Goal: Task Accomplishment & Management: Complete application form

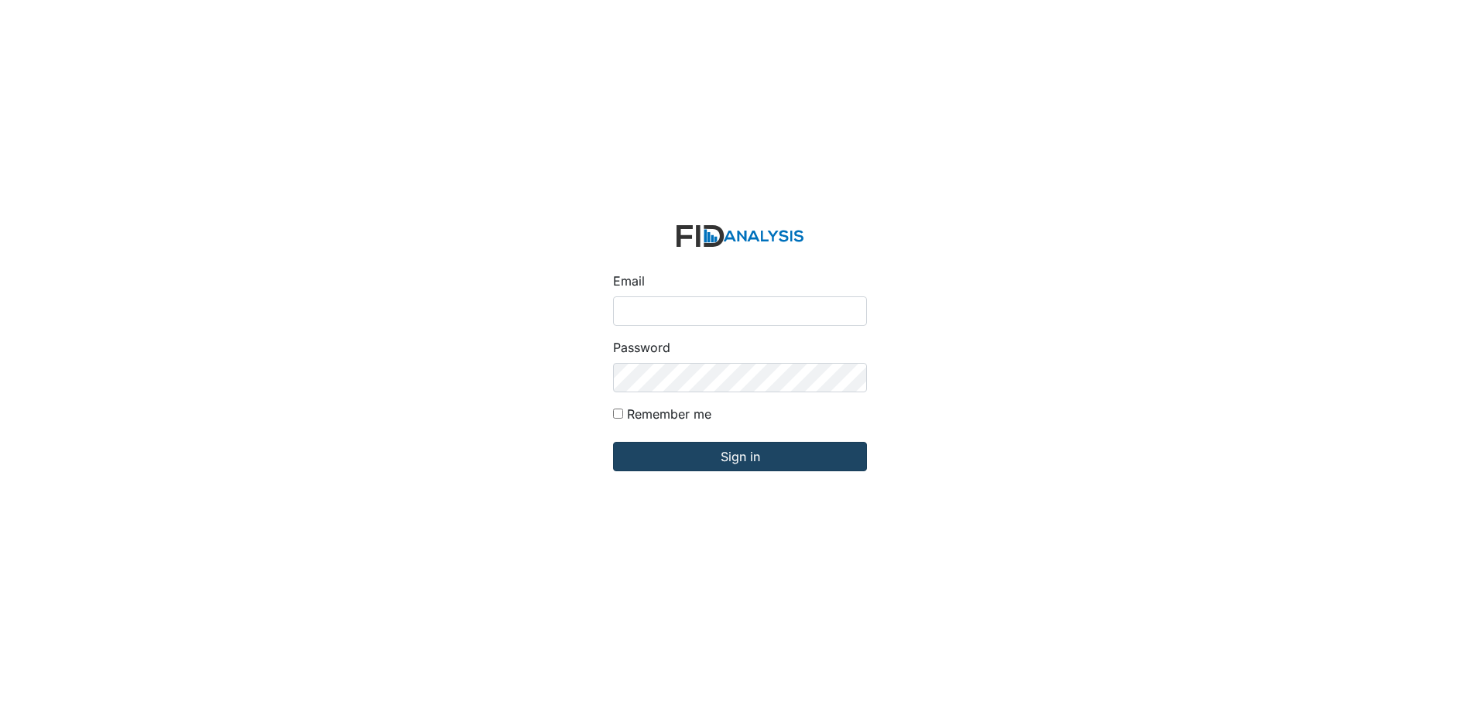
type input "[EMAIL_ADDRESS][DOMAIN_NAME]"
click at [759, 464] on input "Sign in" at bounding box center [740, 456] width 254 height 29
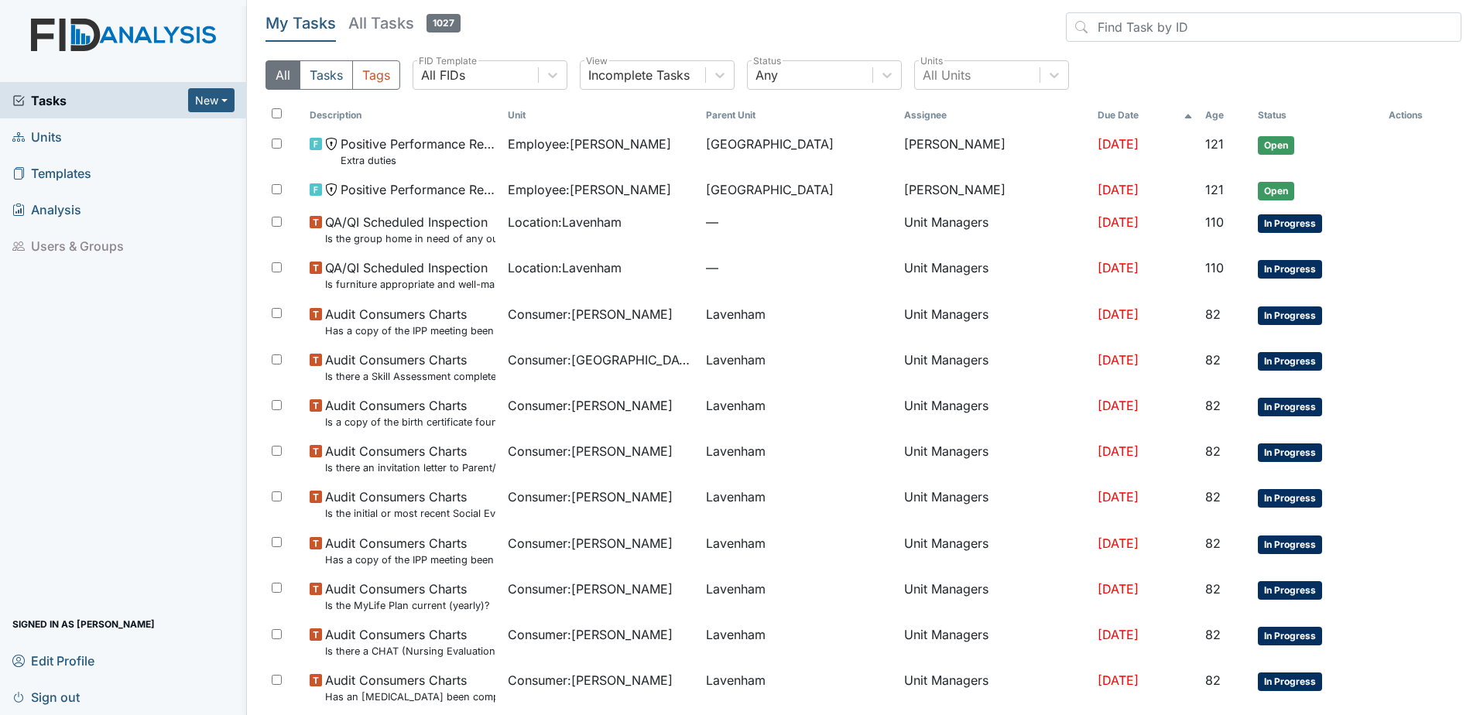
click at [50, 140] on span "Units" at bounding box center [37, 137] width 50 height 24
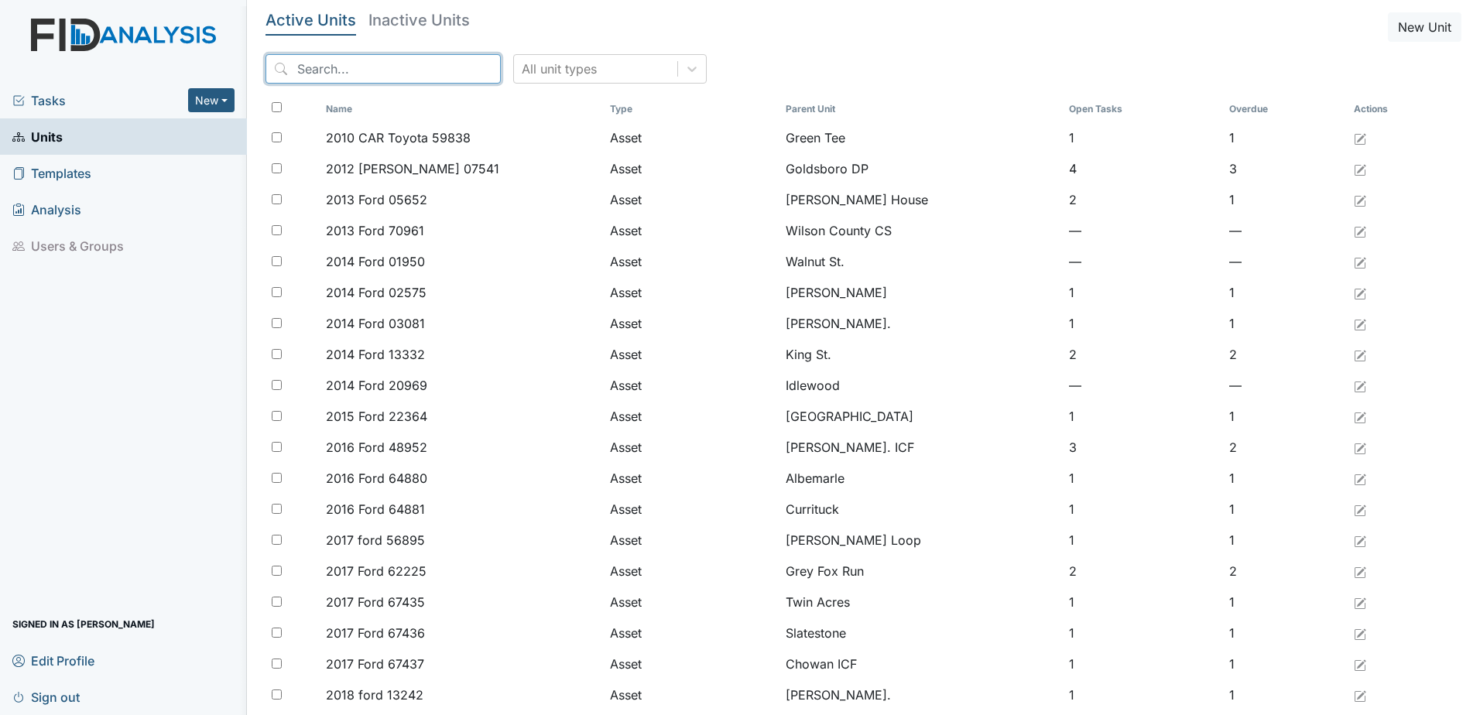
click at [365, 74] on input "search" at bounding box center [383, 68] width 235 height 29
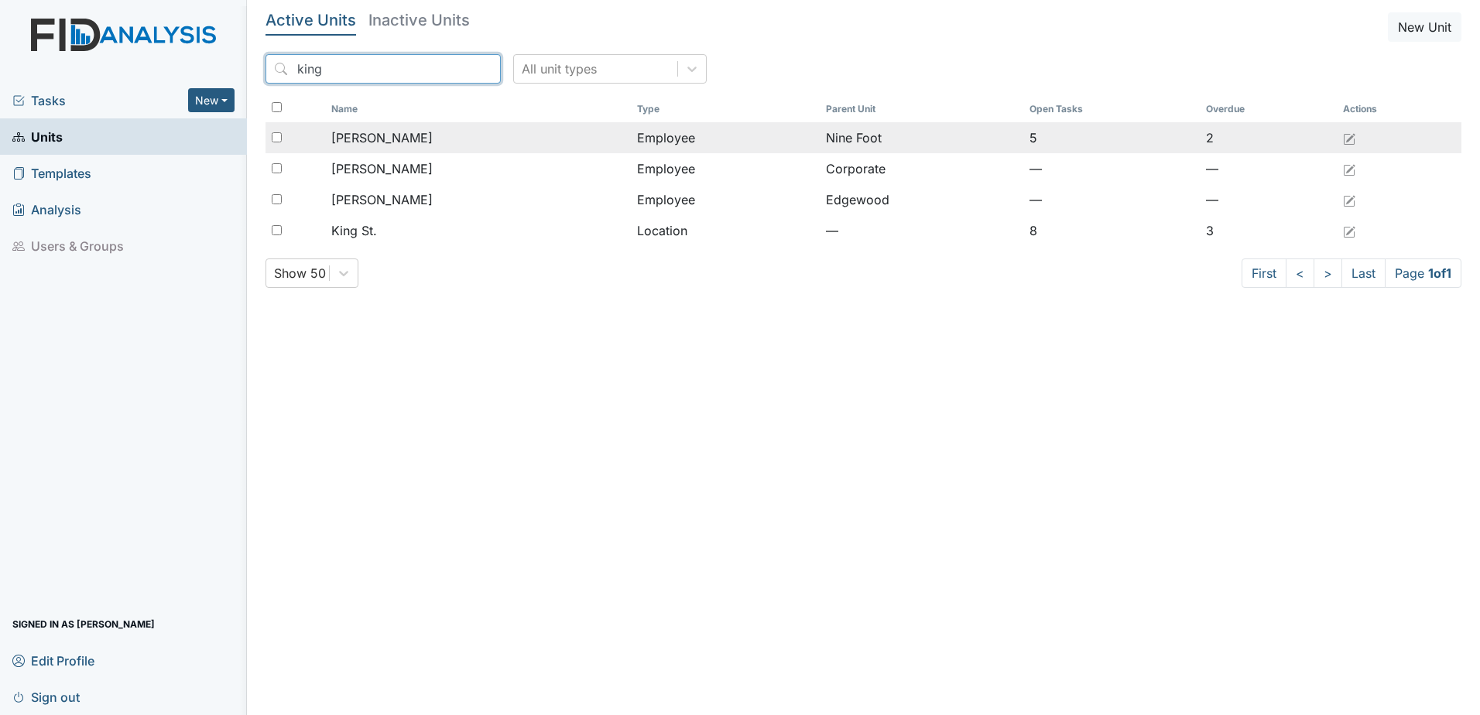
type input "king"
click at [410, 139] on span "King, Alaysha" at bounding box center [381, 138] width 101 height 19
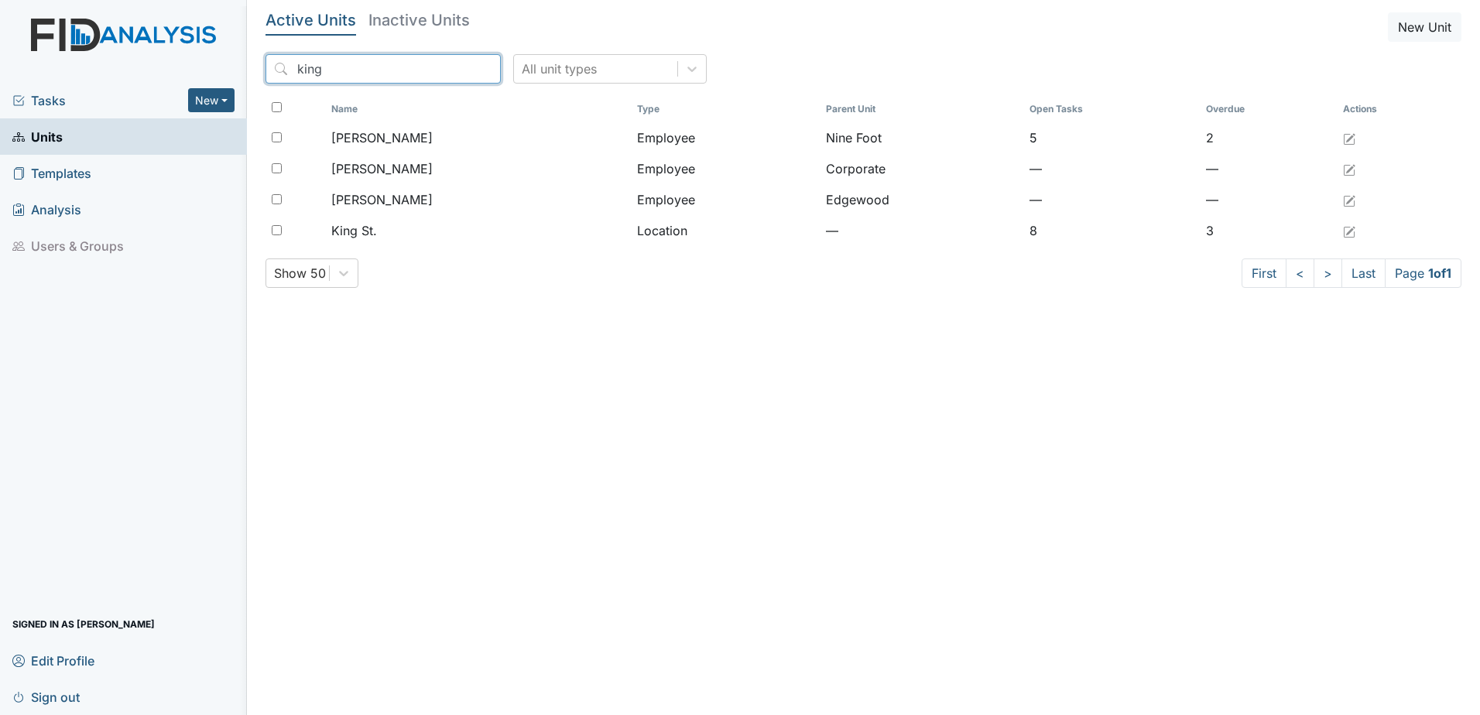
click at [453, 67] on input "king" at bounding box center [383, 68] width 235 height 29
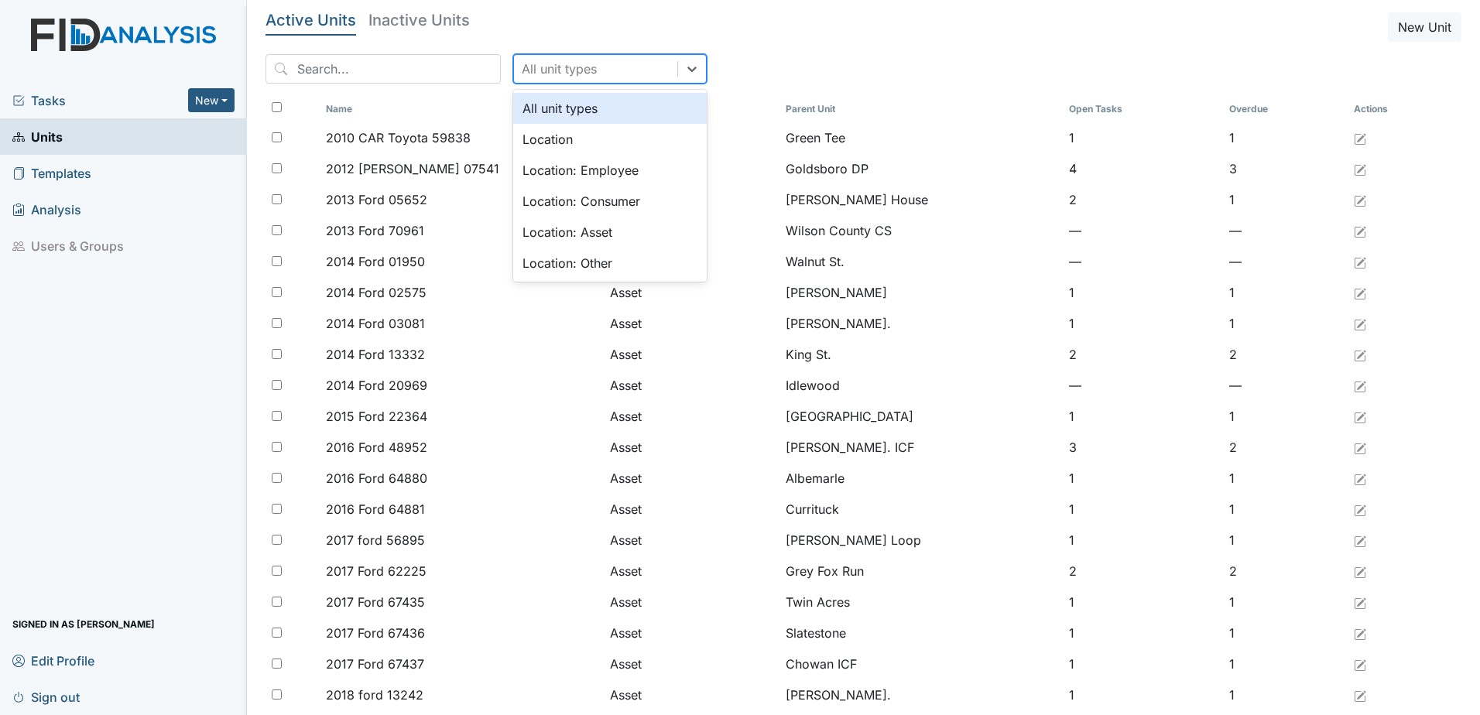
click at [548, 62] on div "All unit types" at bounding box center [559, 69] width 75 height 19
click at [574, 143] on div "Location" at bounding box center [610, 139] width 194 height 31
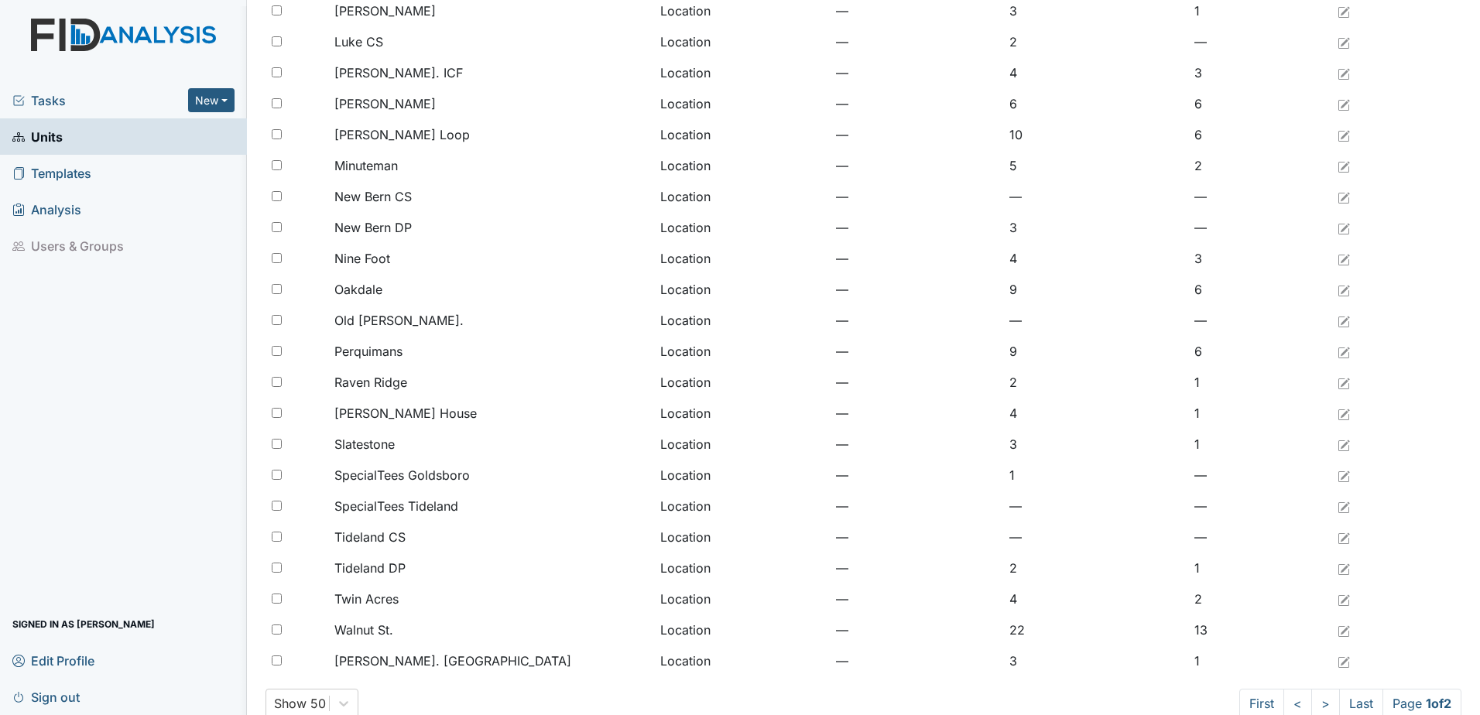
scroll to position [1022, 0]
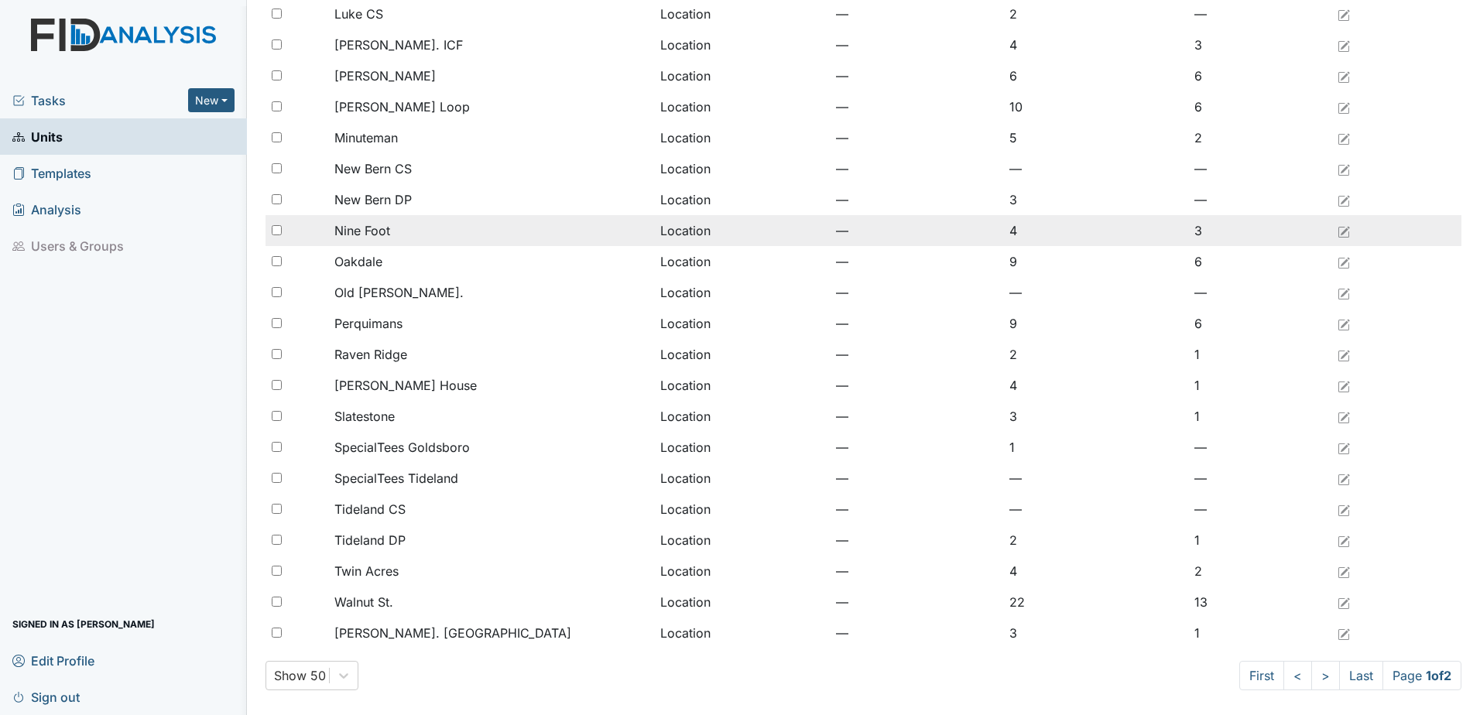
click at [411, 236] on div "Nine Foot" at bounding box center [491, 230] width 314 height 19
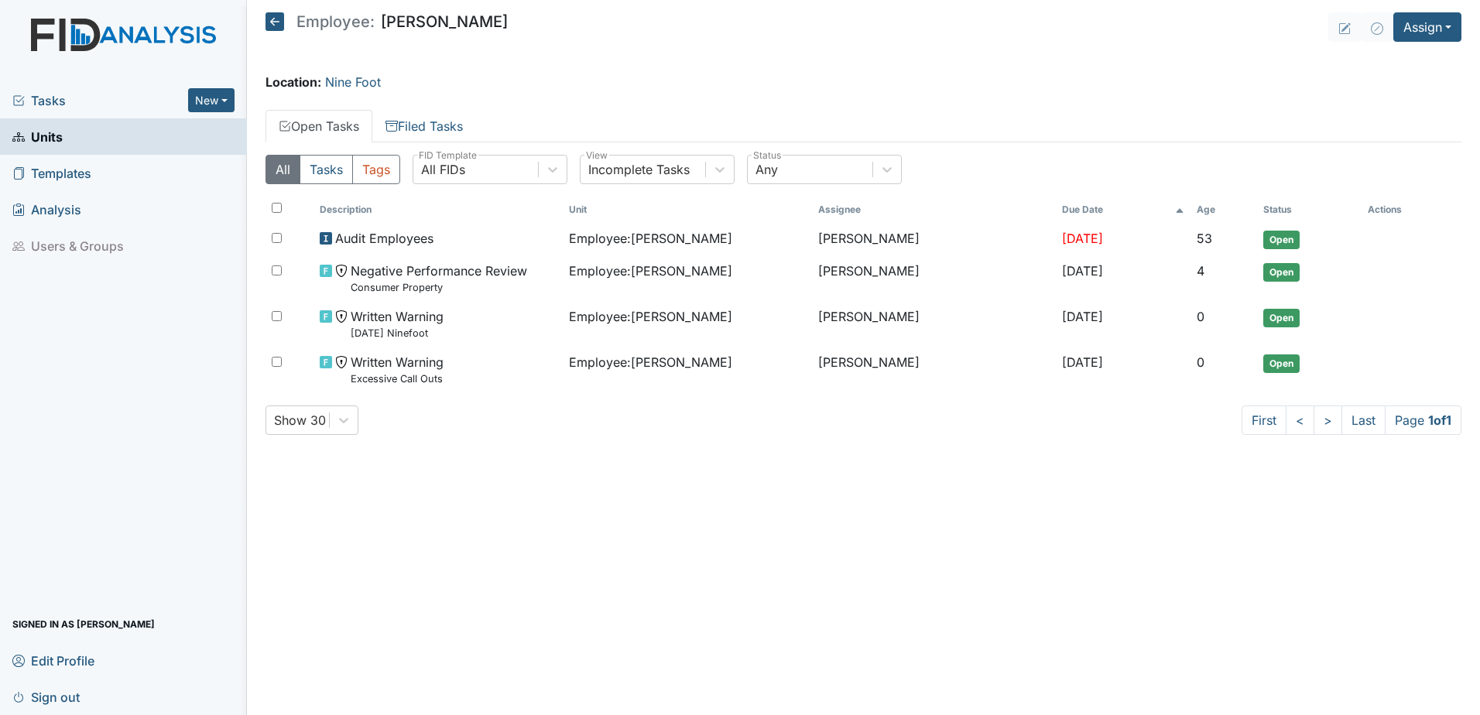
click at [271, 22] on icon at bounding box center [275, 21] width 19 height 19
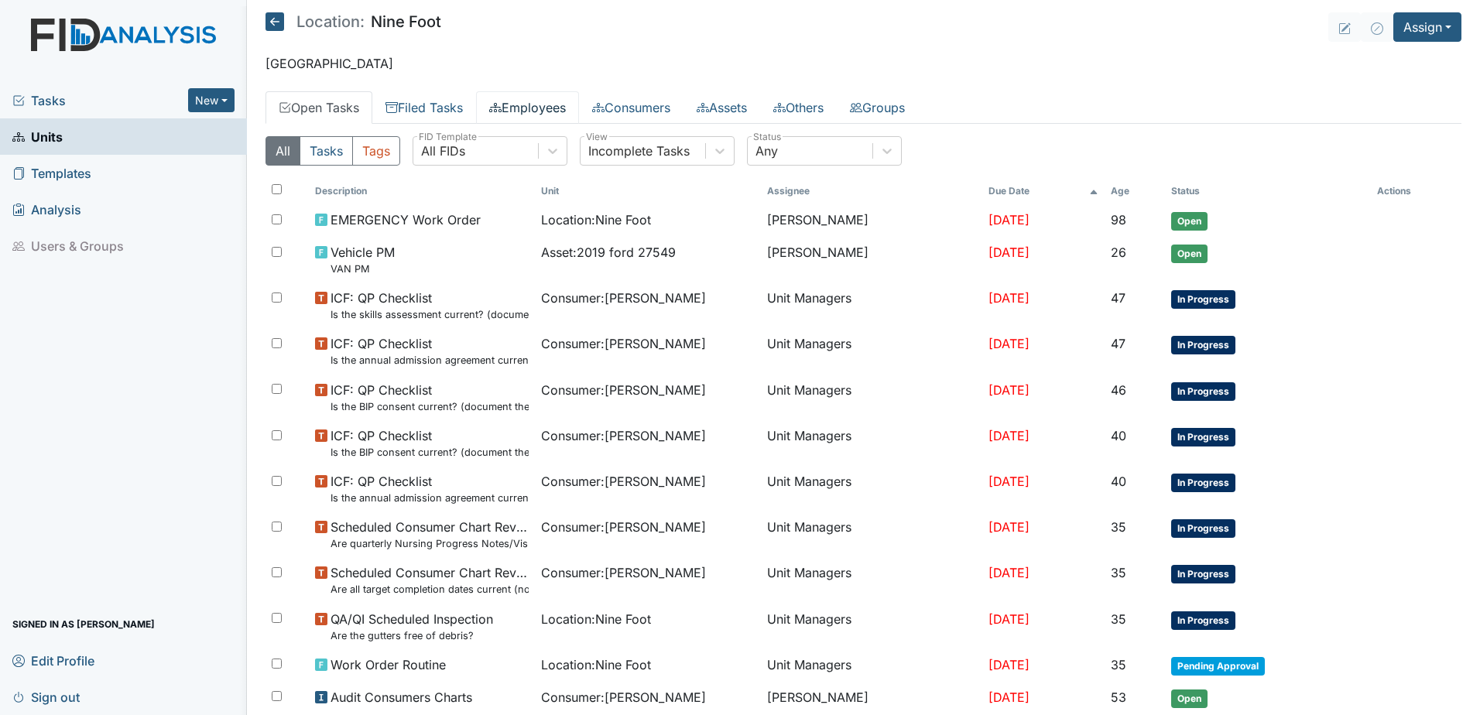
click at [537, 110] on link "Employees" at bounding box center [527, 107] width 103 height 33
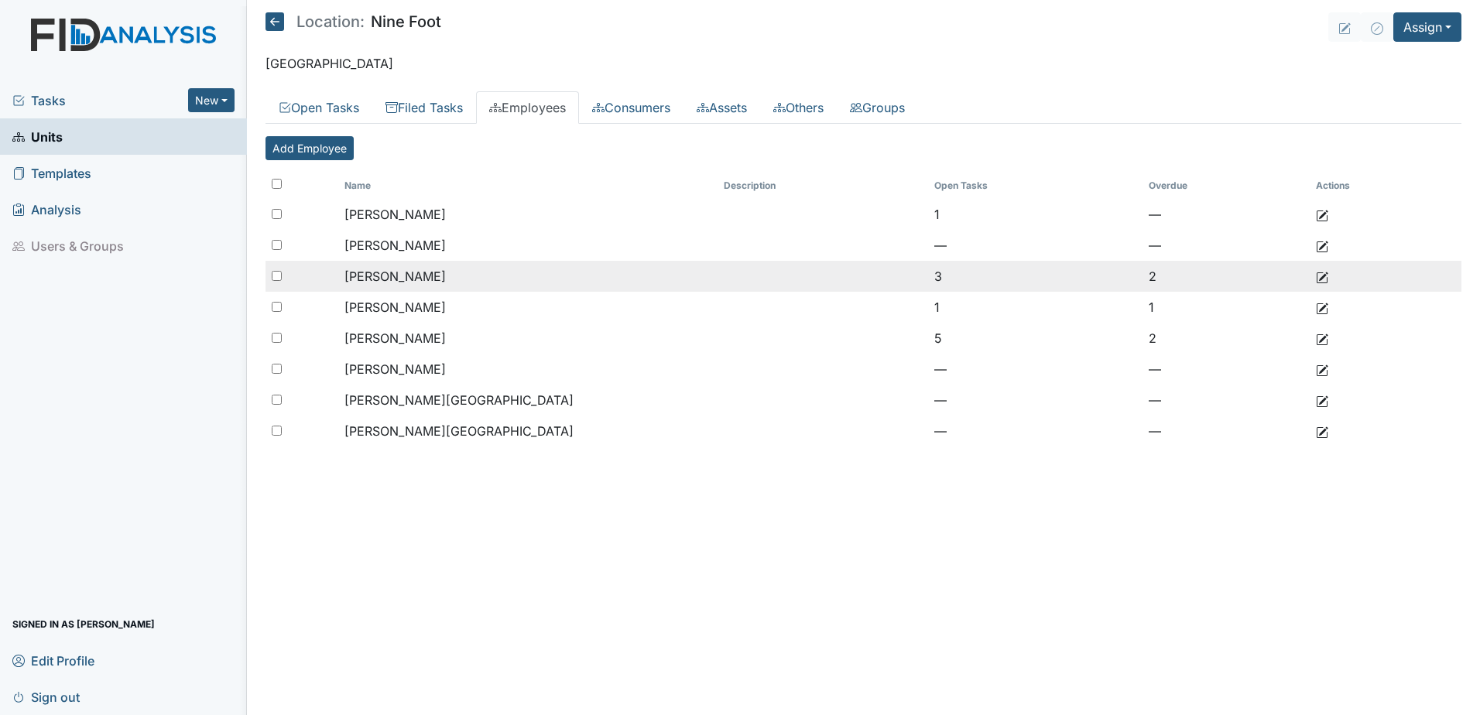
click at [437, 273] on span "[PERSON_NAME]" at bounding box center [395, 276] width 101 height 15
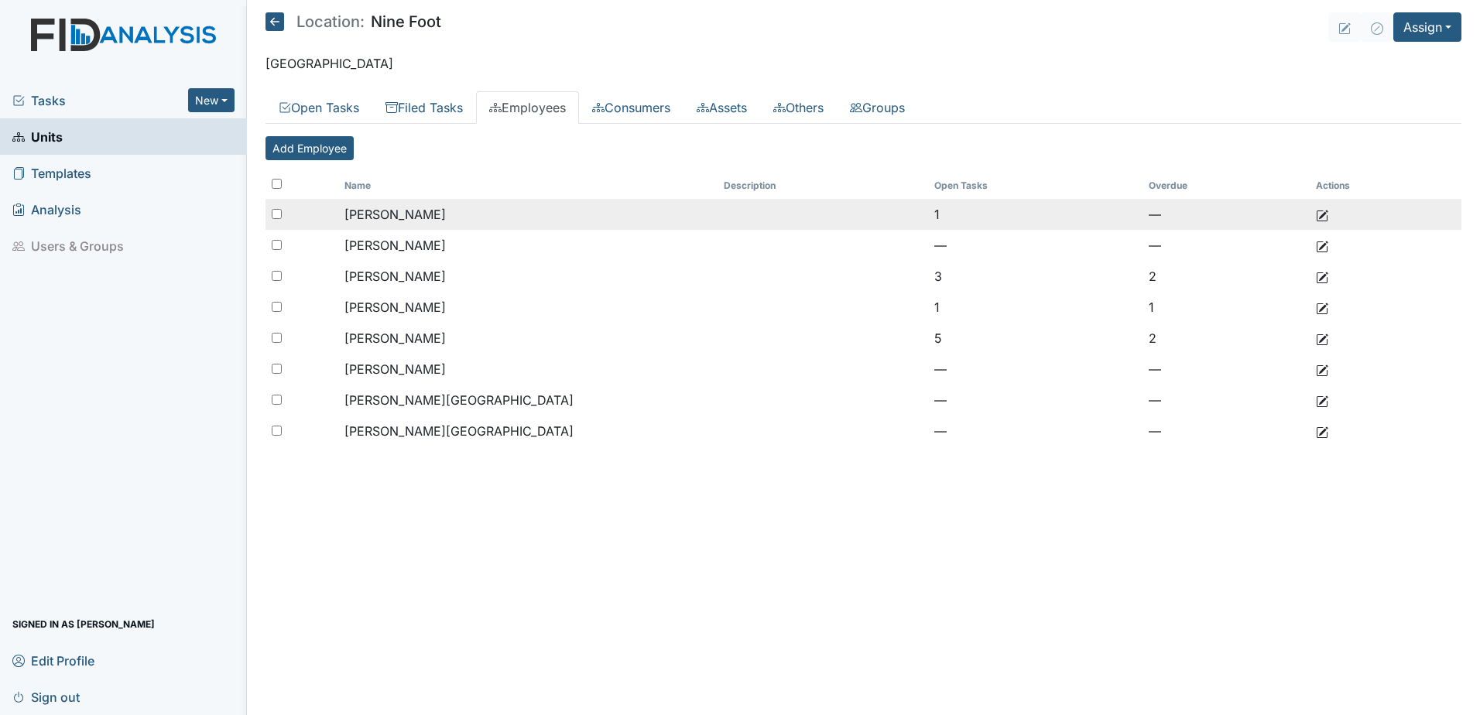
click at [399, 215] on span "Brown, Melvina" at bounding box center [395, 214] width 101 height 15
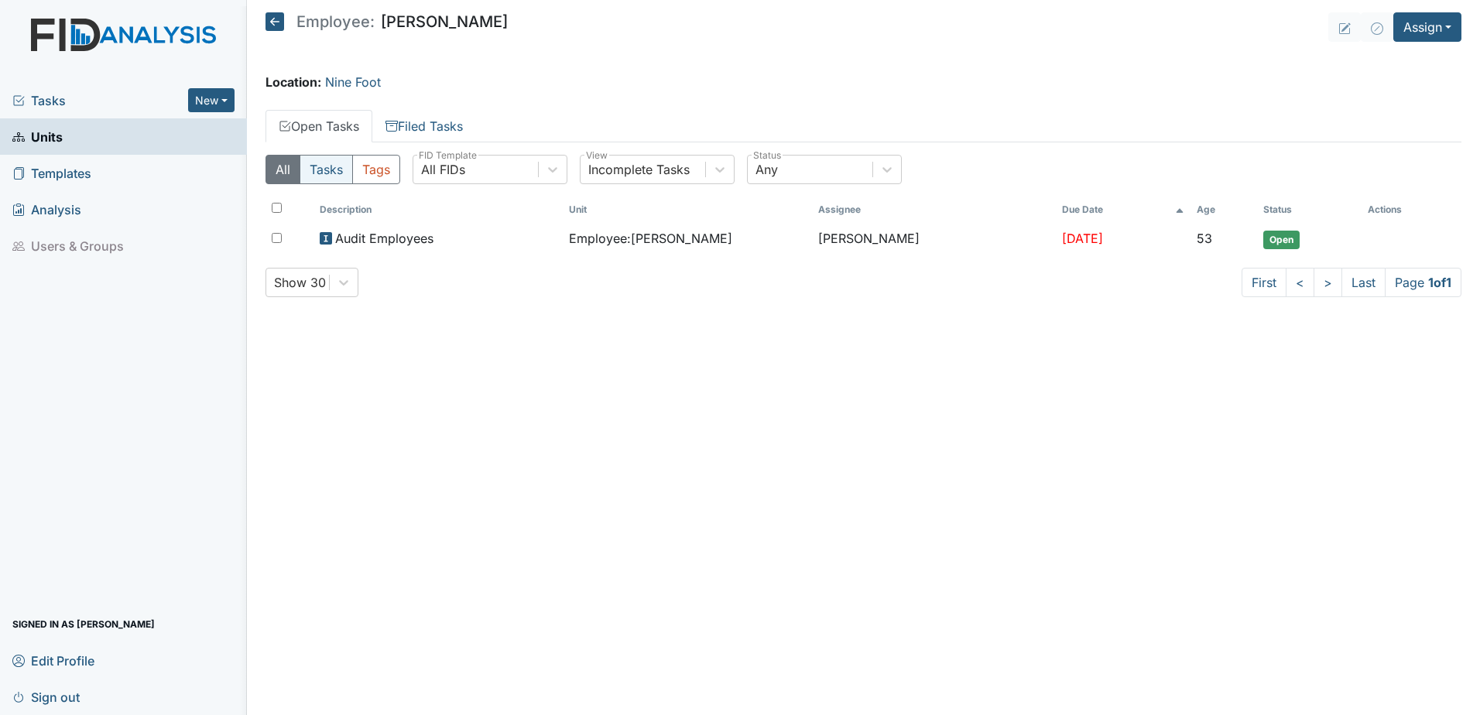
click at [331, 164] on button "Tasks" at bounding box center [326, 169] width 53 height 29
click at [437, 104] on main "Employee: [PERSON_NAME] Assign Assign Form Assign Inspection Assign Document As…" at bounding box center [863, 357] width 1233 height 715
drag, startPoint x: 437, startPoint y: 104, endPoint x: 438, endPoint y: 129, distance: 25.6
click at [438, 129] on link "Filed Tasks" at bounding box center [424, 126] width 104 height 33
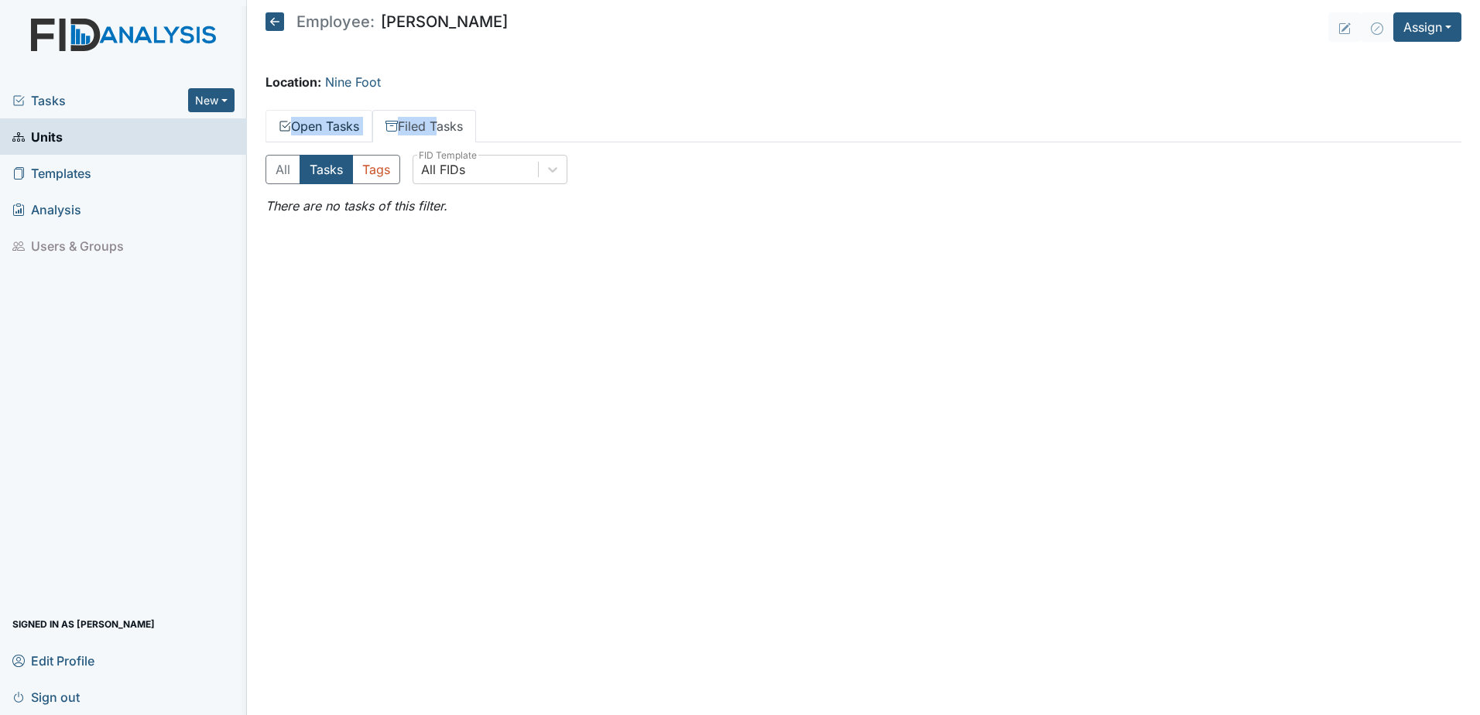
click at [303, 124] on link "Open Tasks" at bounding box center [319, 126] width 107 height 33
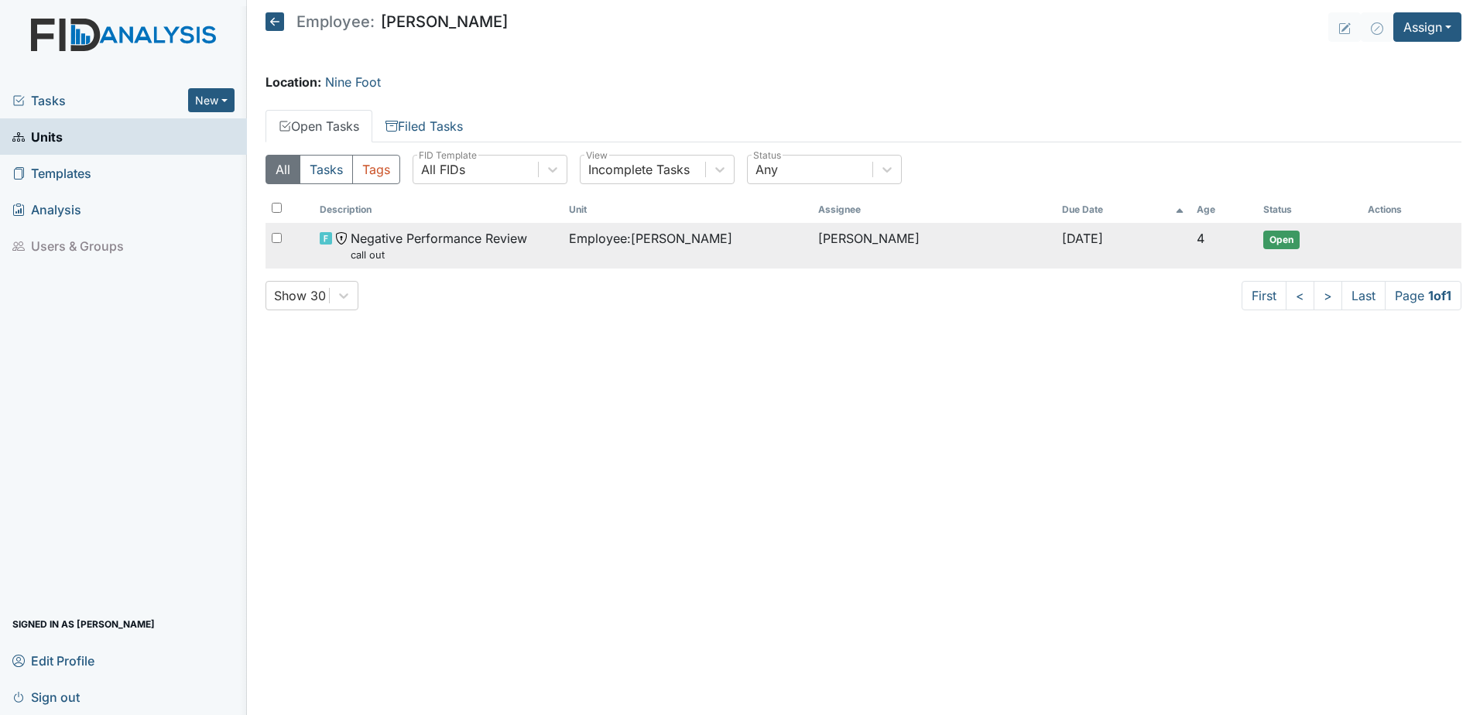
click at [463, 235] on span "Negative Performance Review call out" at bounding box center [439, 245] width 177 height 33
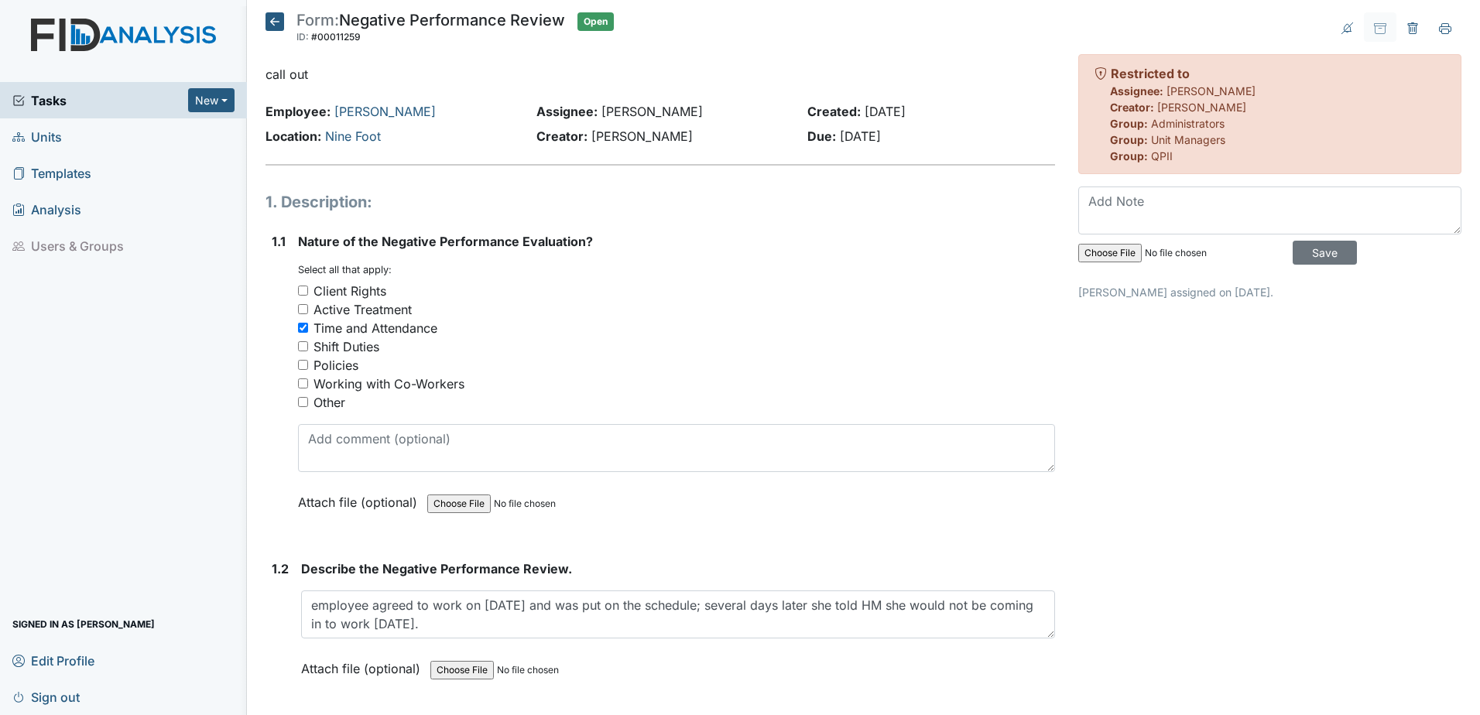
click at [275, 27] on icon at bounding box center [275, 21] width 19 height 19
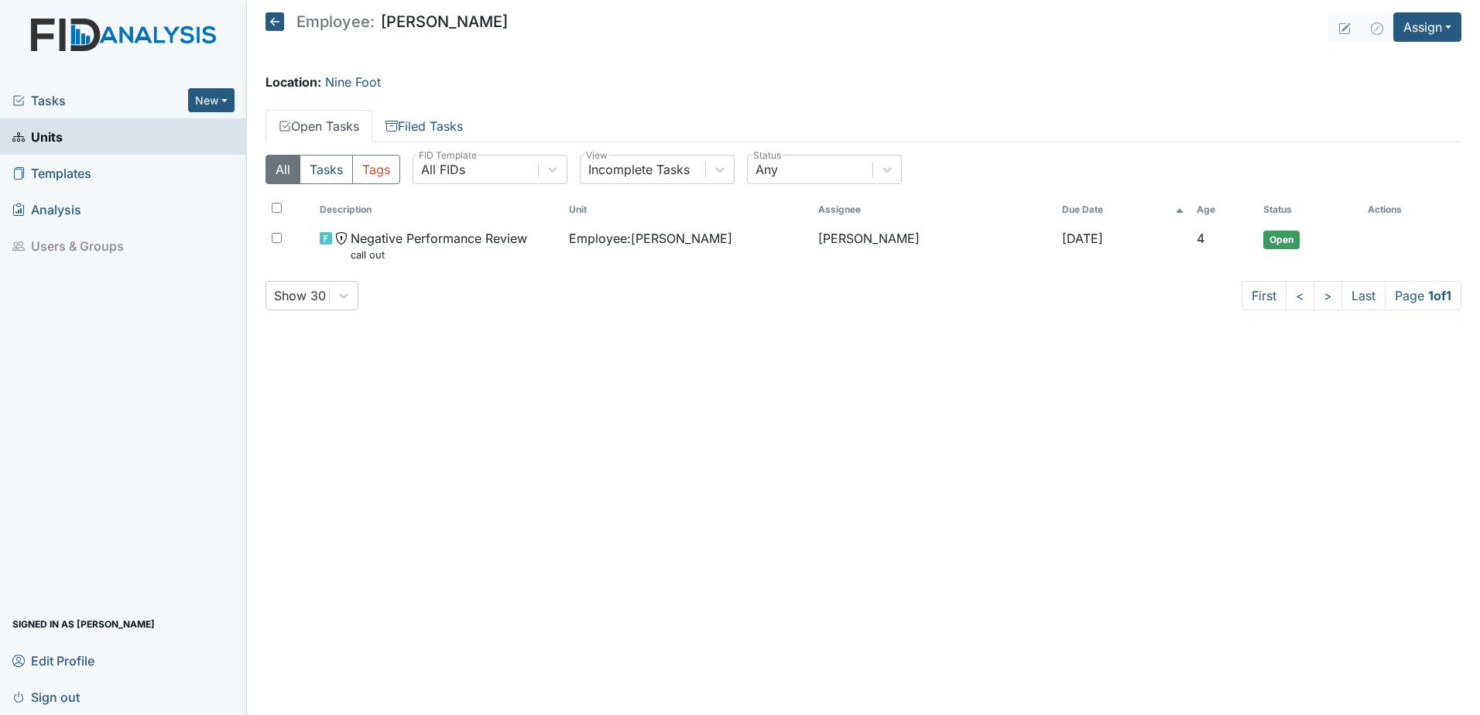
click at [271, 15] on icon at bounding box center [275, 21] width 19 height 19
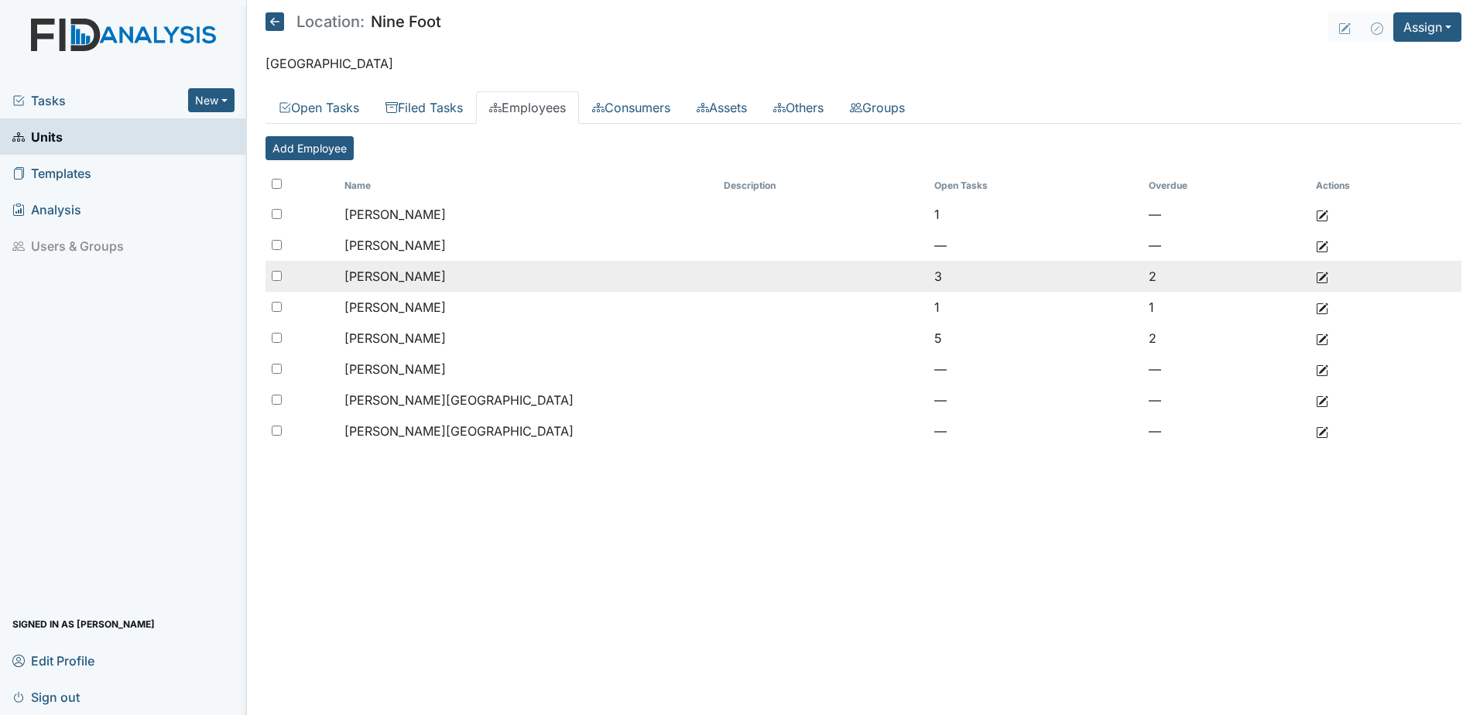
click at [423, 279] on span "[PERSON_NAME]" at bounding box center [395, 276] width 101 height 15
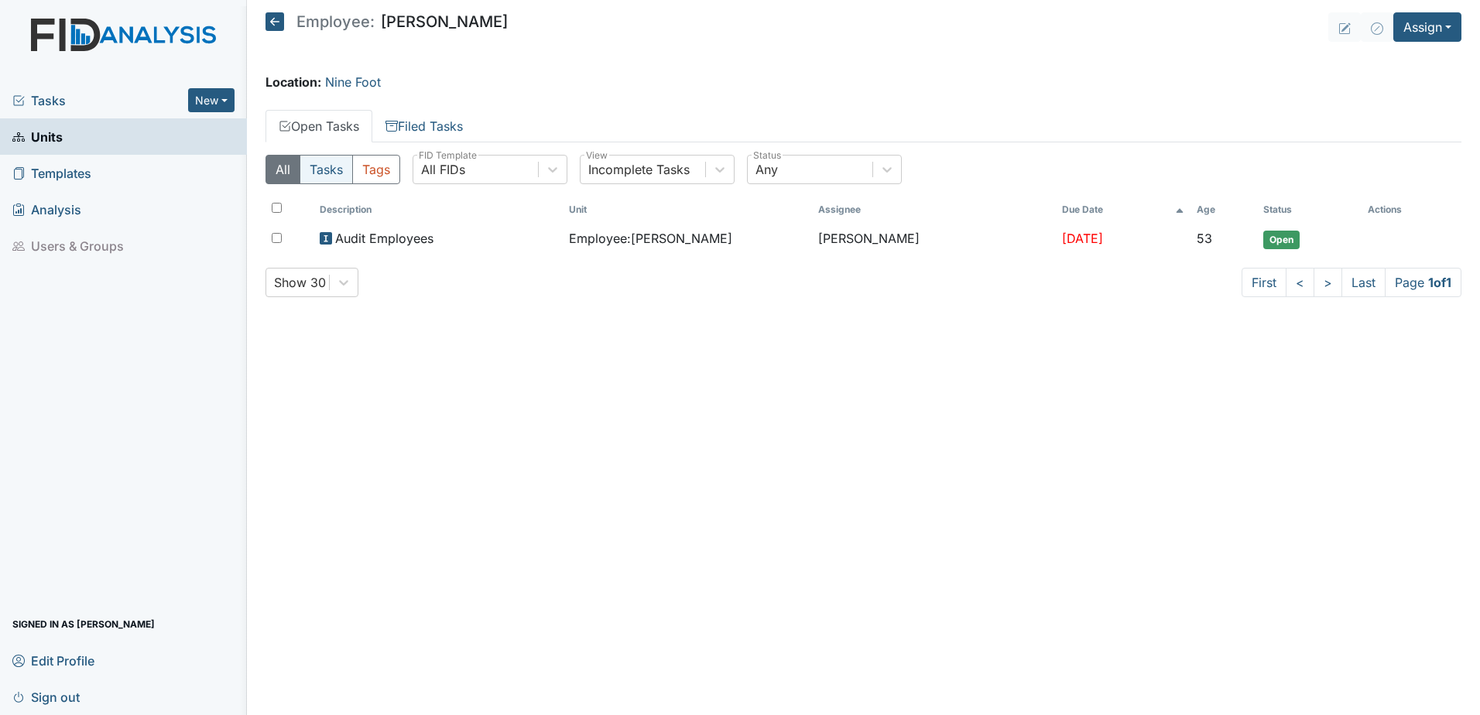
click at [324, 168] on button "Tasks" at bounding box center [326, 169] width 53 height 29
click at [374, 170] on button "Tags" at bounding box center [376, 169] width 48 height 29
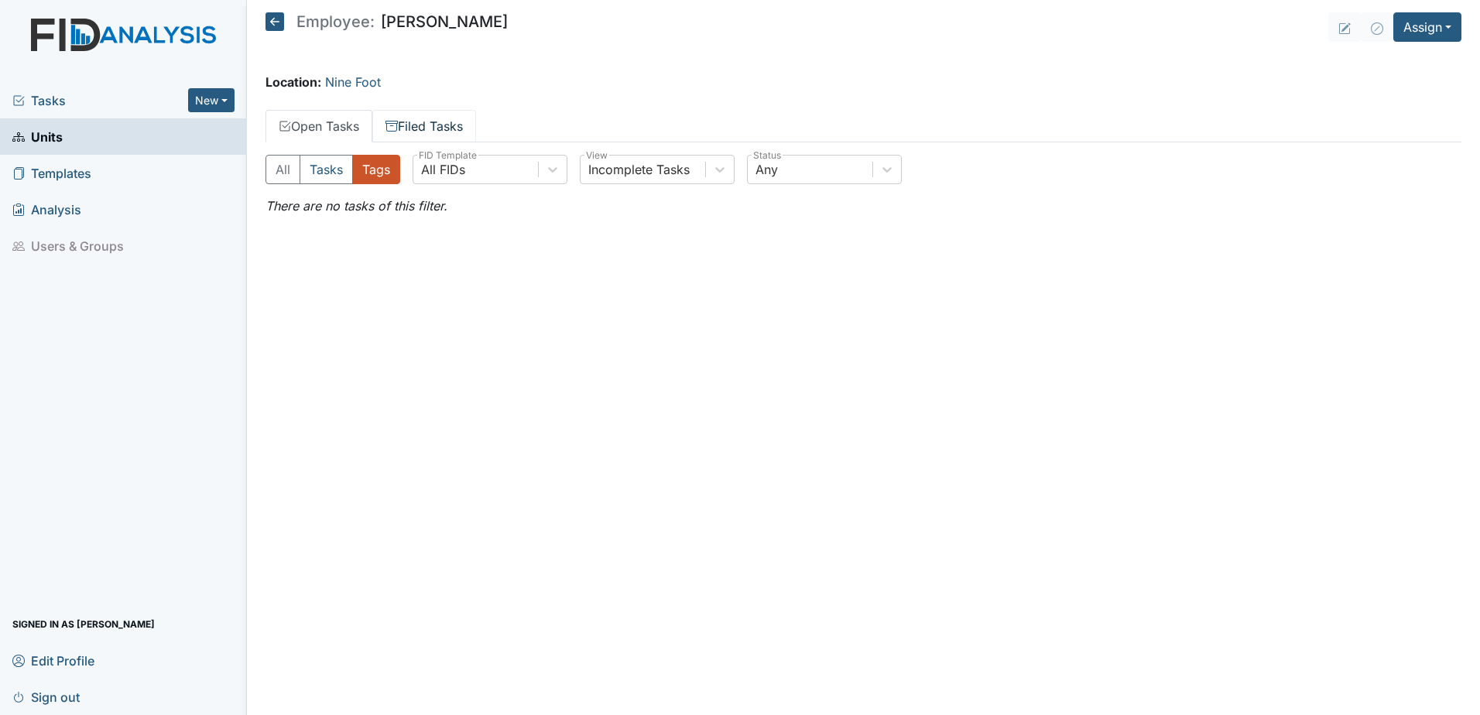
click at [428, 117] on link "Filed Tasks" at bounding box center [424, 126] width 104 height 33
click at [277, 15] on icon at bounding box center [275, 21] width 19 height 19
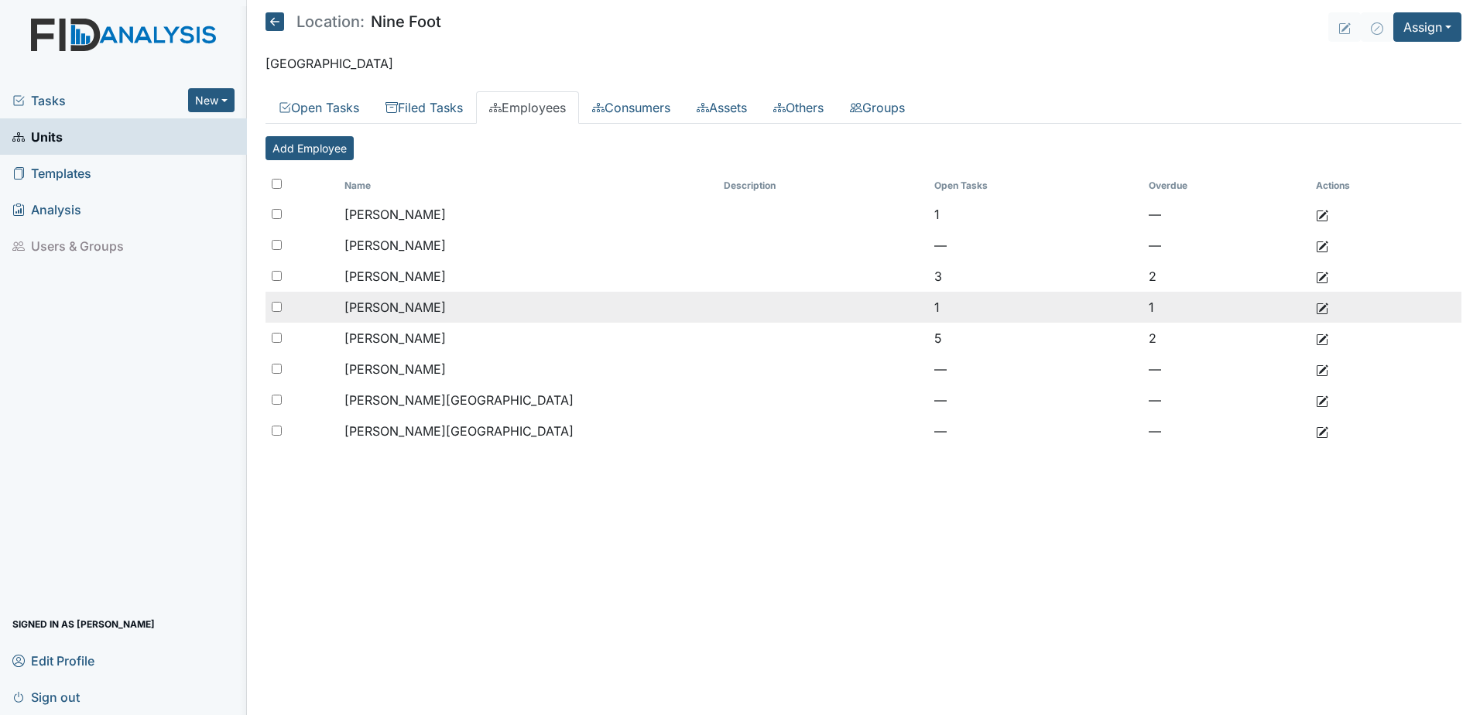
click at [413, 307] on span "[PERSON_NAME]" at bounding box center [395, 307] width 101 height 15
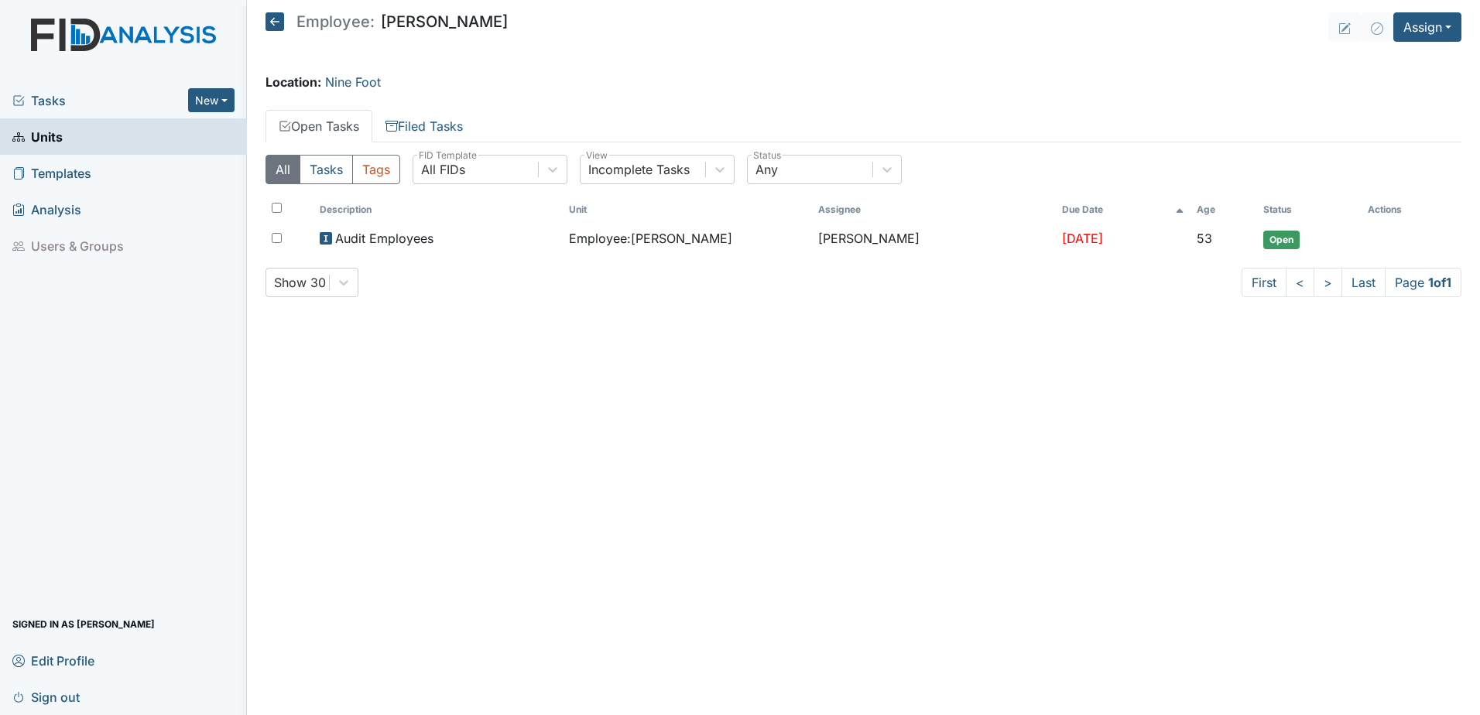
click at [434, 104] on main "Employee: [PERSON_NAME] Assign Assign Form Assign Inspection Assign Document As…" at bounding box center [863, 357] width 1233 height 715
click at [434, 118] on link "Filed Tasks" at bounding box center [424, 126] width 104 height 33
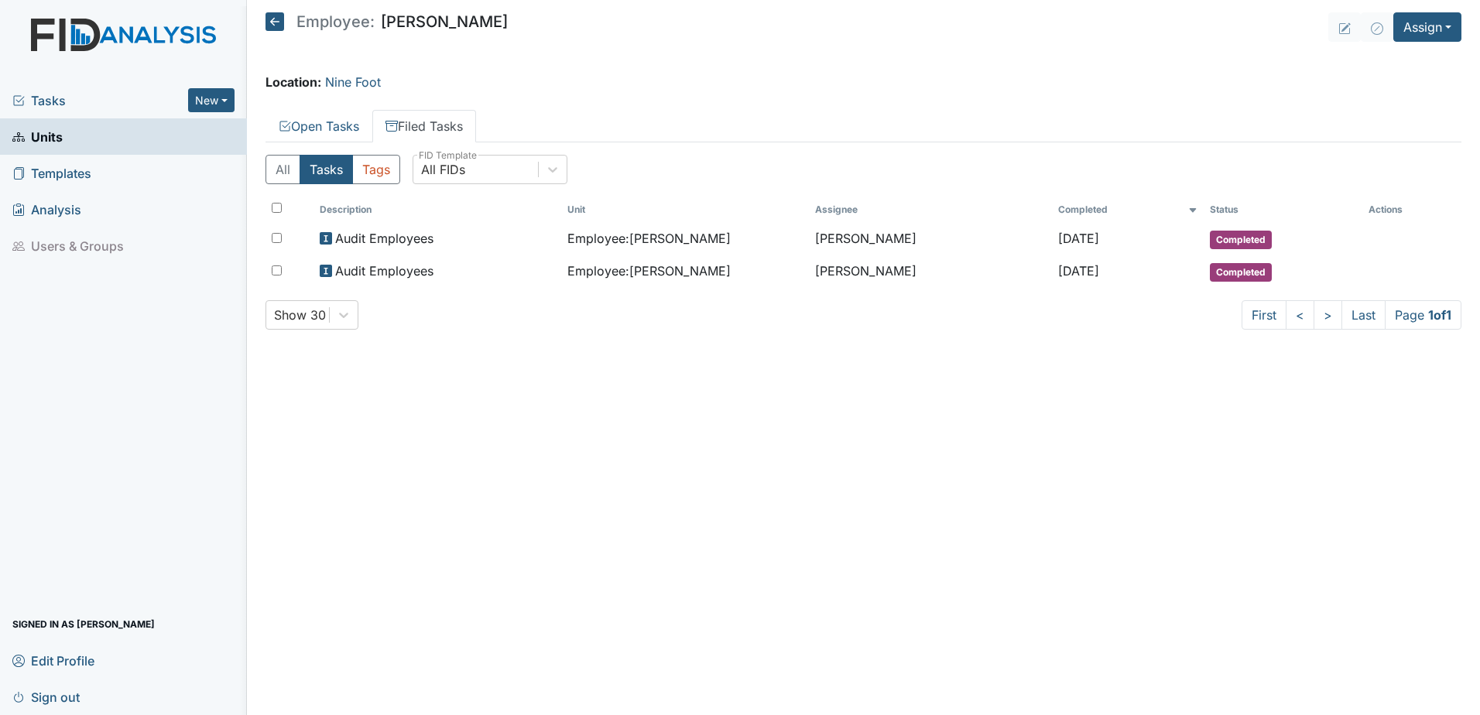
click at [277, 26] on icon at bounding box center [275, 21] width 19 height 19
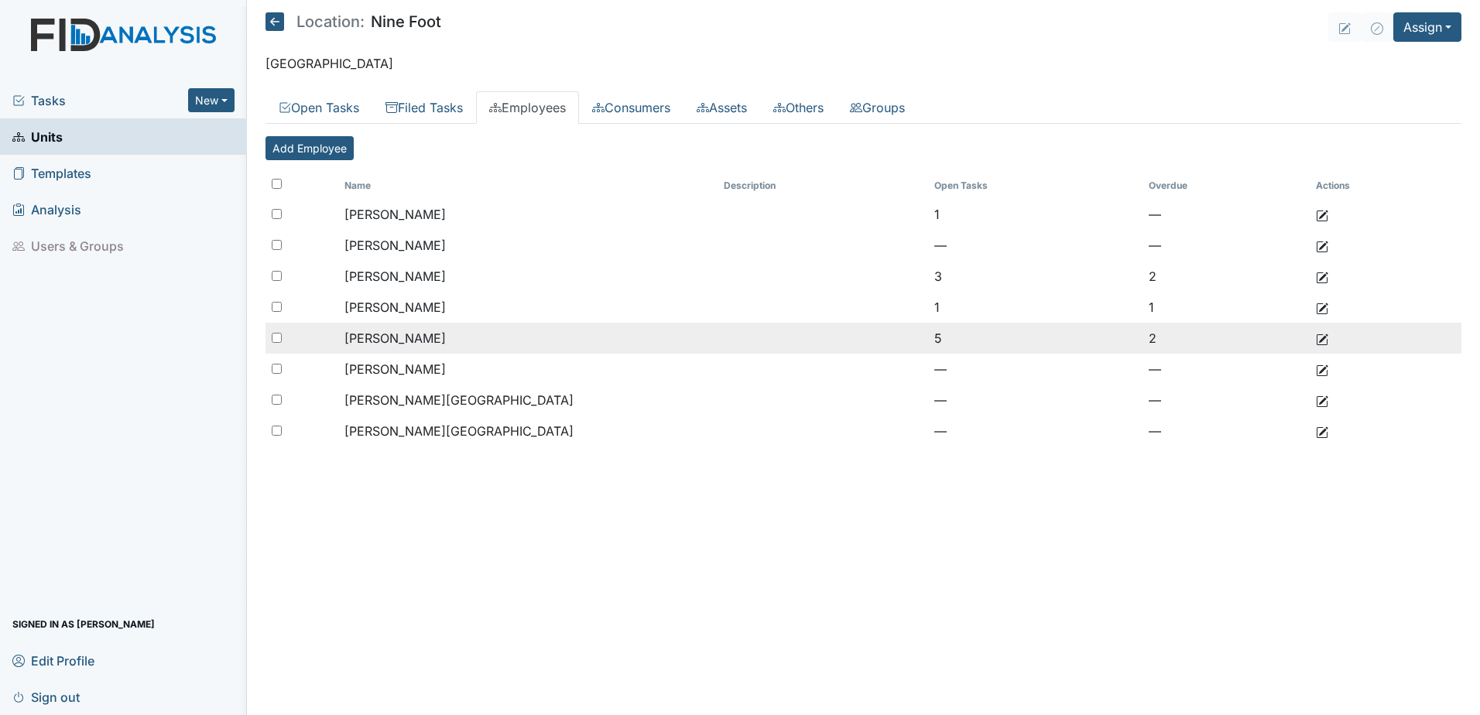
click at [388, 329] on td "King, Alaysha" at bounding box center [527, 338] width 379 height 31
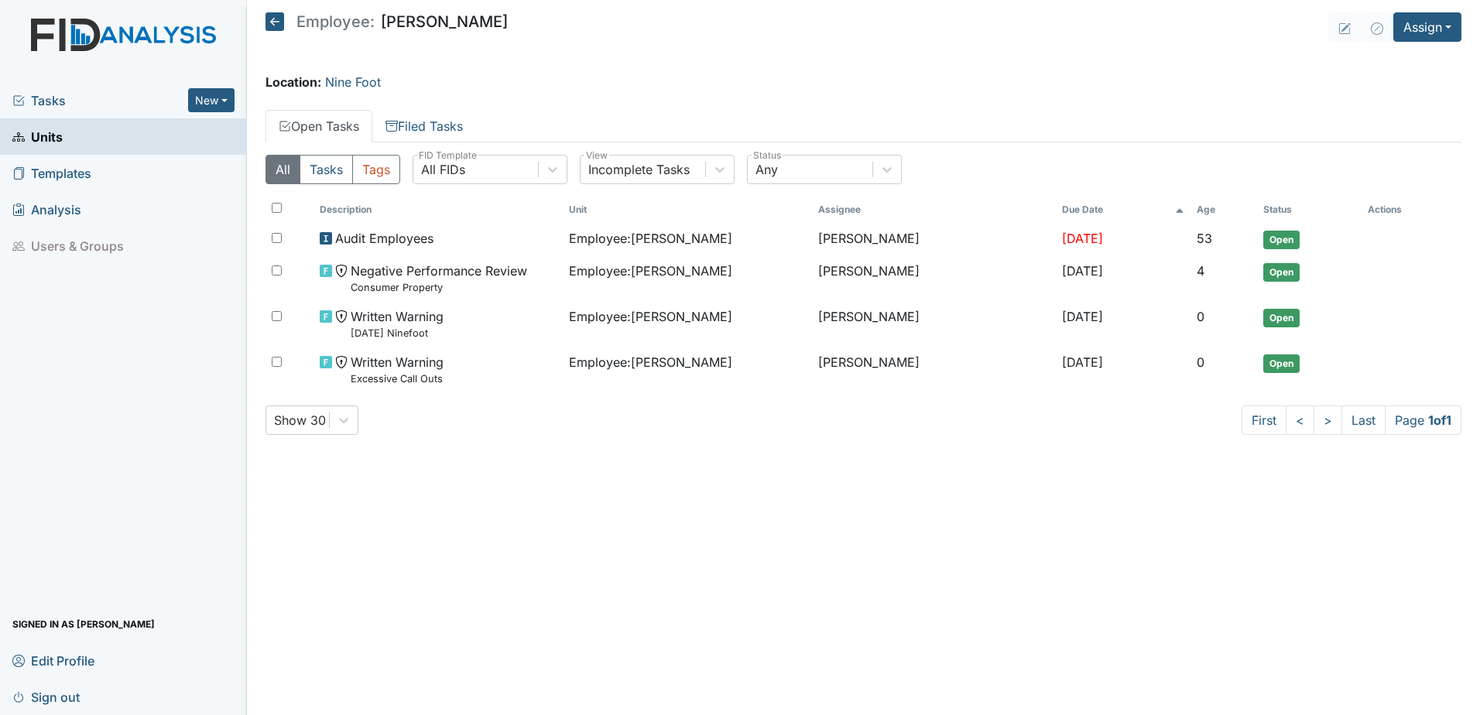
click at [274, 20] on icon at bounding box center [275, 21] width 19 height 19
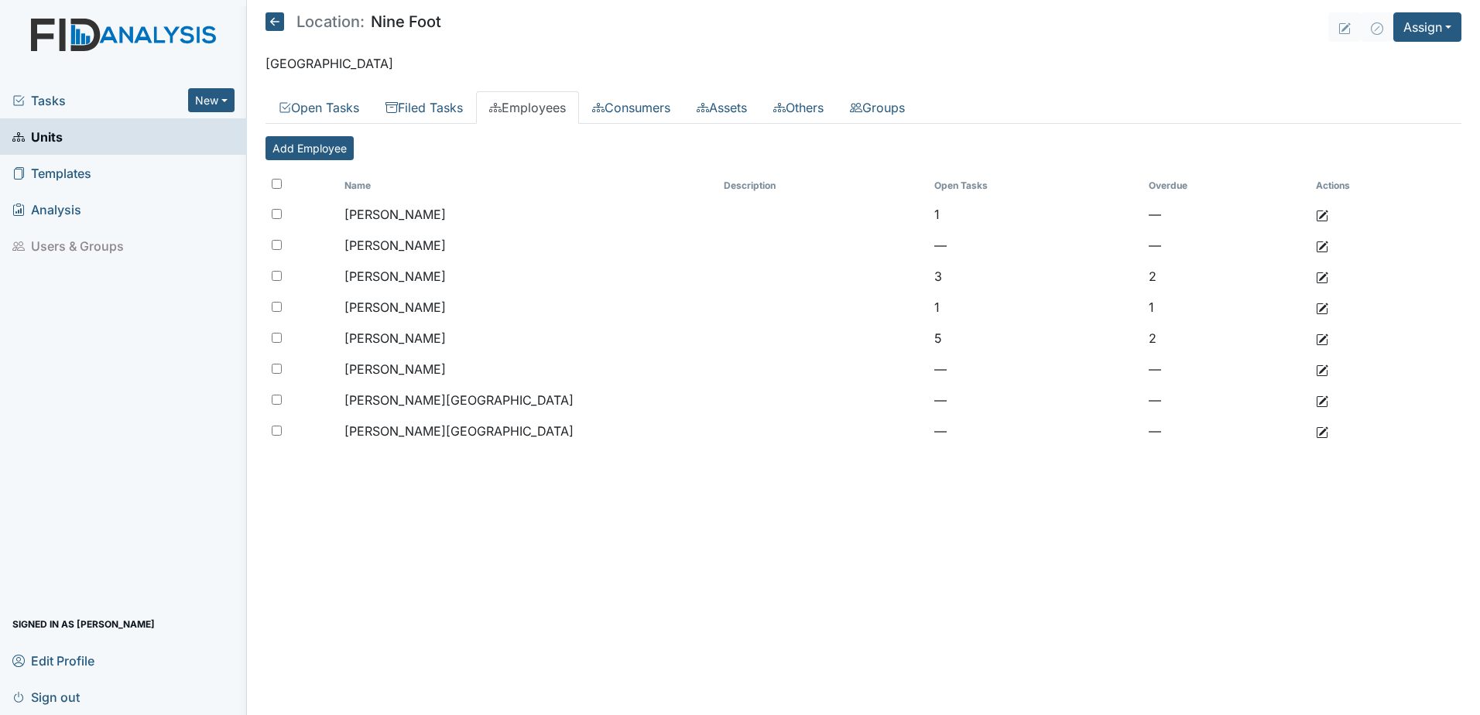
click at [276, 15] on icon at bounding box center [275, 21] width 19 height 19
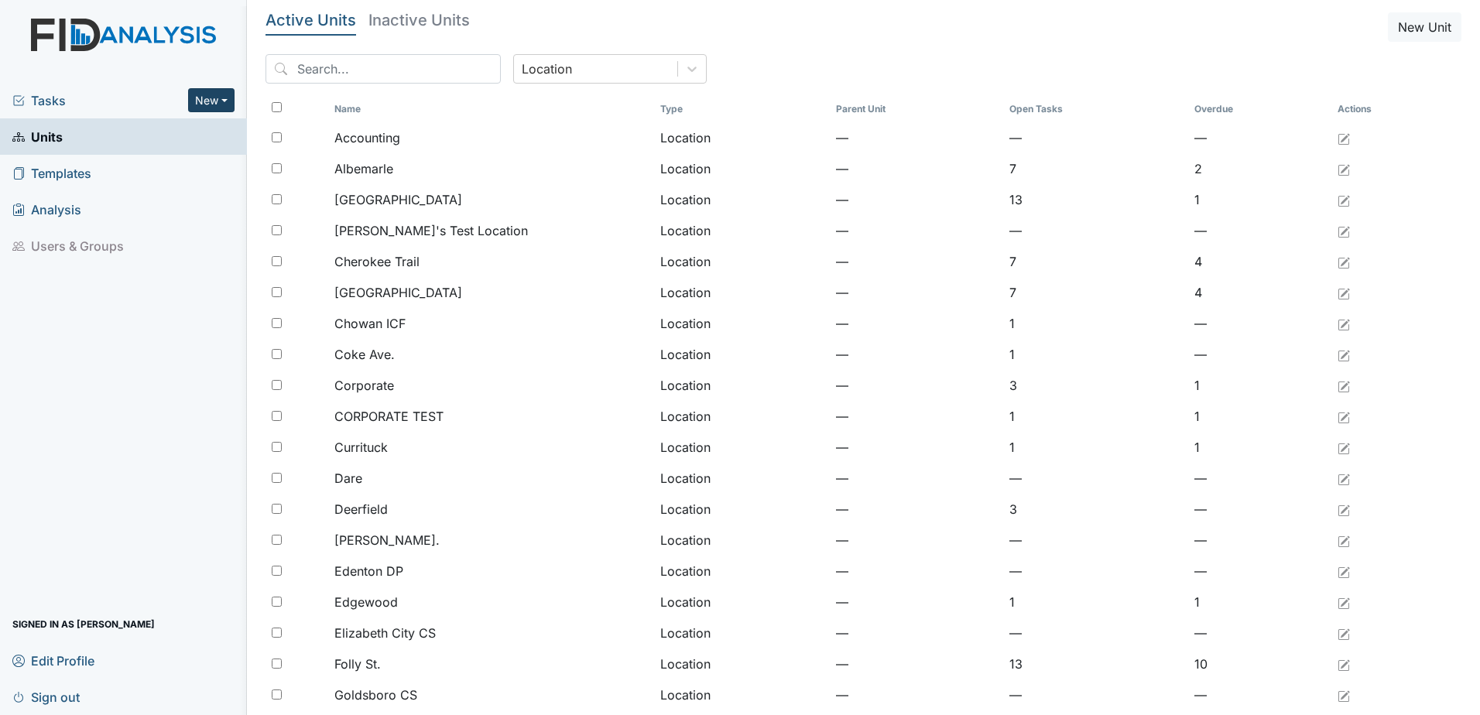
click at [203, 93] on button "New" at bounding box center [211, 100] width 46 height 24
click at [163, 134] on link "Form" at bounding box center [172, 133] width 122 height 25
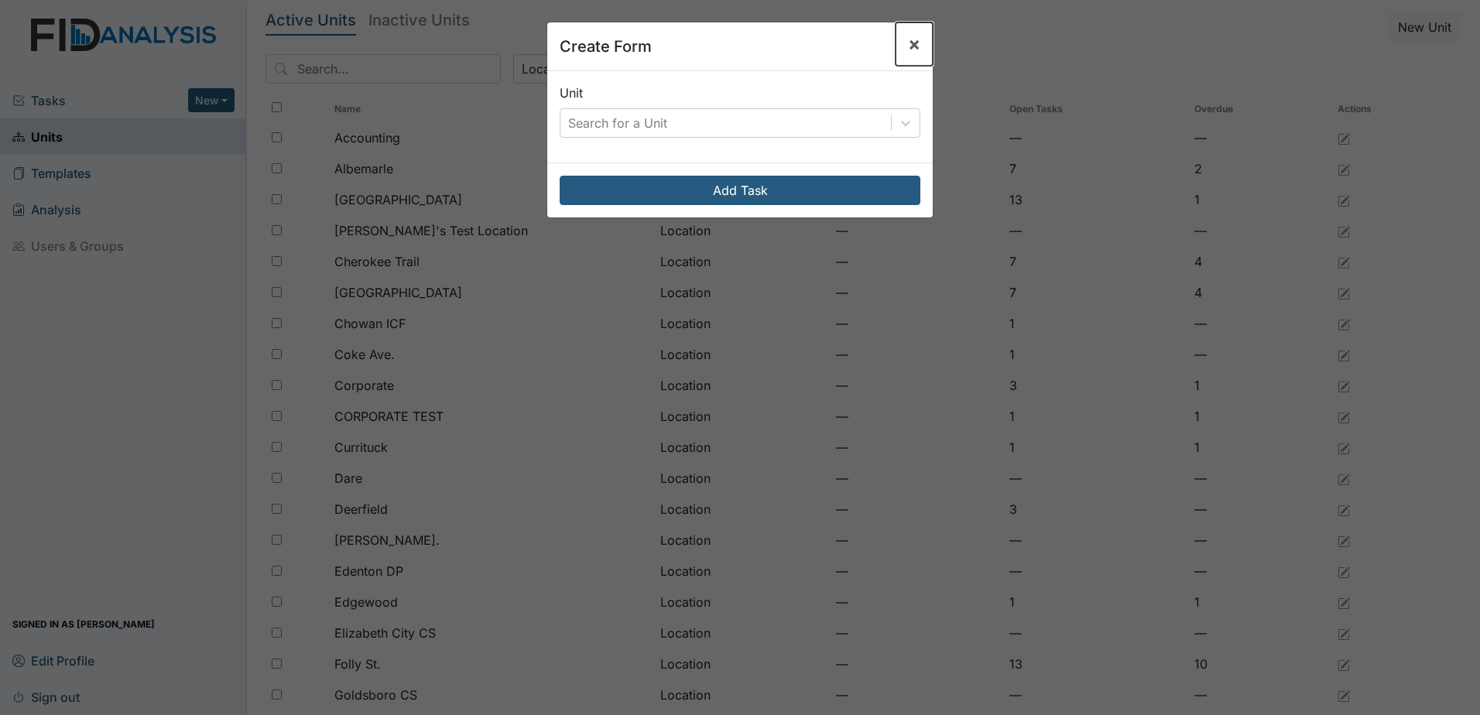
click at [908, 40] on span "×" at bounding box center [914, 44] width 12 height 22
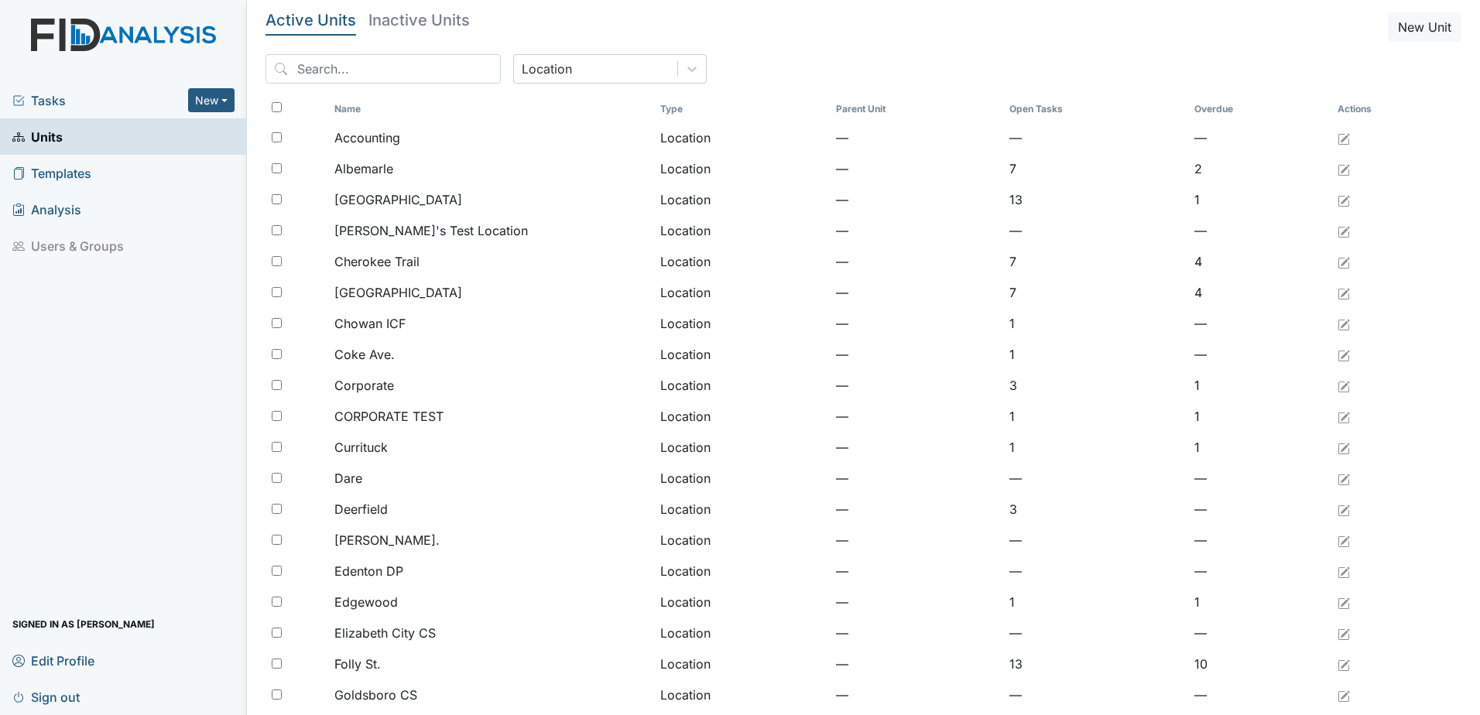
click at [63, 139] on link "Units" at bounding box center [123, 136] width 247 height 36
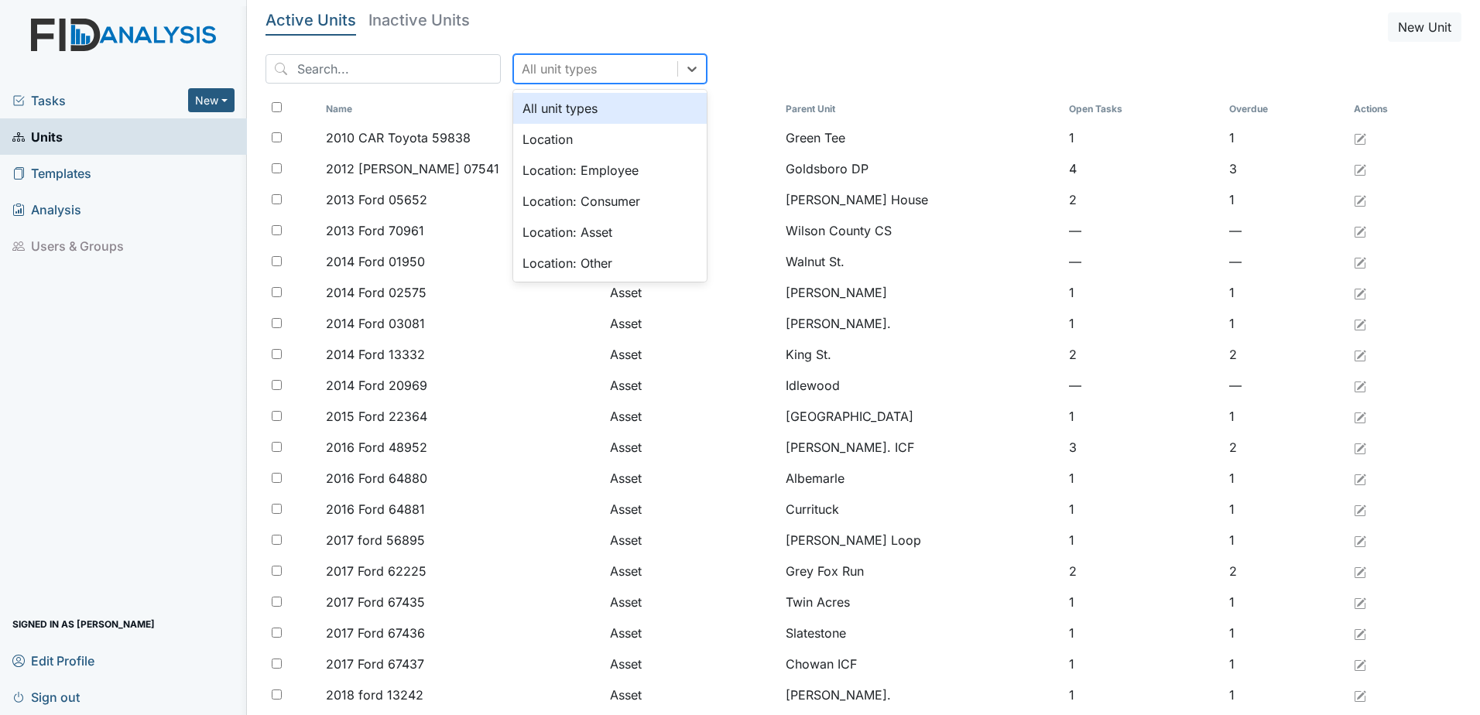
click at [559, 67] on div "All unit types" at bounding box center [559, 69] width 75 height 19
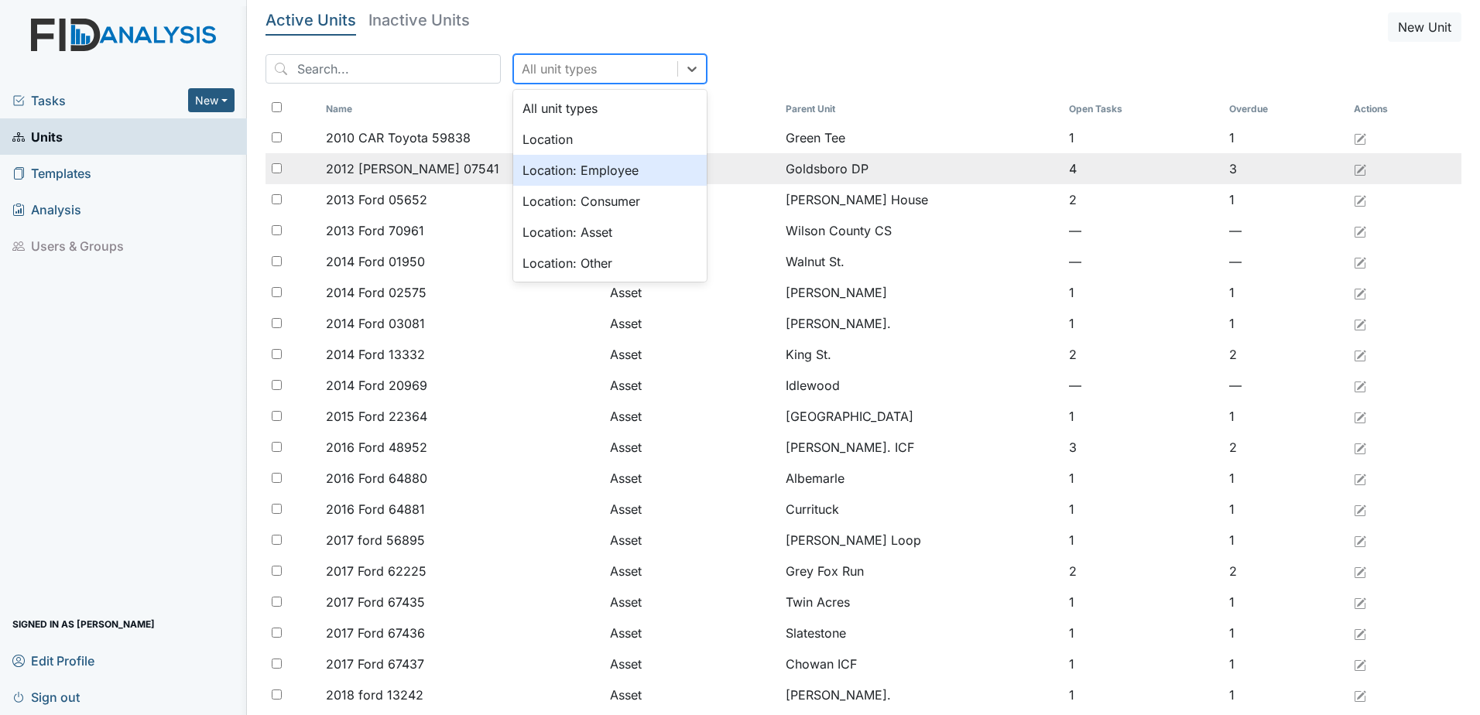
click at [551, 167] on div "Location: Employee" at bounding box center [610, 170] width 194 height 31
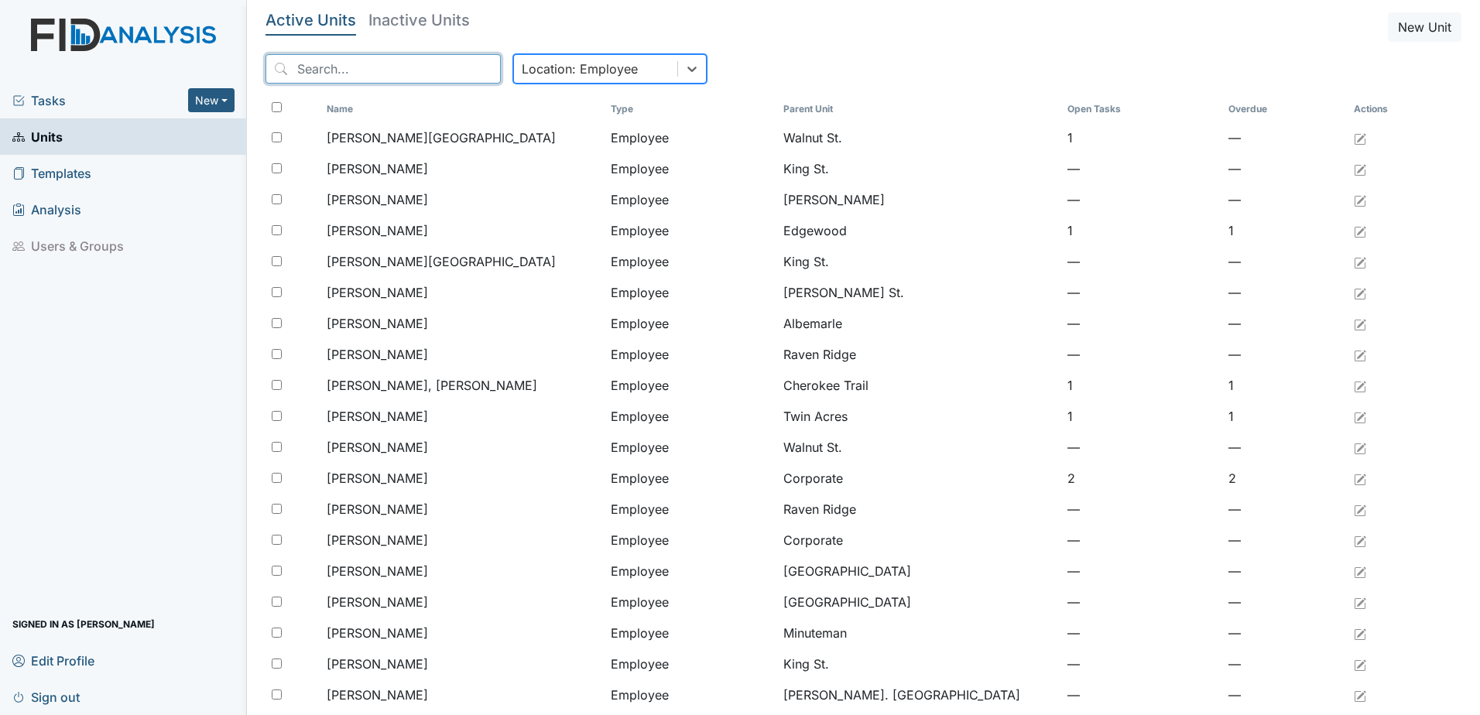
click at [375, 67] on input "search" at bounding box center [383, 68] width 235 height 29
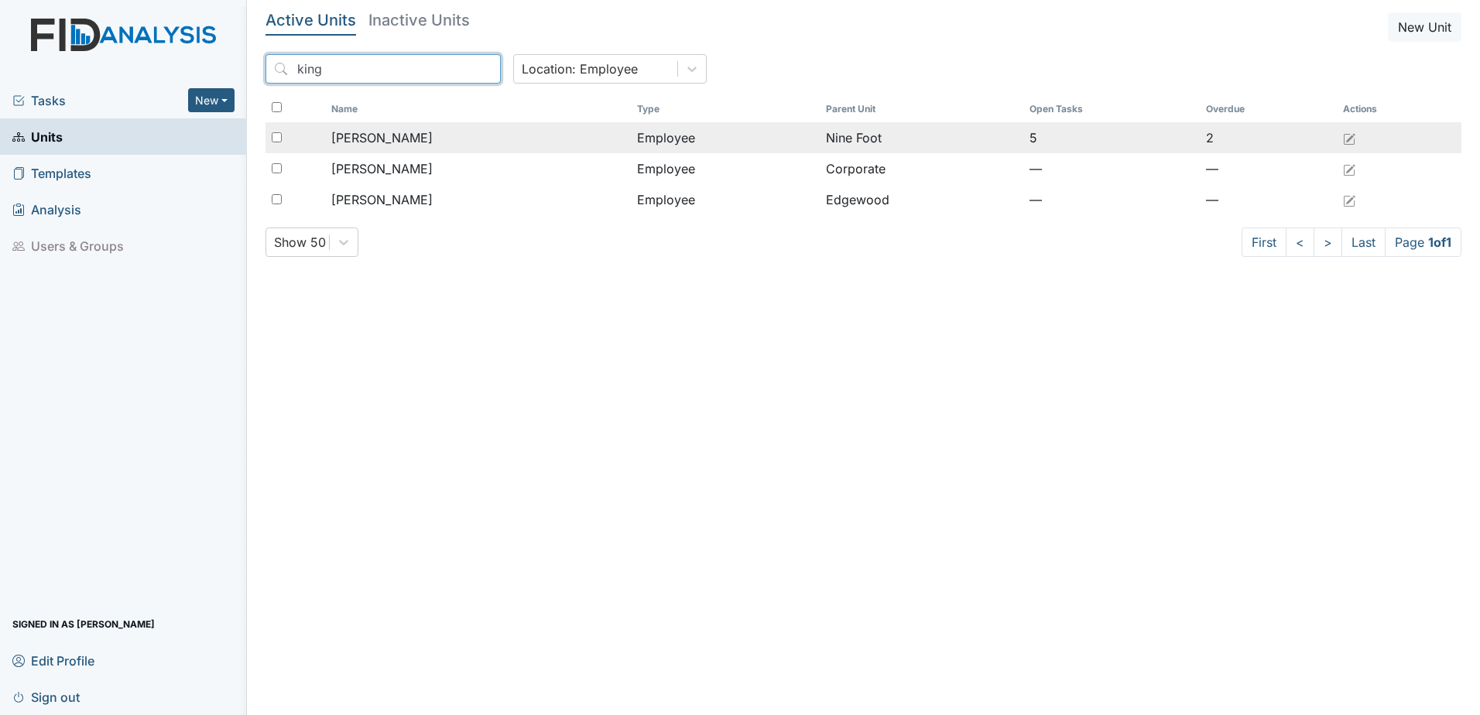
type input "king"
click at [387, 132] on span "[PERSON_NAME]" at bounding box center [381, 138] width 101 height 19
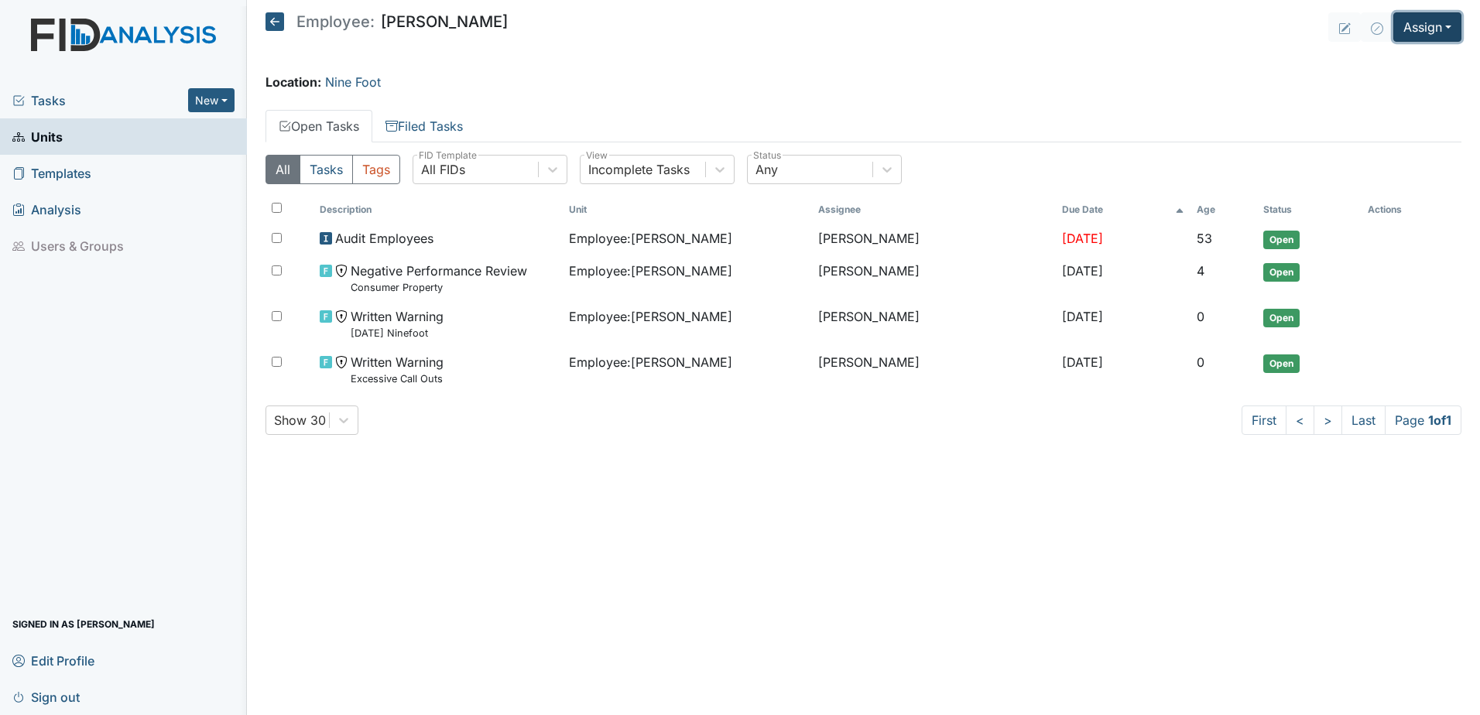
click at [1420, 31] on button "Assign" at bounding box center [1428, 26] width 68 height 29
click at [1400, 62] on link "Assign Form" at bounding box center [1390, 62] width 139 height 25
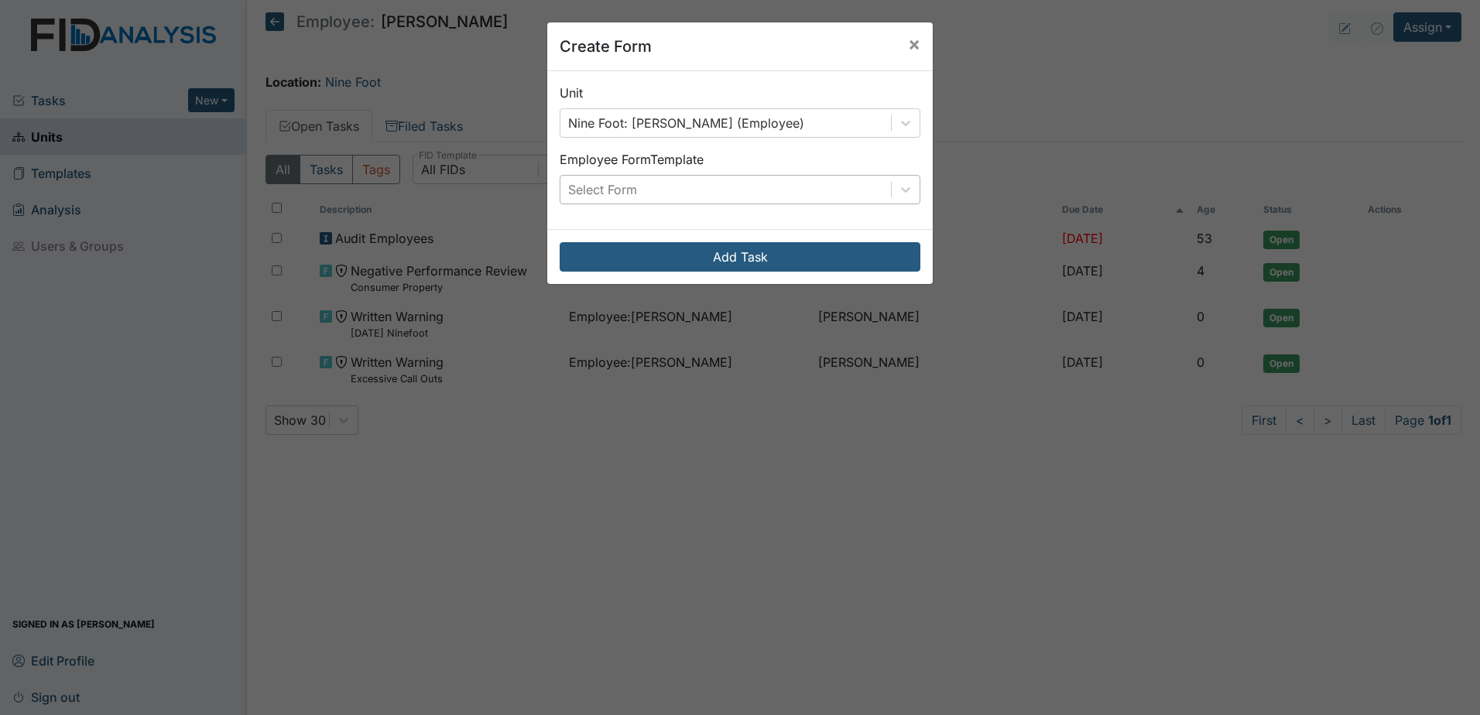
click at [761, 183] on div "Select Form" at bounding box center [726, 190] width 331 height 28
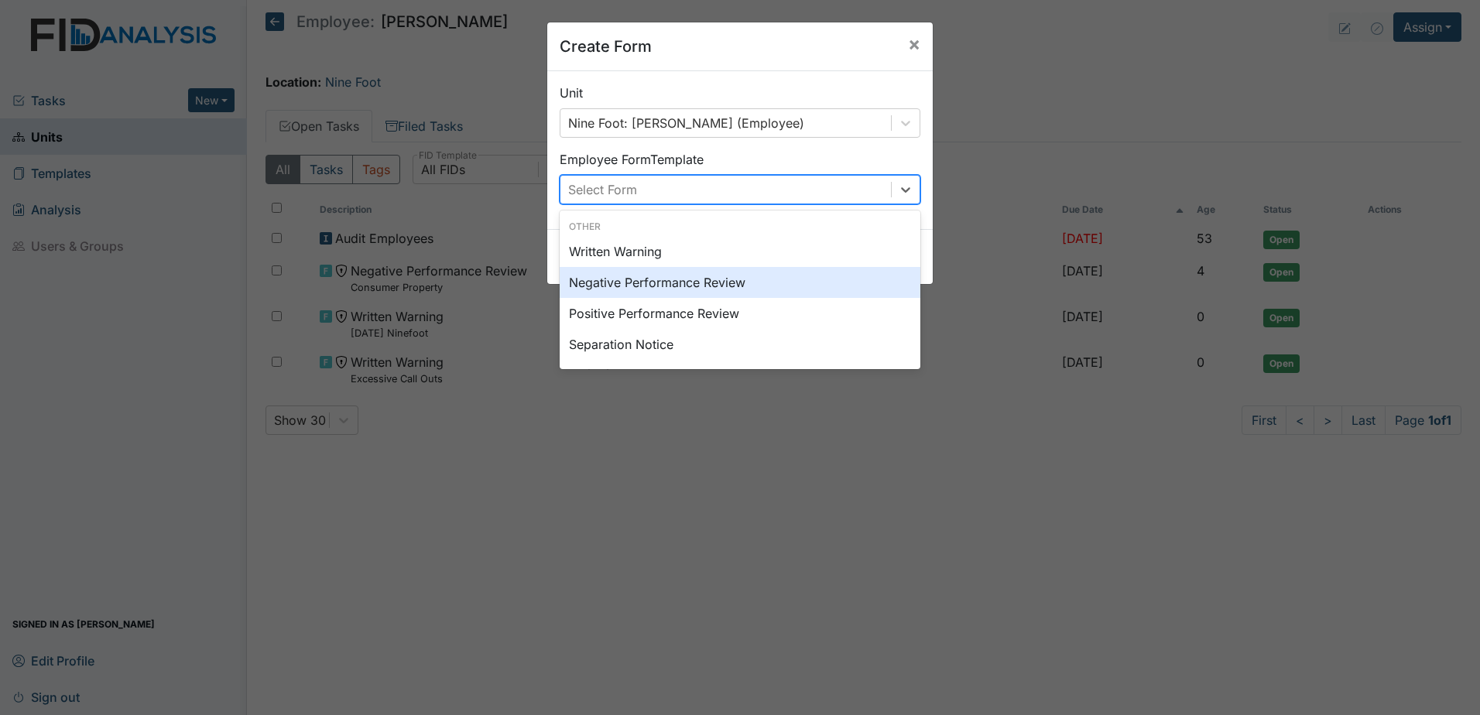
click at [756, 284] on div "Negative Performance Review" at bounding box center [740, 282] width 361 height 31
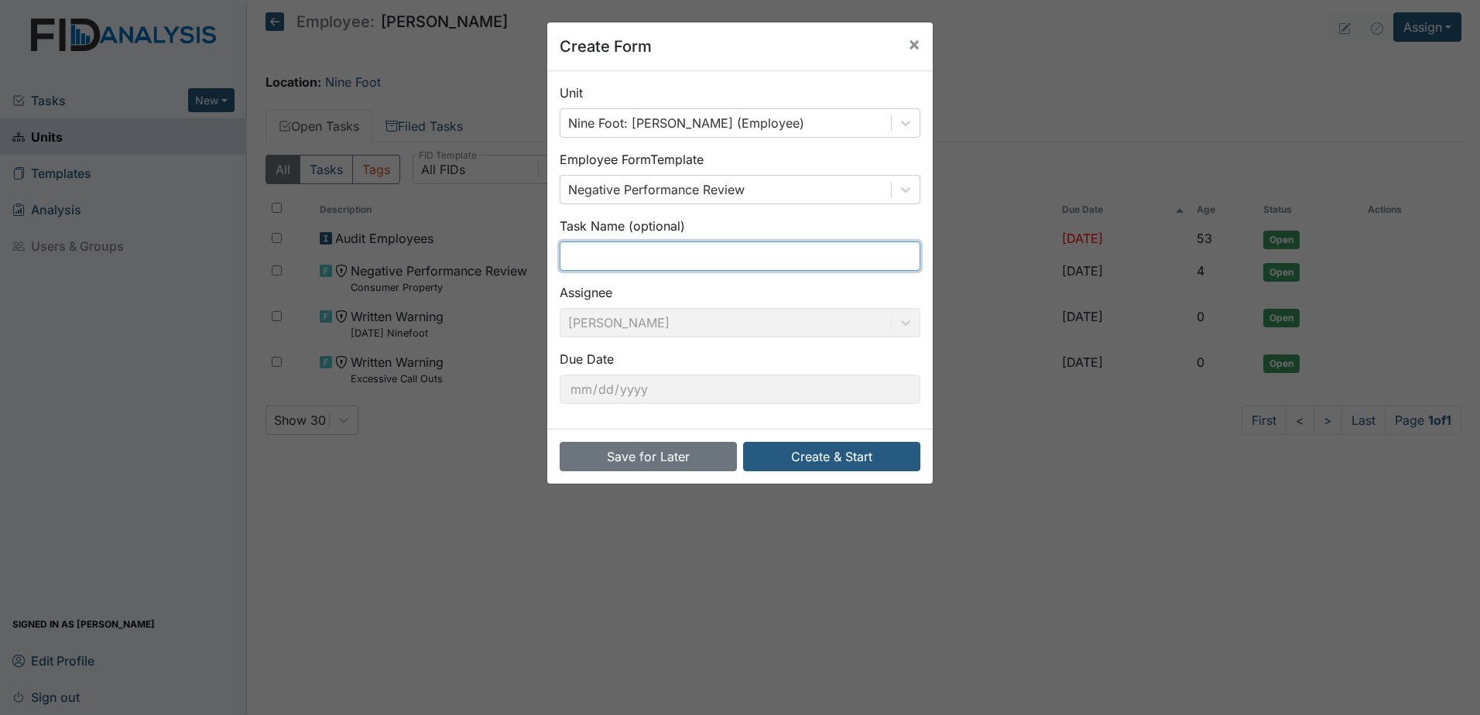
click at [695, 255] on input "text" at bounding box center [740, 256] width 361 height 29
type input "unauthorized schedule change"
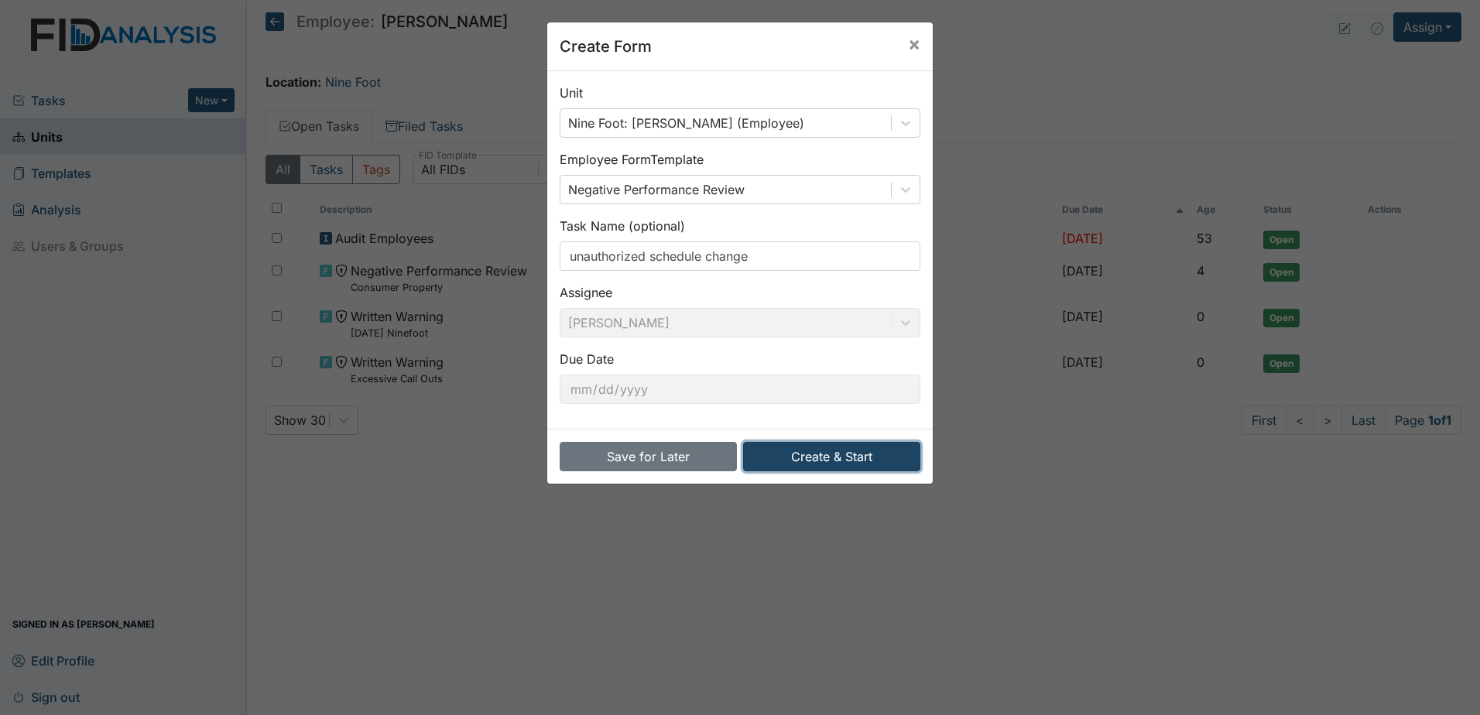
click at [869, 451] on button "Create & Start" at bounding box center [831, 456] width 177 height 29
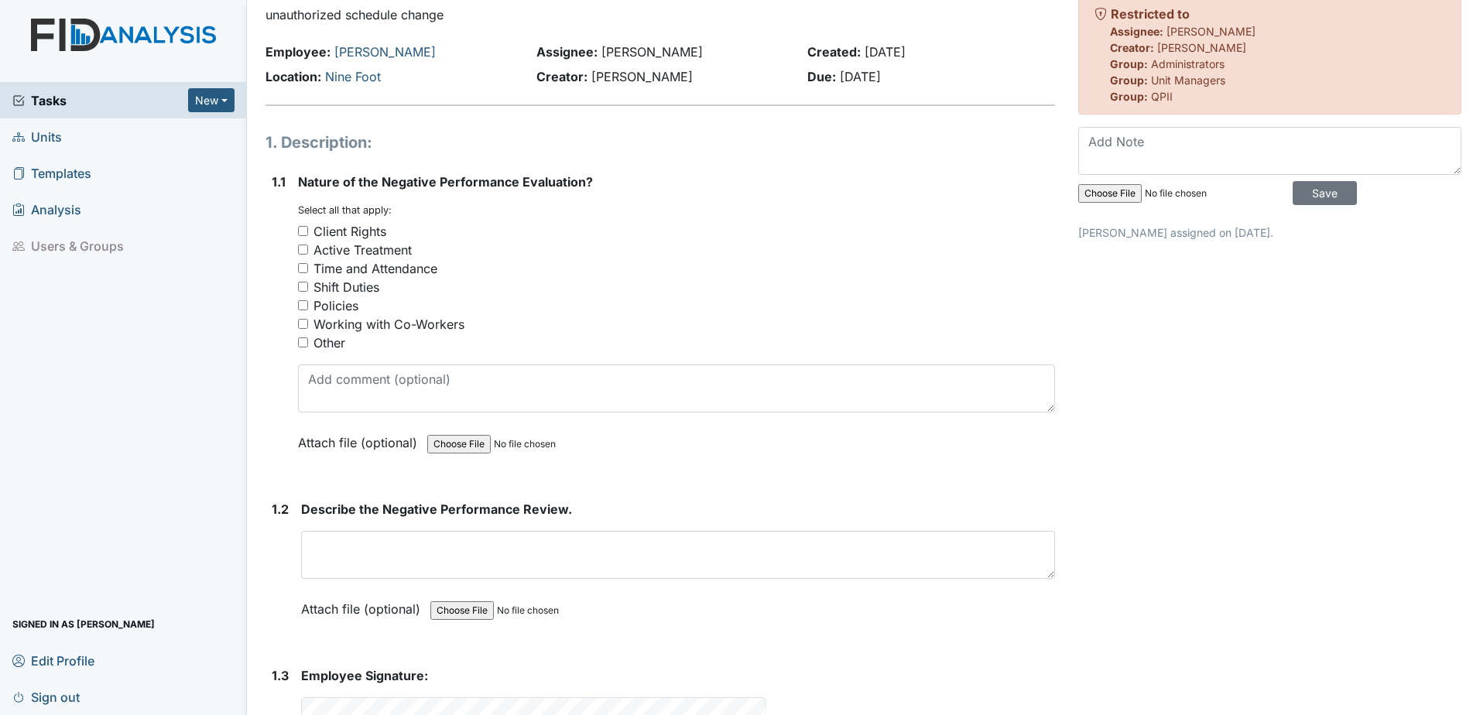
scroll to position [77, 0]
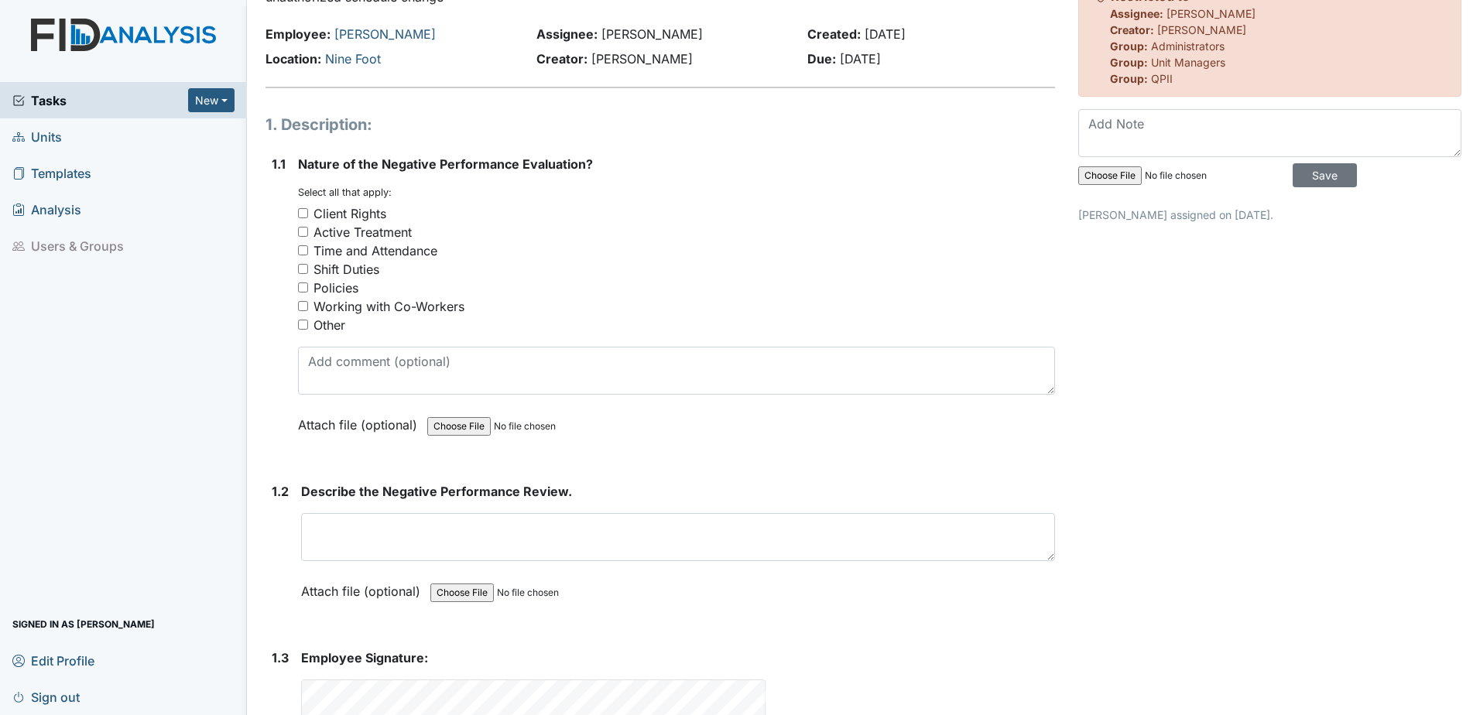
click at [338, 271] on div "Shift Duties" at bounding box center [347, 269] width 66 height 19
click at [308, 271] on input "Shift Duties" at bounding box center [303, 269] width 10 height 10
click at [347, 266] on div "Shift Duties" at bounding box center [347, 269] width 66 height 19
click at [308, 266] on input "Shift Duties" at bounding box center [303, 269] width 10 height 10
checkbox input "false"
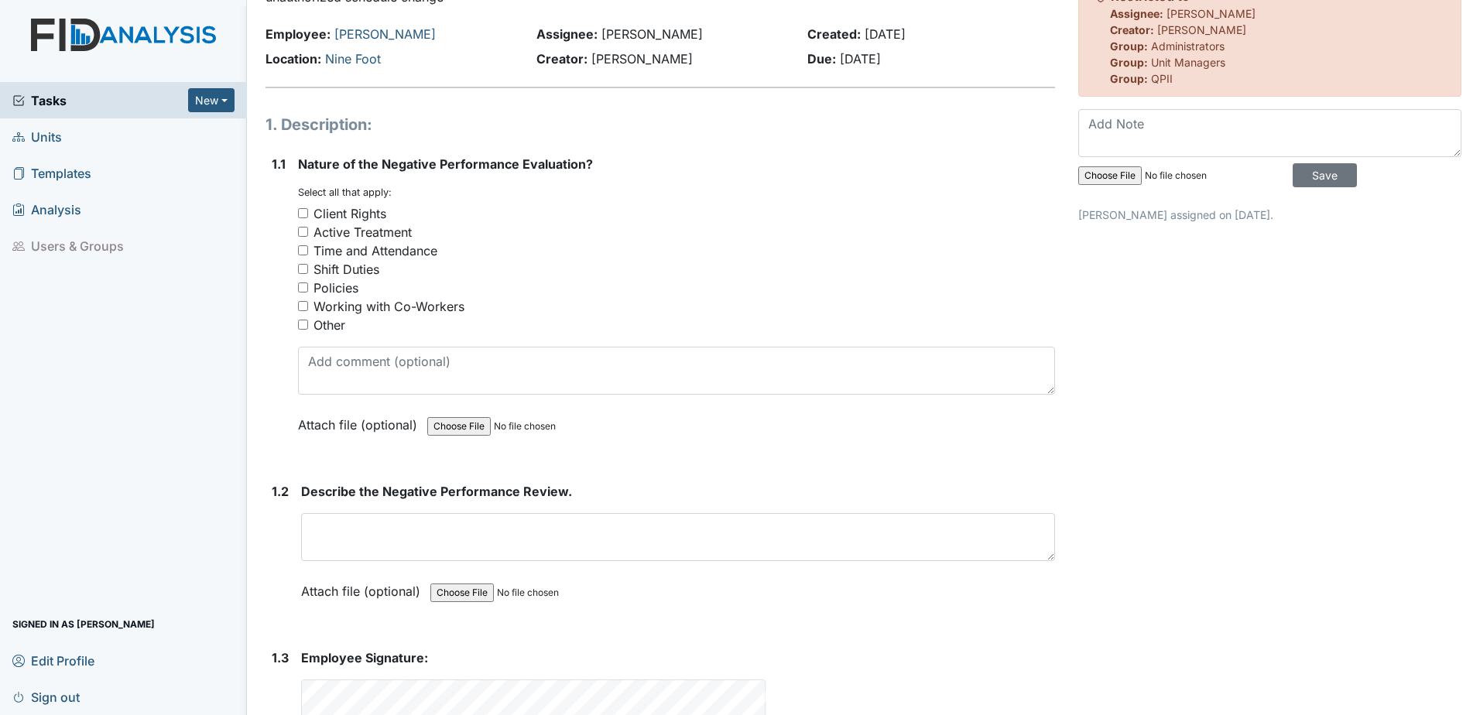
click at [335, 250] on div "Time and Attendance" at bounding box center [376, 251] width 124 height 19
click at [308, 250] on input "Time and Attendance" at bounding box center [303, 250] width 10 height 10
checkbox input "true"
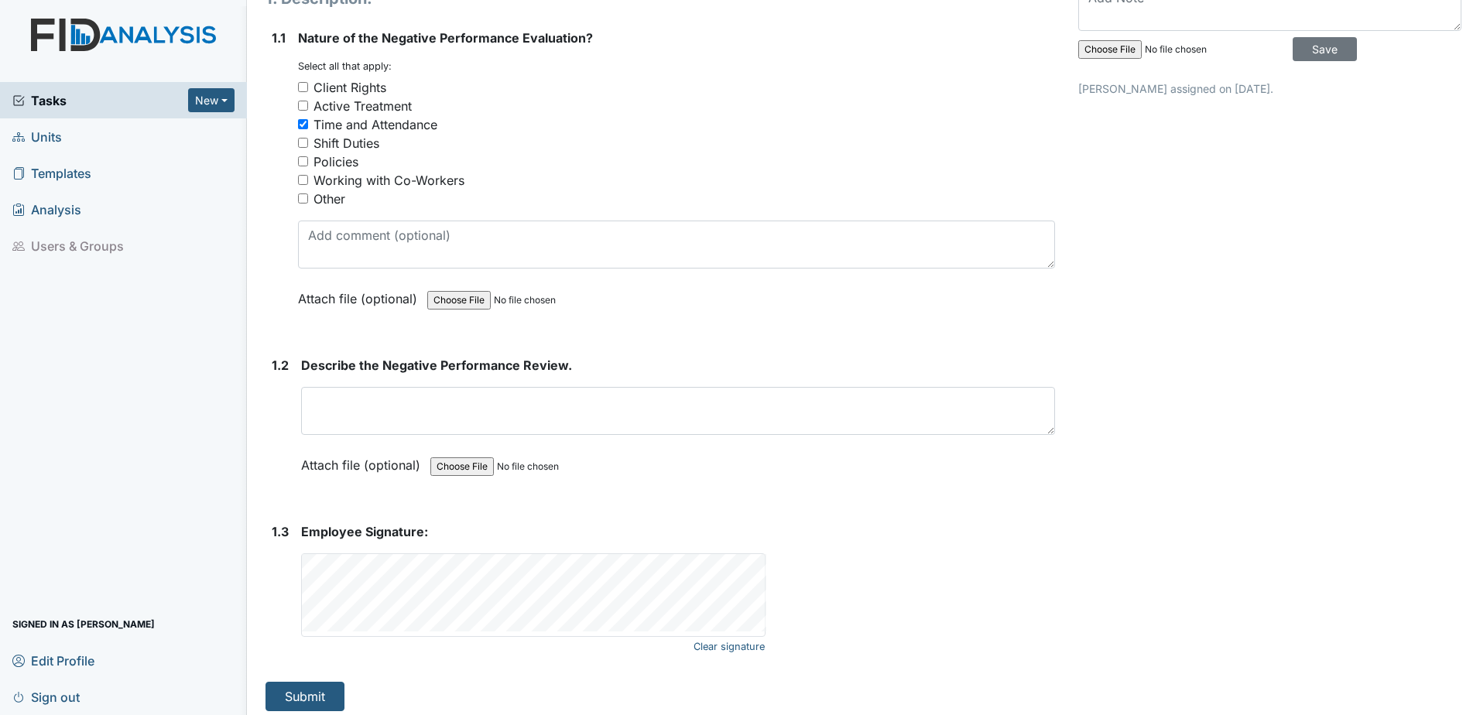
scroll to position [212, 0]
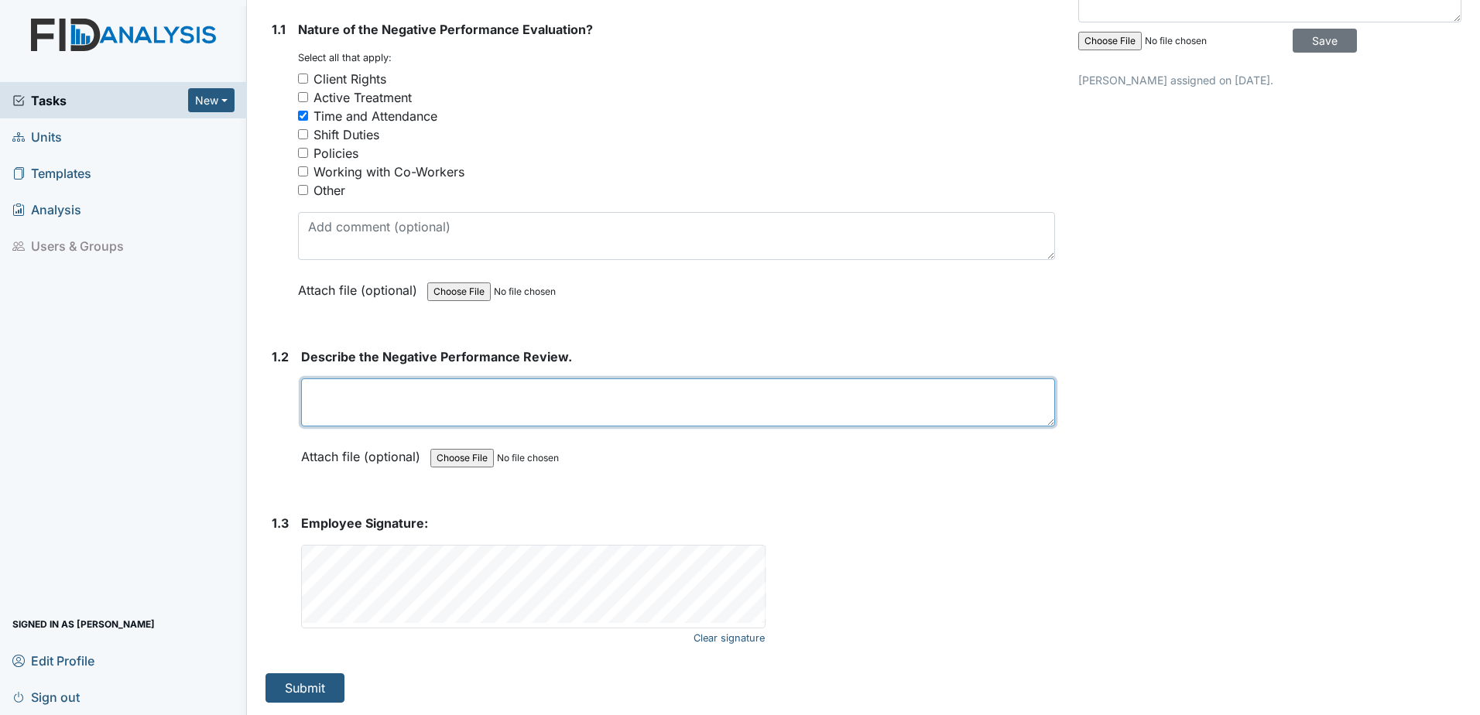
click at [408, 403] on textarea at bounding box center [678, 403] width 754 height 48
drag, startPoint x: 911, startPoint y: 396, endPoint x: 307, endPoint y: 408, distance: 604.7
click at [304, 409] on textarea "Alaysha switched her schedule with another employee and did not get prior appro…" at bounding box center [678, 403] width 754 height 48
click at [370, 420] on textarea "Alaysha switched her schedule with another employee and did not get prior appro…" at bounding box center [678, 403] width 754 height 48
click at [931, 397] on textarea "Alaysha switched her schedule with another employee and did not get prior appro…" at bounding box center [678, 403] width 754 height 48
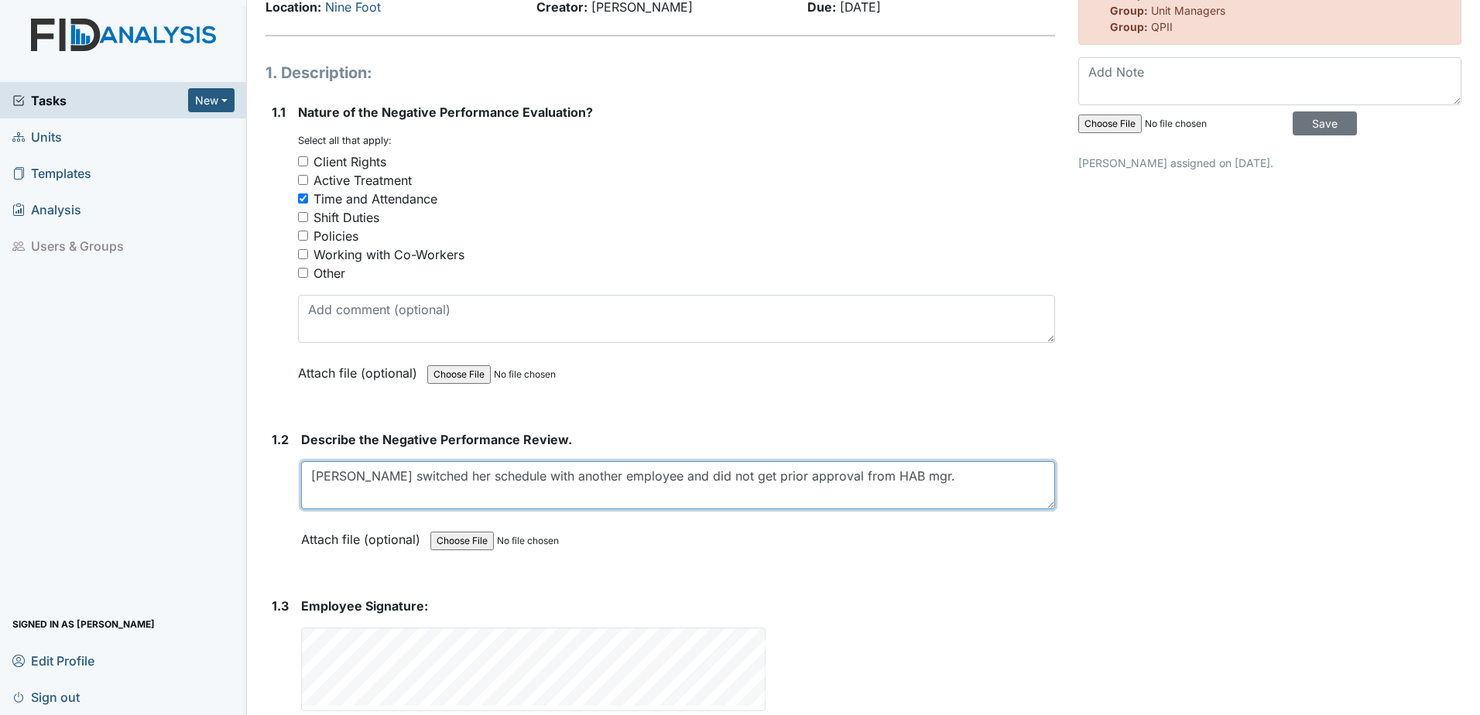
scroll to position [0, 0]
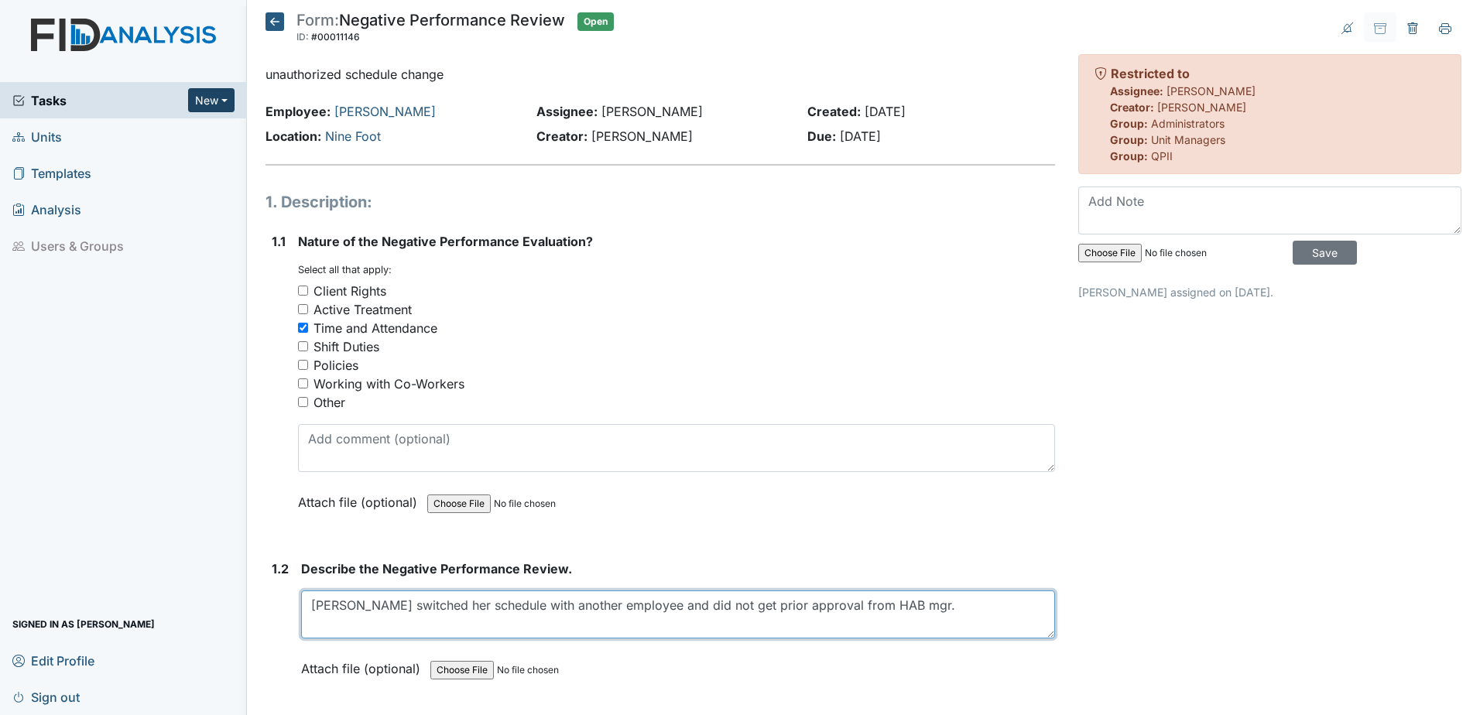
type textarea "Alaysha switched her schedule with another employee and did not get prior appro…"
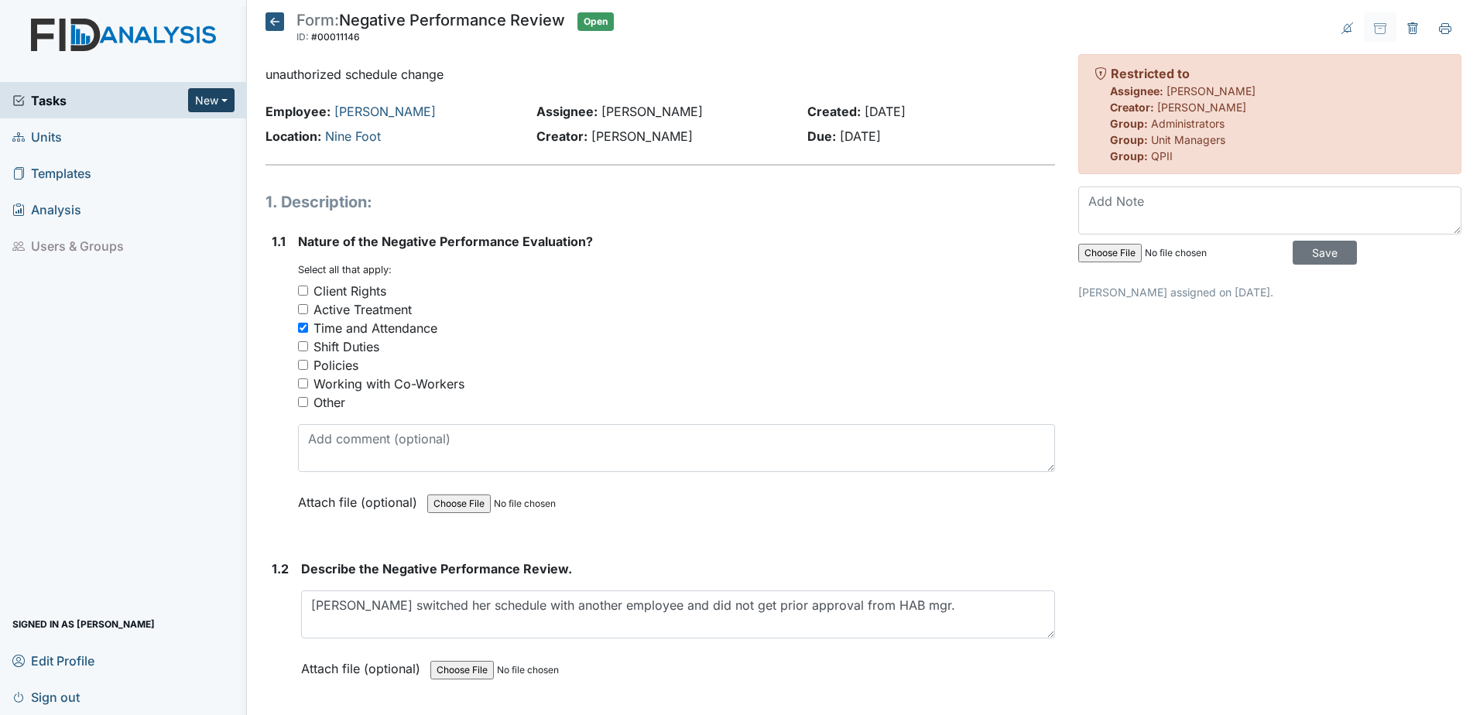
click at [199, 94] on button "New" at bounding box center [211, 100] width 46 height 24
click at [52, 132] on span "Units" at bounding box center [37, 137] width 50 height 24
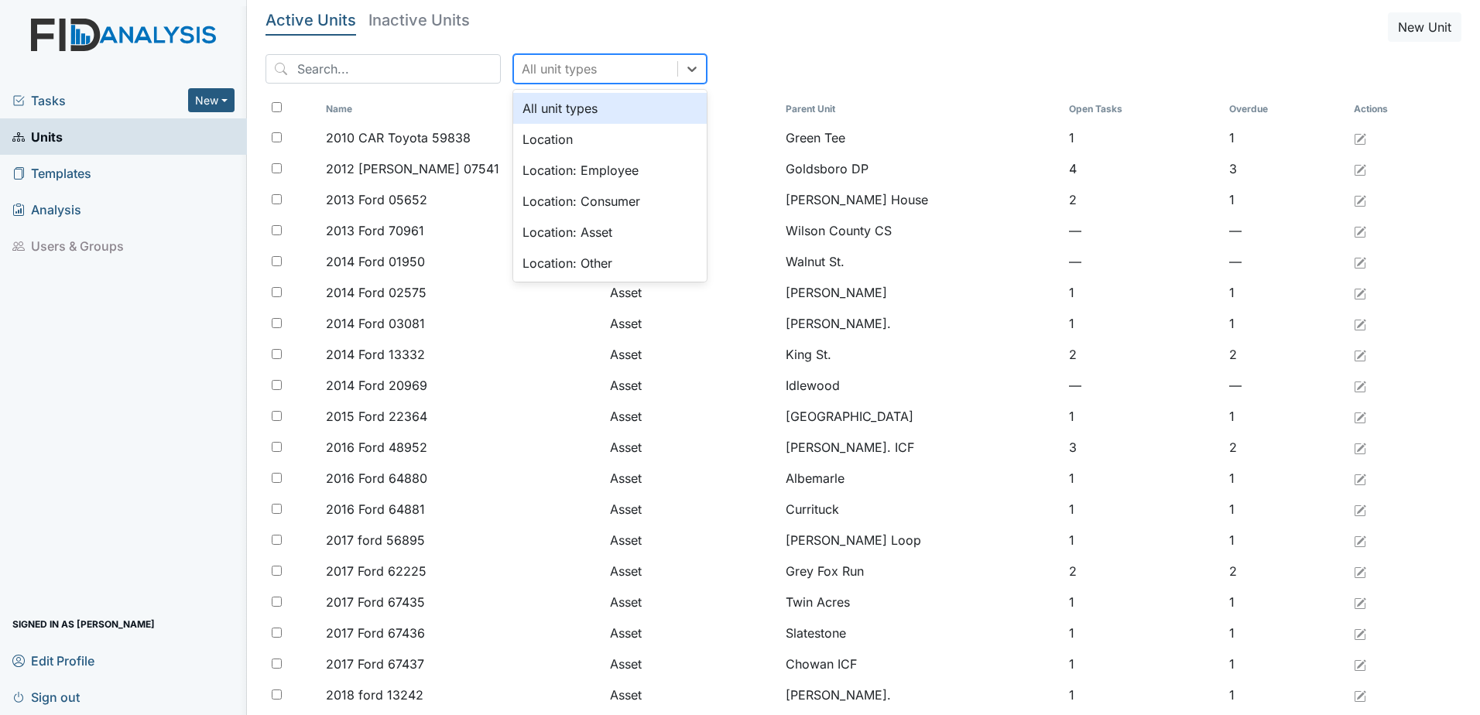
click at [530, 55] on div "All unit types" at bounding box center [595, 69] width 163 height 28
click at [557, 167] on div "Location: Employee" at bounding box center [610, 170] width 194 height 31
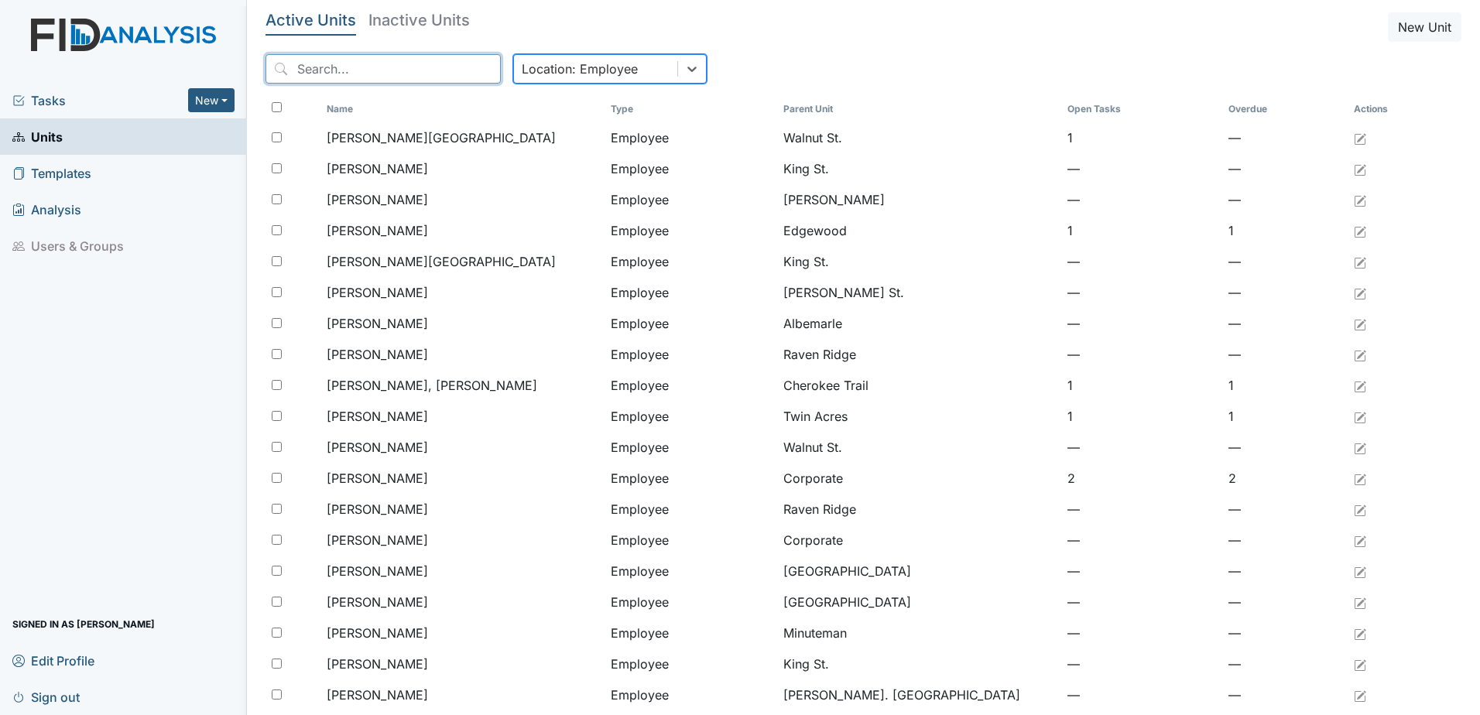
click at [374, 59] on input "search" at bounding box center [383, 68] width 235 height 29
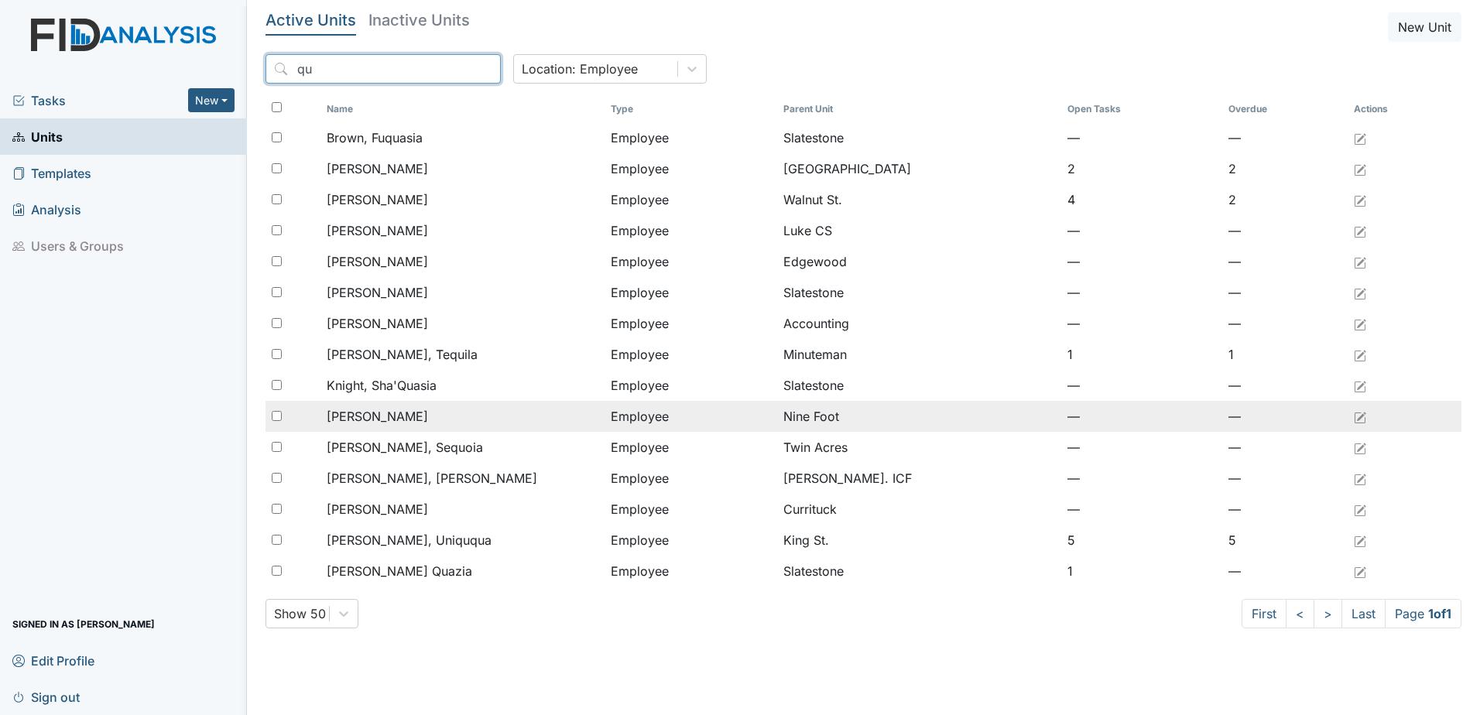
type input "qu"
click at [434, 415] on div "[PERSON_NAME]" at bounding box center [463, 416] width 272 height 19
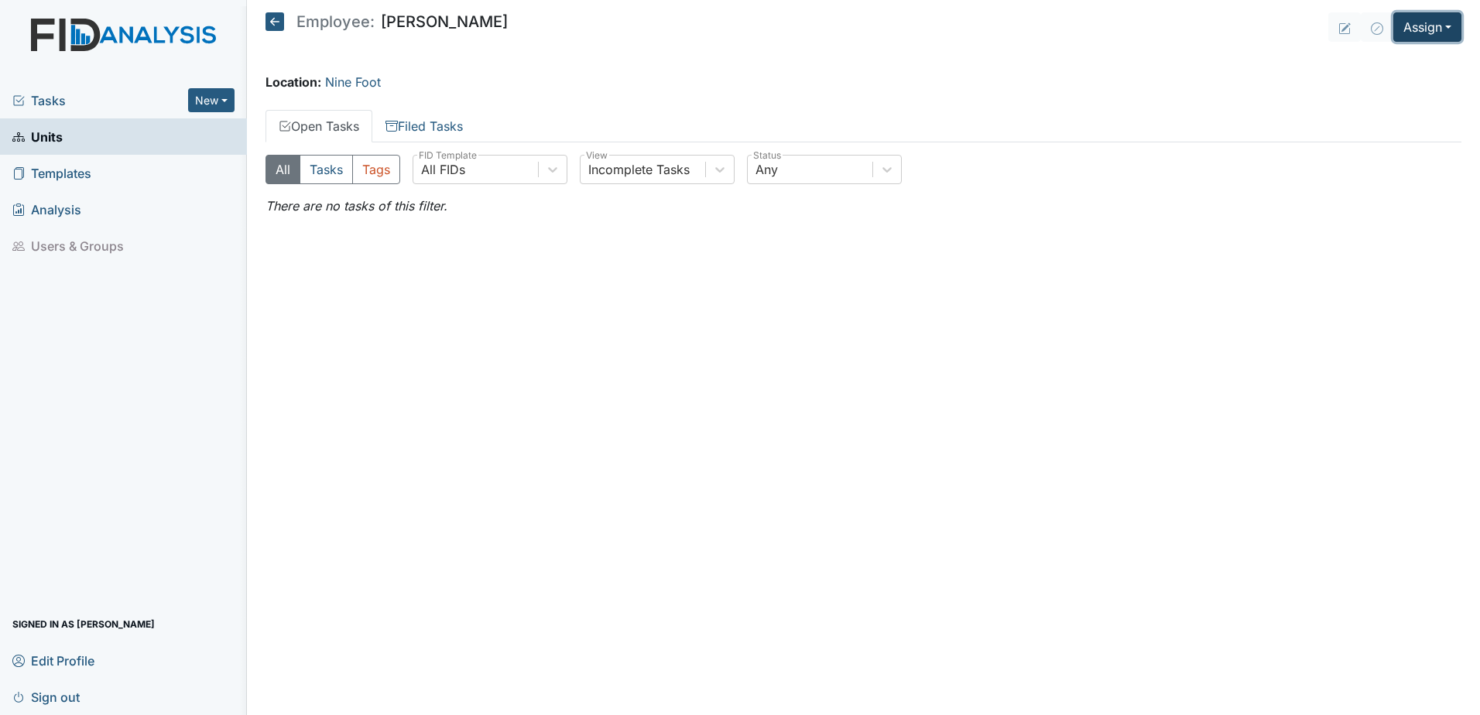
click at [1438, 33] on button "Assign" at bounding box center [1428, 26] width 68 height 29
click at [1393, 62] on link "Assign Form" at bounding box center [1390, 62] width 139 height 25
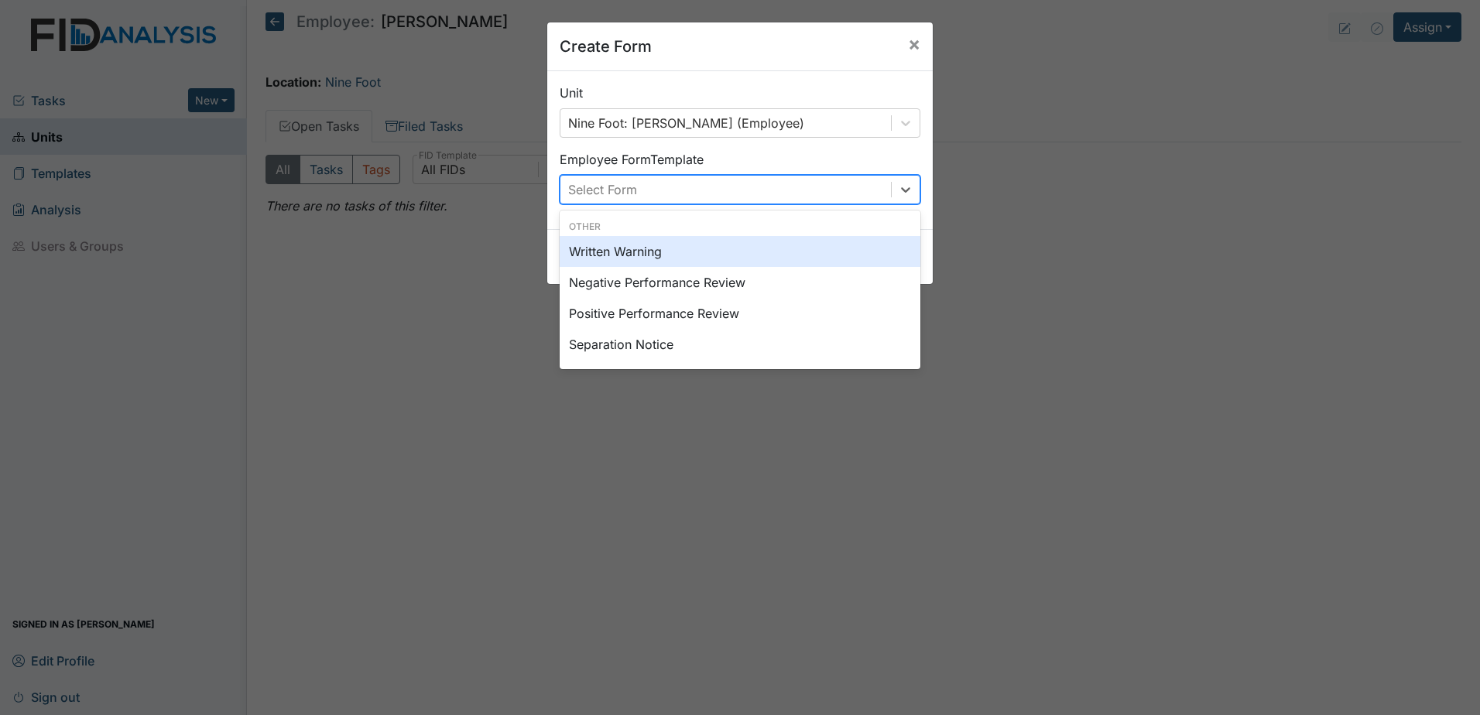
click at [687, 183] on div "Select Form" at bounding box center [726, 190] width 331 height 28
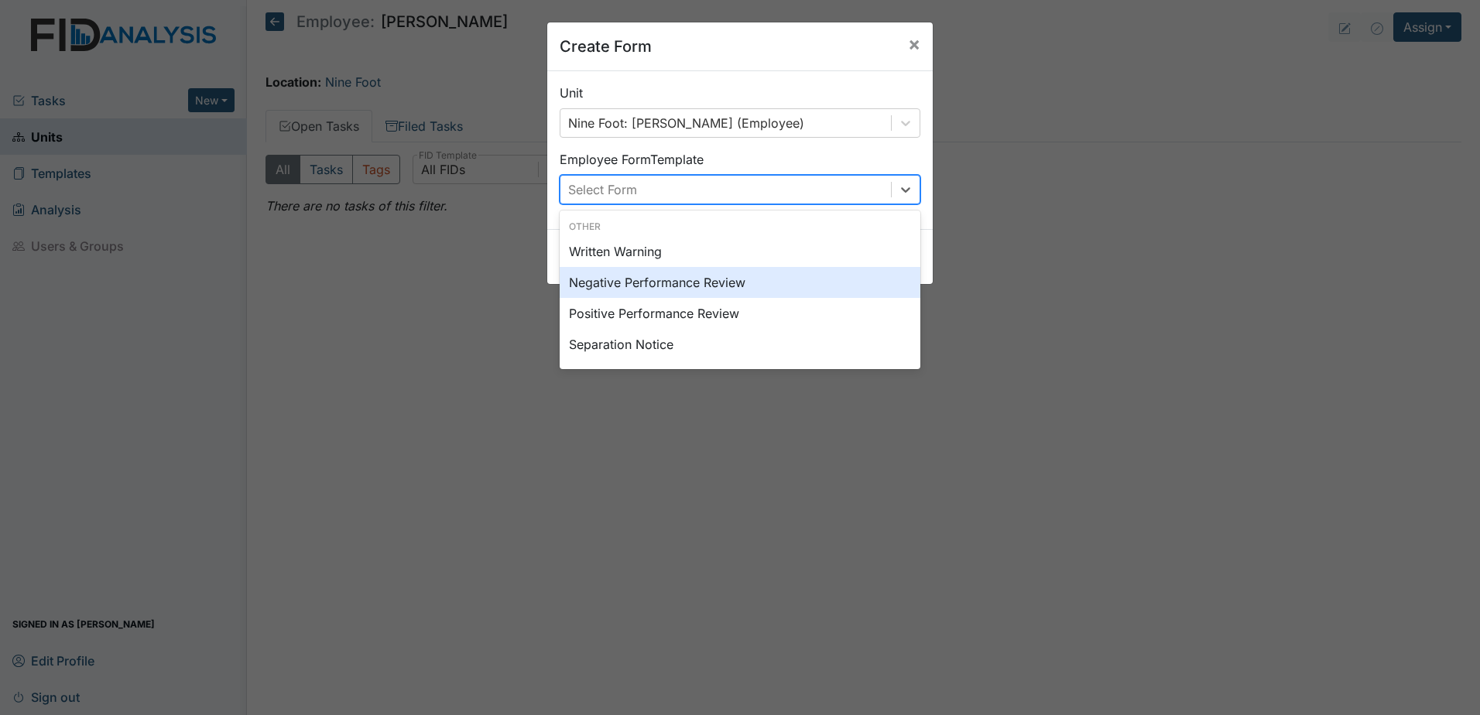
click at [685, 279] on div "Negative Performance Review" at bounding box center [740, 282] width 361 height 31
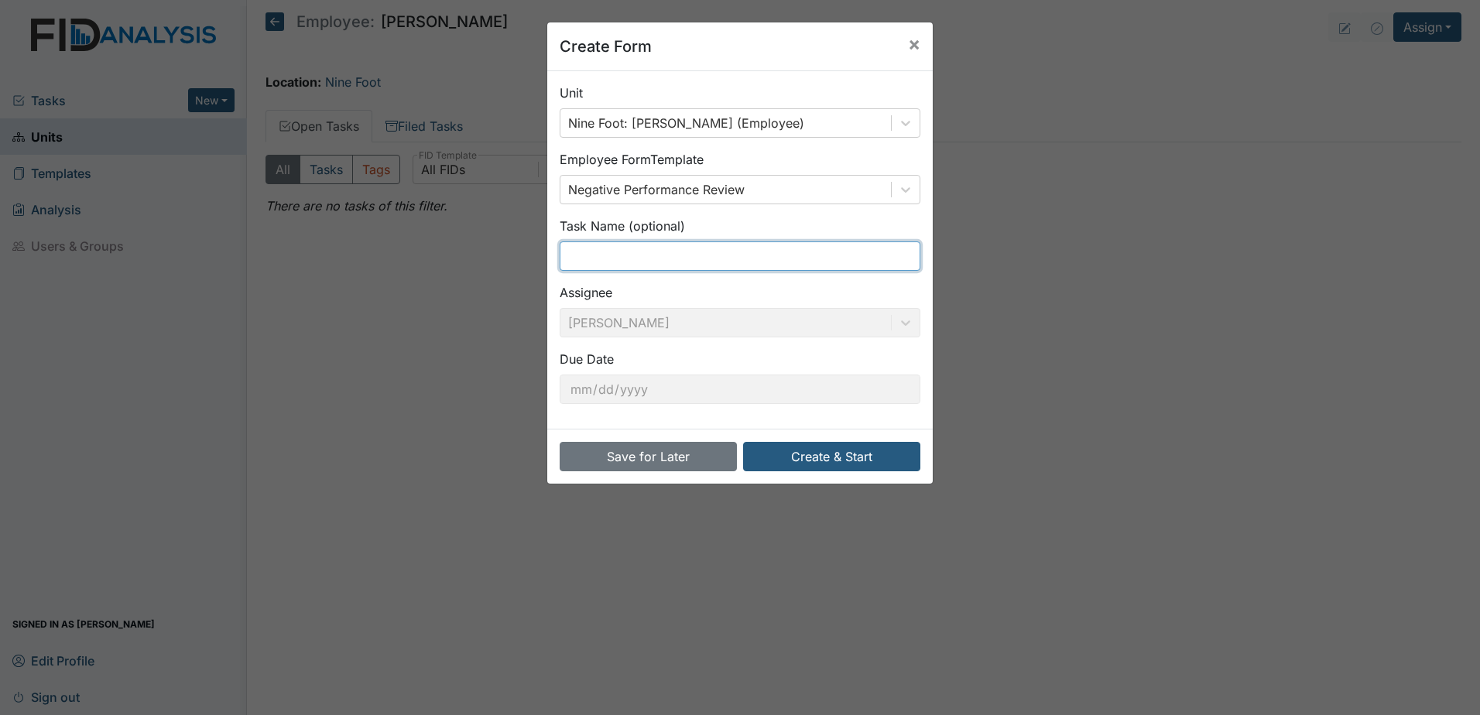
click at [646, 259] on input "text" at bounding box center [740, 256] width 361 height 29
click at [980, 373] on div "Create Form × Unit Nine Foot: McClain, Quiteria (Employee) Employee Form Templa…" at bounding box center [740, 357] width 1480 height 715
click at [673, 253] on input "text" at bounding box center [740, 256] width 361 height 29
type input "unauthorized shedule change"
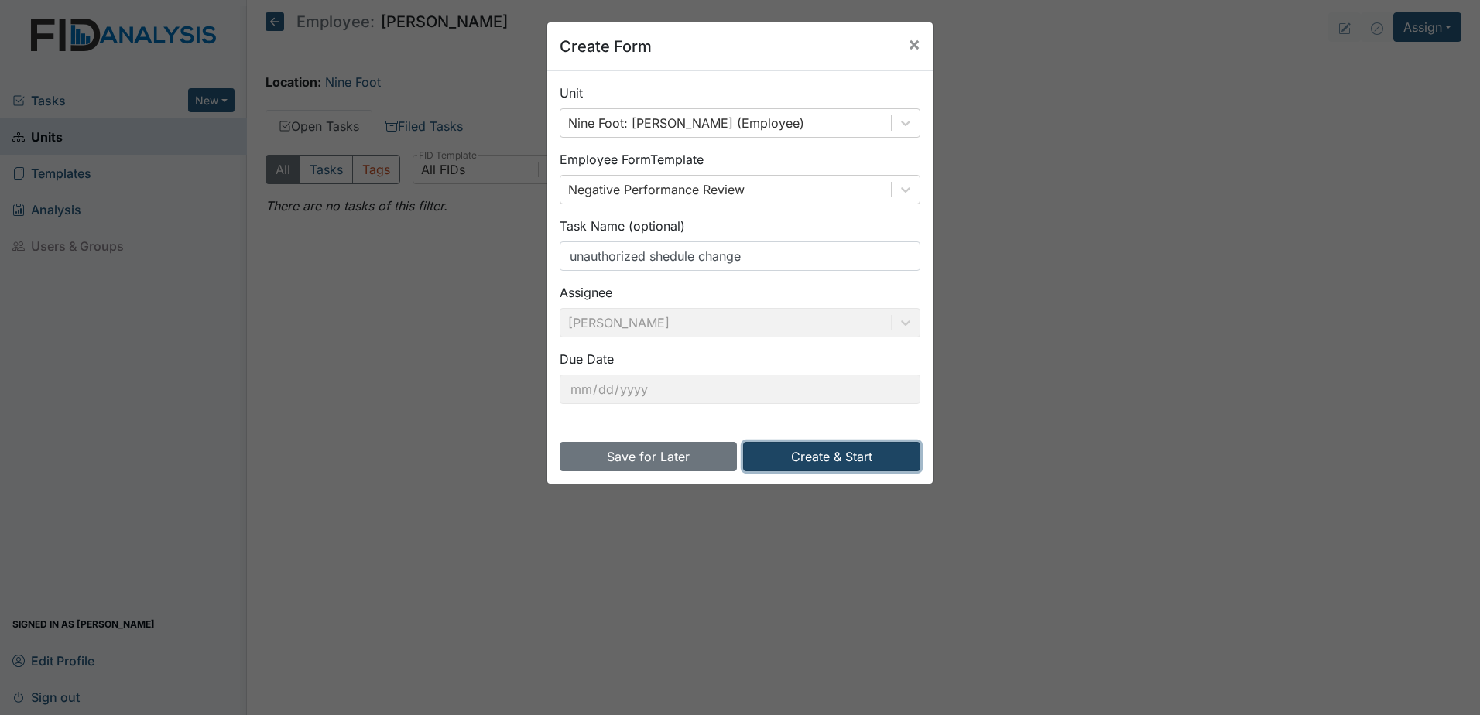
click at [855, 458] on button "Create & Start" at bounding box center [831, 456] width 177 height 29
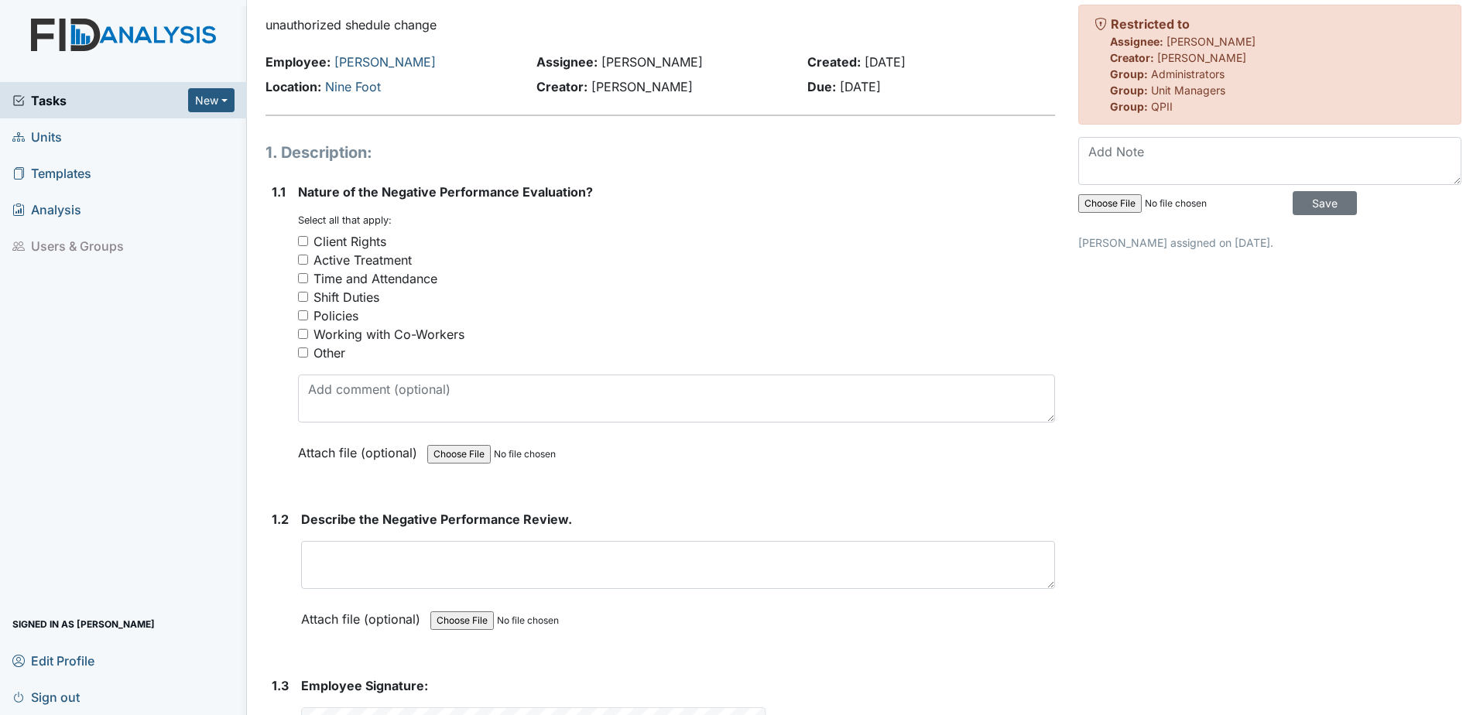
scroll to position [77, 0]
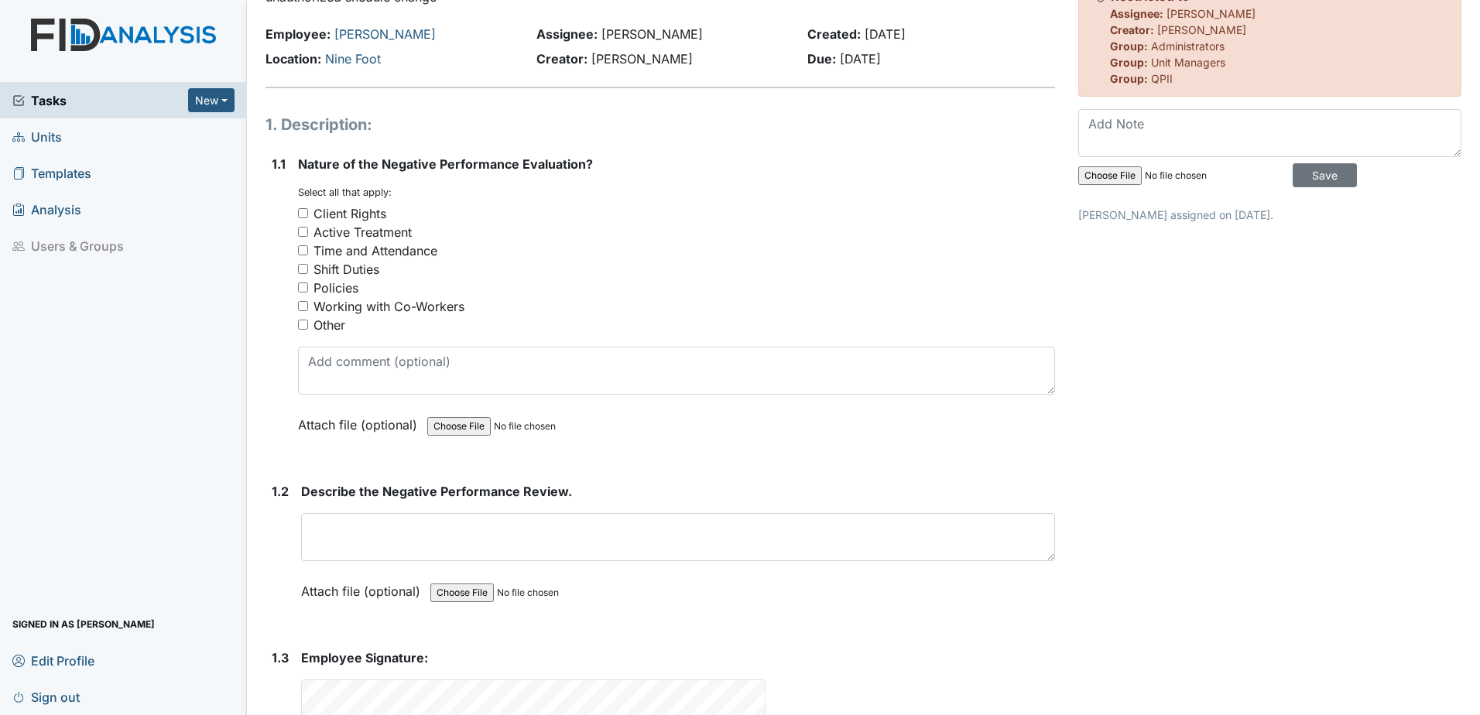
click at [420, 247] on div "Time and Attendance" at bounding box center [376, 251] width 124 height 19
click at [308, 247] on input "Time and Attendance" at bounding box center [303, 250] width 10 height 10
checkbox input "true"
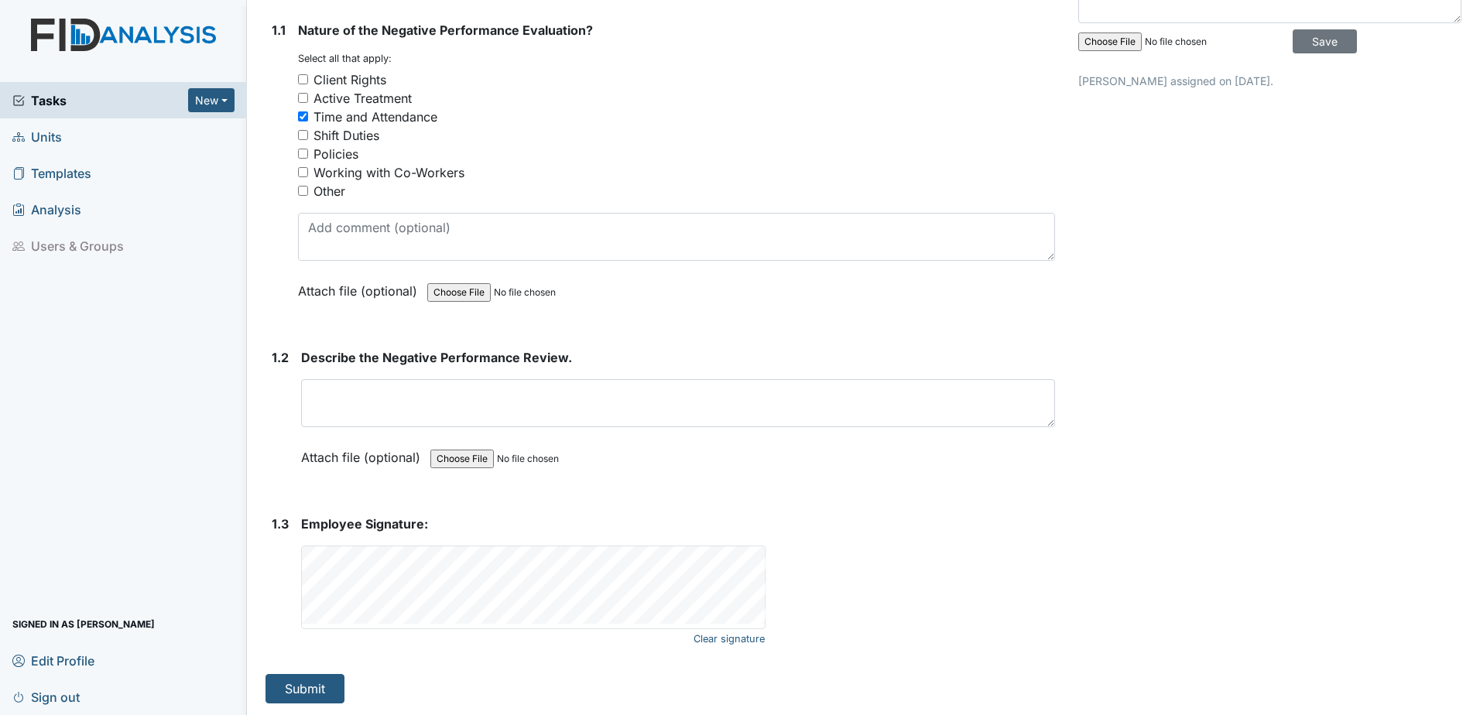
scroll to position [212, 0]
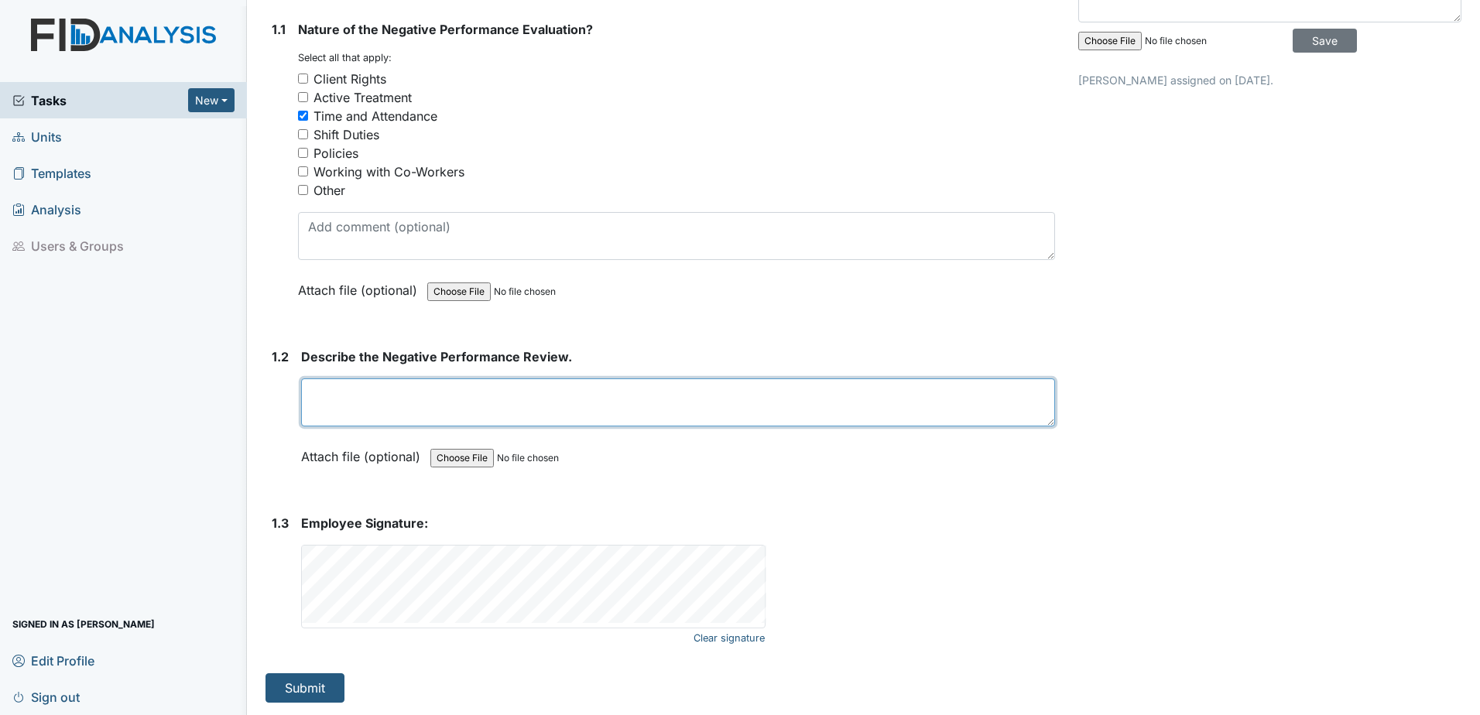
click at [476, 415] on textarea at bounding box center [678, 403] width 754 height 48
paste textarea "[PERSON_NAME] switched her schedule with another employee and did not get prior…"
drag, startPoint x: 359, startPoint y: 396, endPoint x: 314, endPoint y: 393, distance: 45.7
click at [314, 393] on textarea "[PERSON_NAME] switched her schedule with another employee and did not get prior…" at bounding box center [678, 403] width 754 height 48
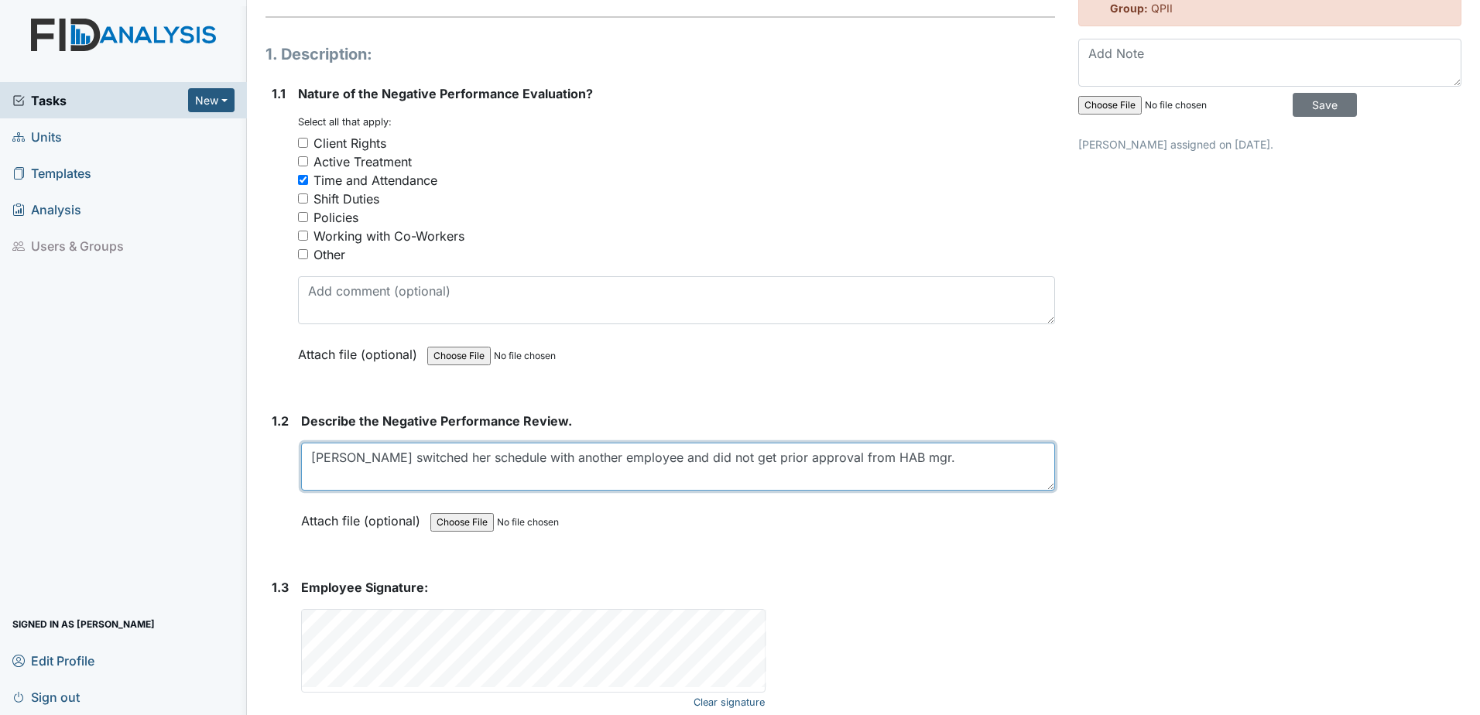
scroll to position [0, 0]
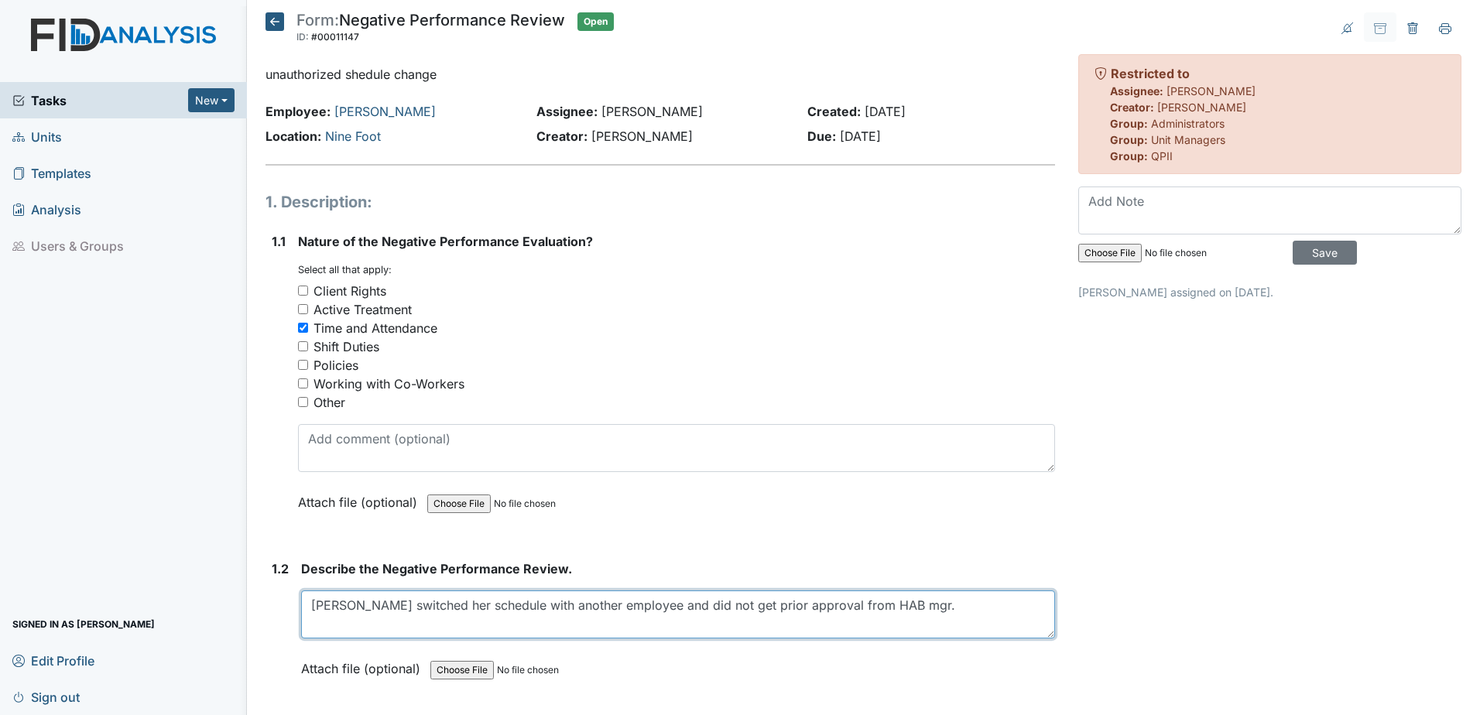
type textarea "Quiteria switched her schedule with another employee and did not get prior appr…"
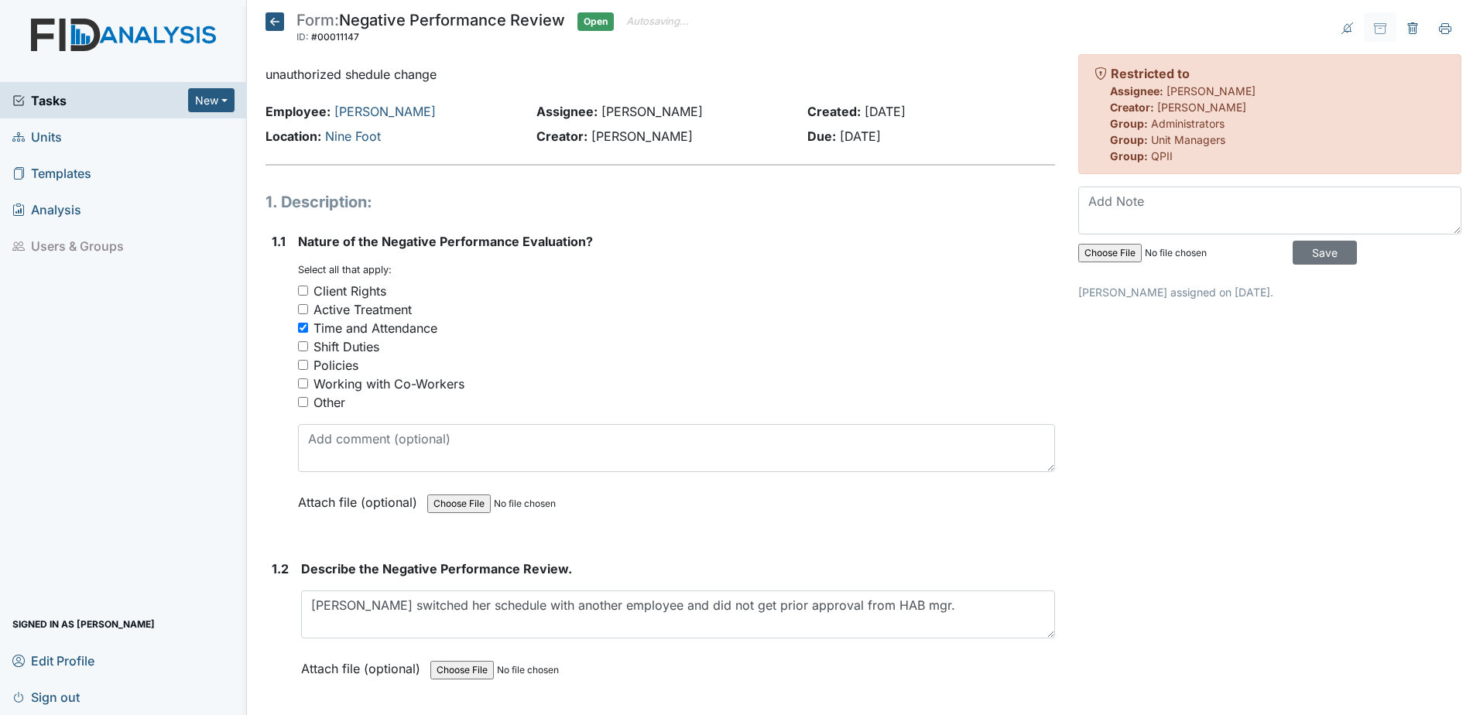
click at [278, 21] on icon at bounding box center [275, 21] width 19 height 19
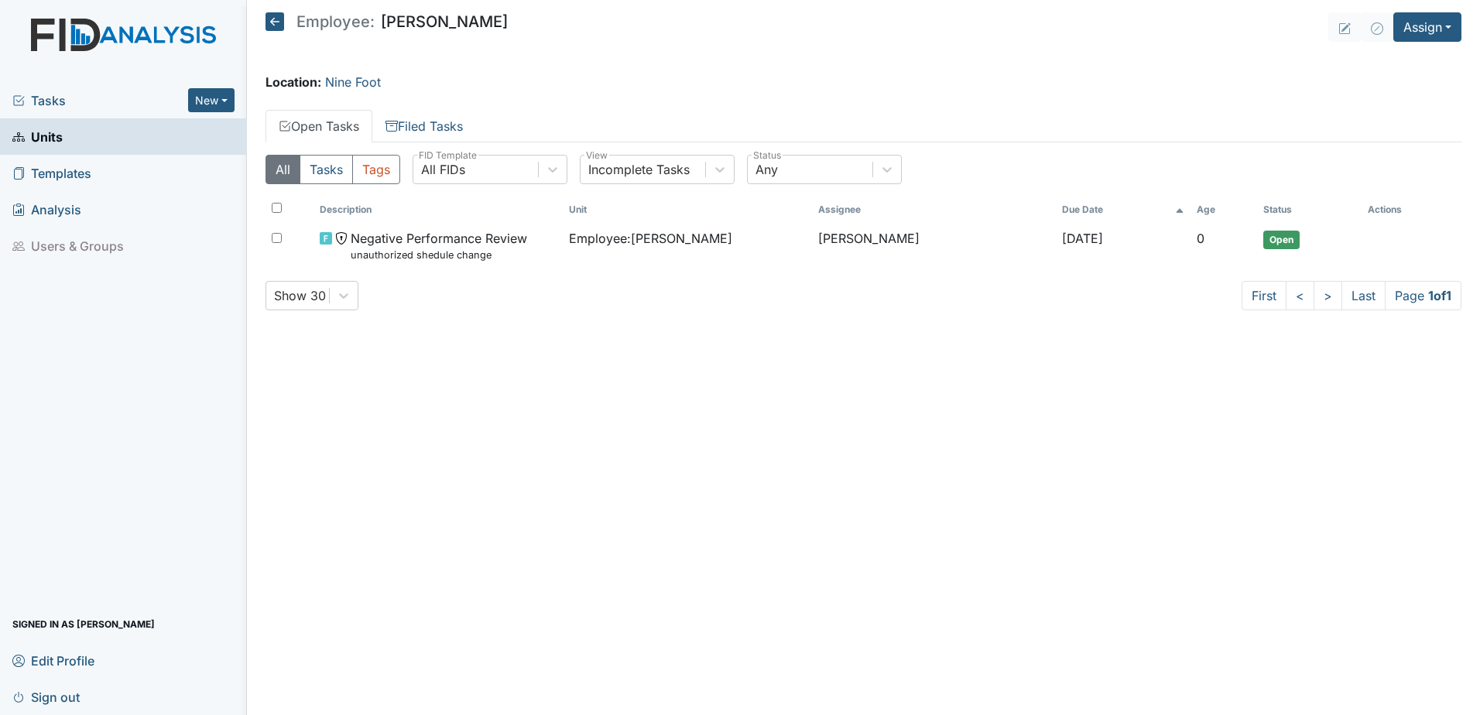
click at [272, 22] on icon at bounding box center [275, 21] width 19 height 19
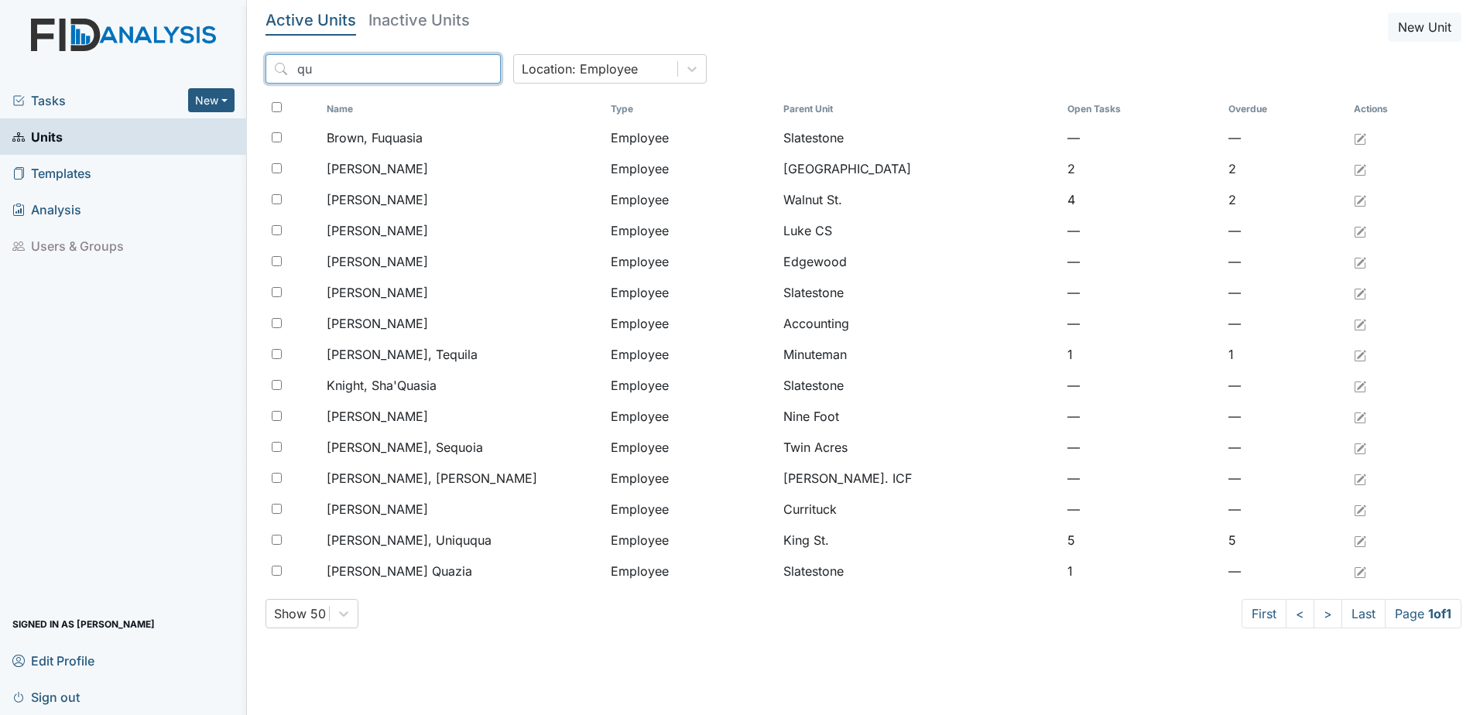
drag, startPoint x: 348, startPoint y: 70, endPoint x: 224, endPoint y: 70, distance: 123.9
click at [224, 70] on div "Tasks New Form Inspection Document Bundle Units Templates Analysis Users & Grou…" at bounding box center [740, 357] width 1480 height 715
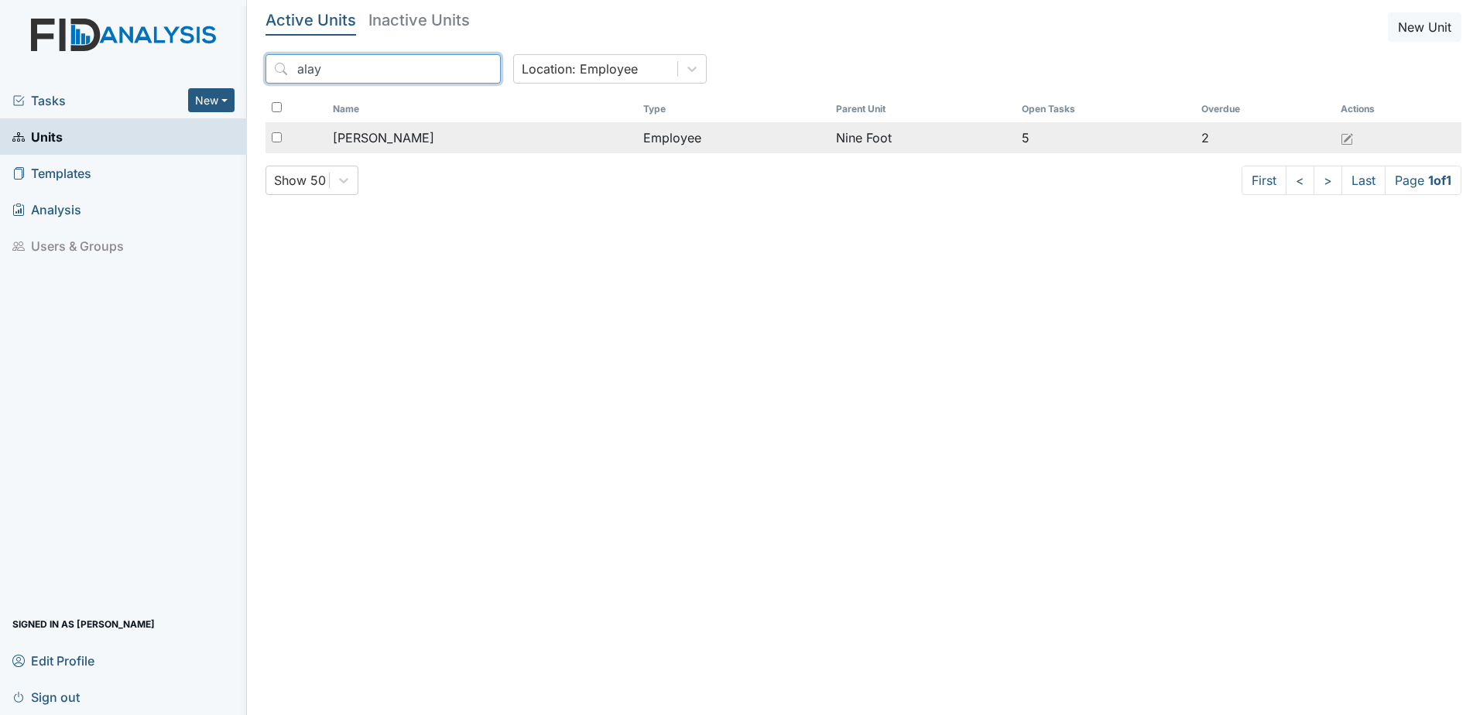
type input "alay"
click at [410, 136] on span "[PERSON_NAME]" at bounding box center [383, 138] width 101 height 19
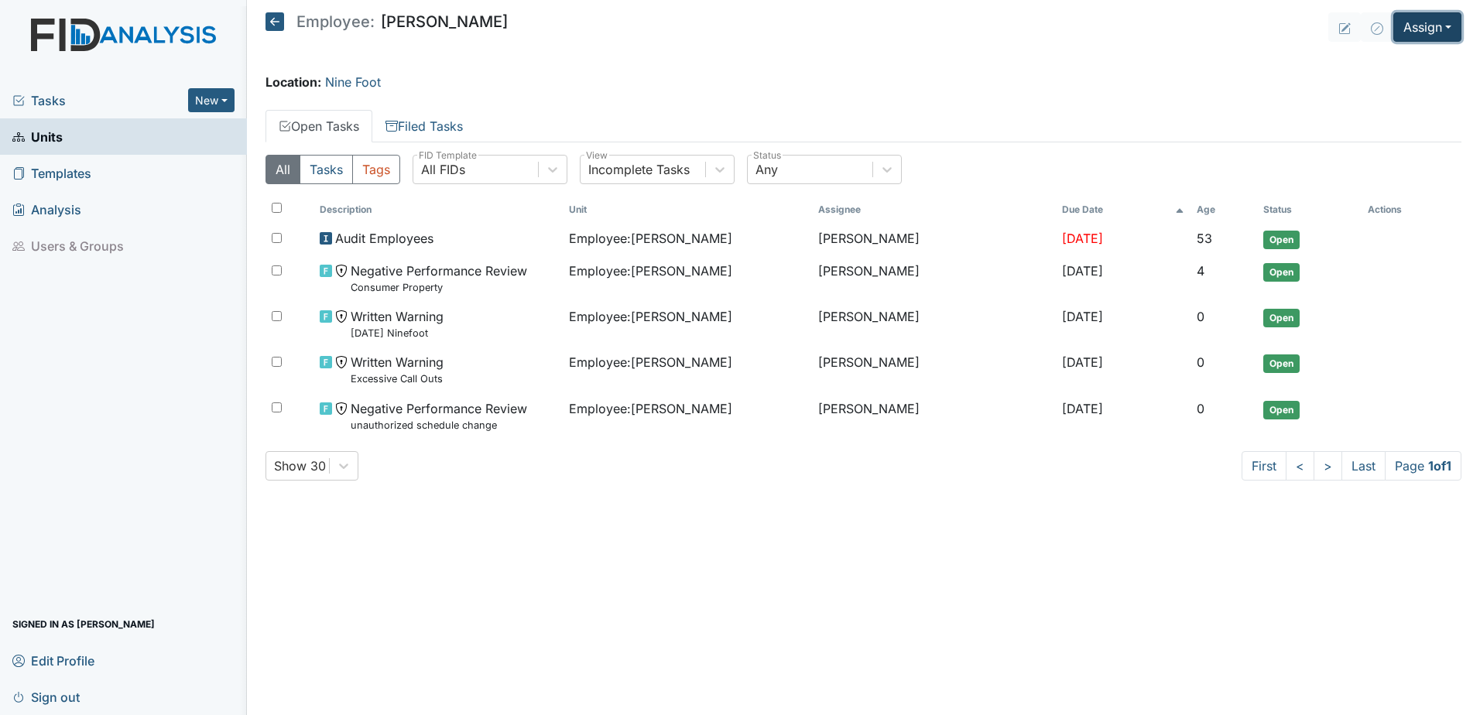
click at [1432, 25] on button "Assign" at bounding box center [1428, 26] width 68 height 29
click at [1369, 60] on link "Assign Form" at bounding box center [1390, 62] width 139 height 25
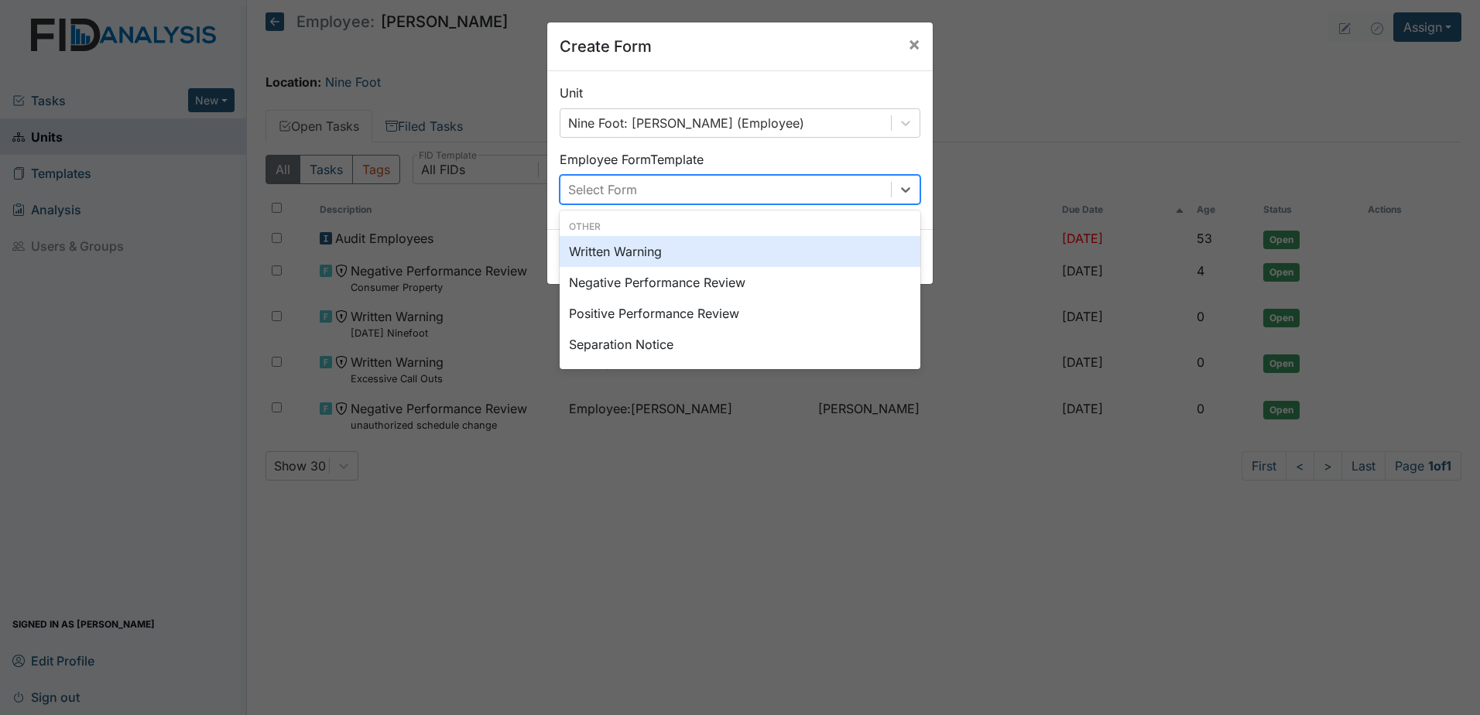
click at [648, 185] on div "Select Form" at bounding box center [726, 190] width 331 height 28
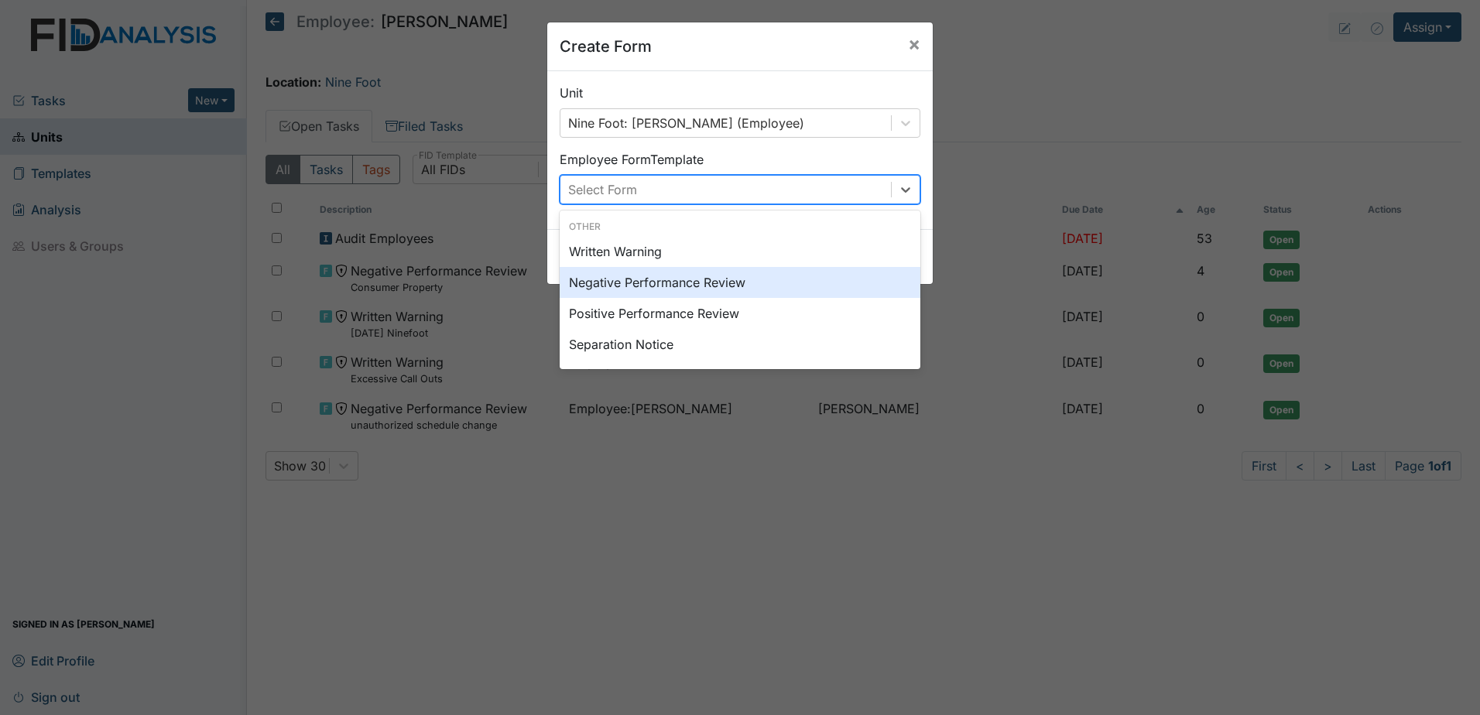
click at [655, 283] on div "Negative Performance Review" at bounding box center [740, 282] width 361 height 31
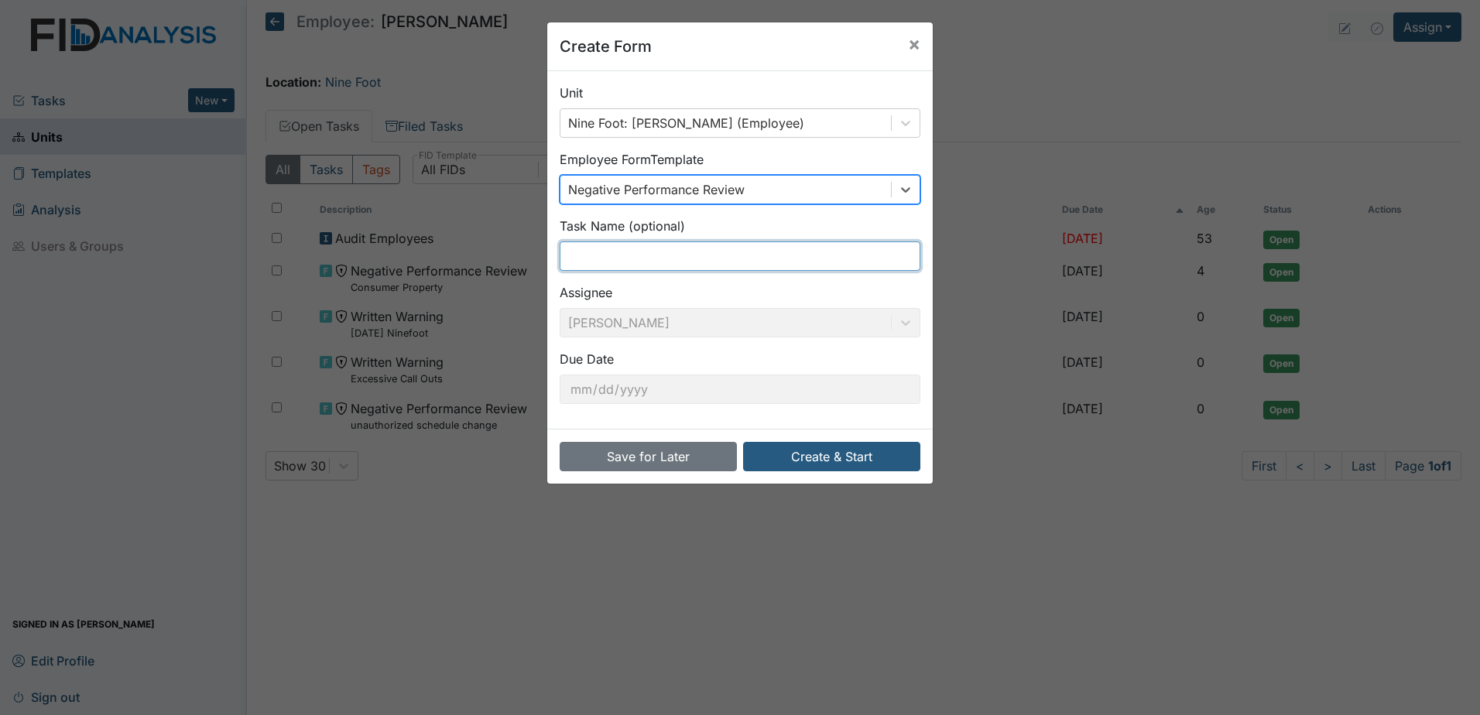
click at [617, 255] on input "text" at bounding box center [740, 256] width 361 height 29
click at [616, 254] on input "u" at bounding box center [740, 256] width 361 height 29
type input "unauthorized schedule change"
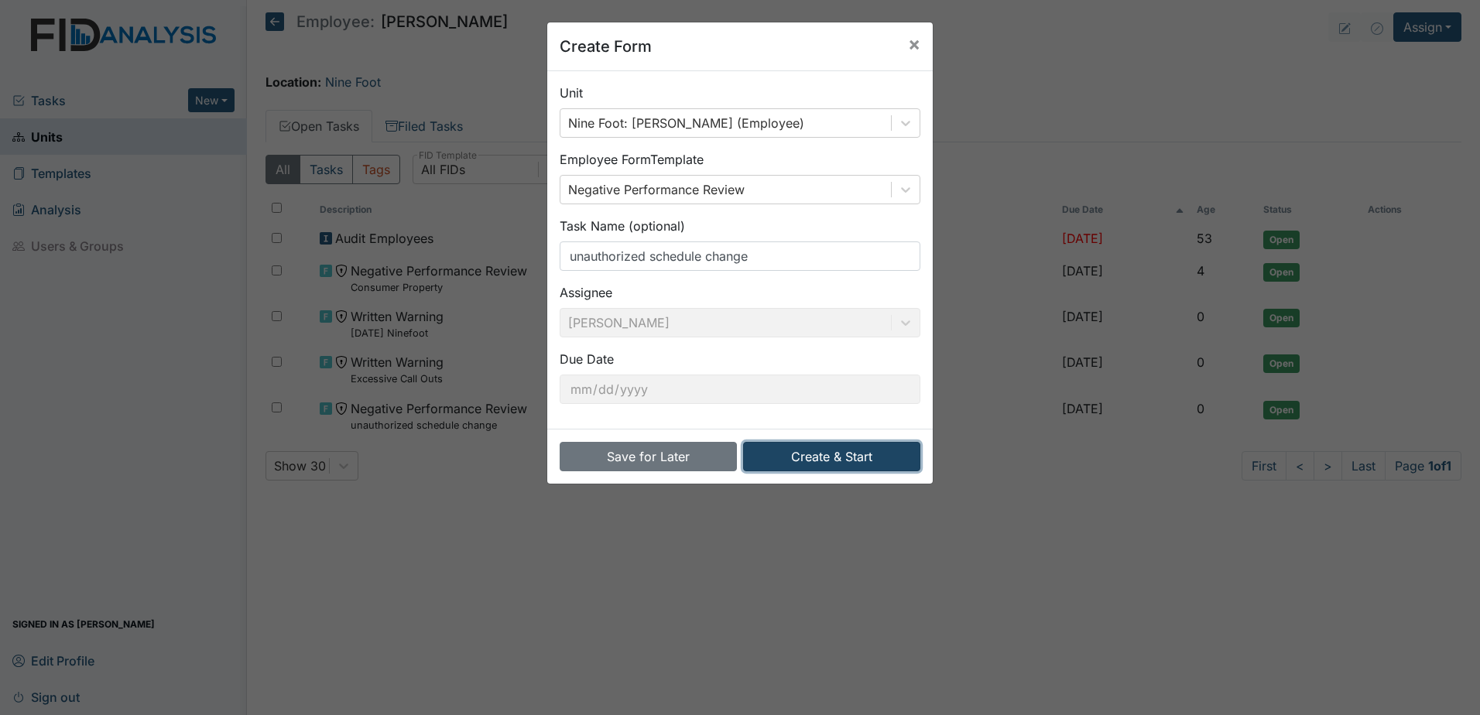
click at [815, 457] on button "Create & Start" at bounding box center [831, 456] width 177 height 29
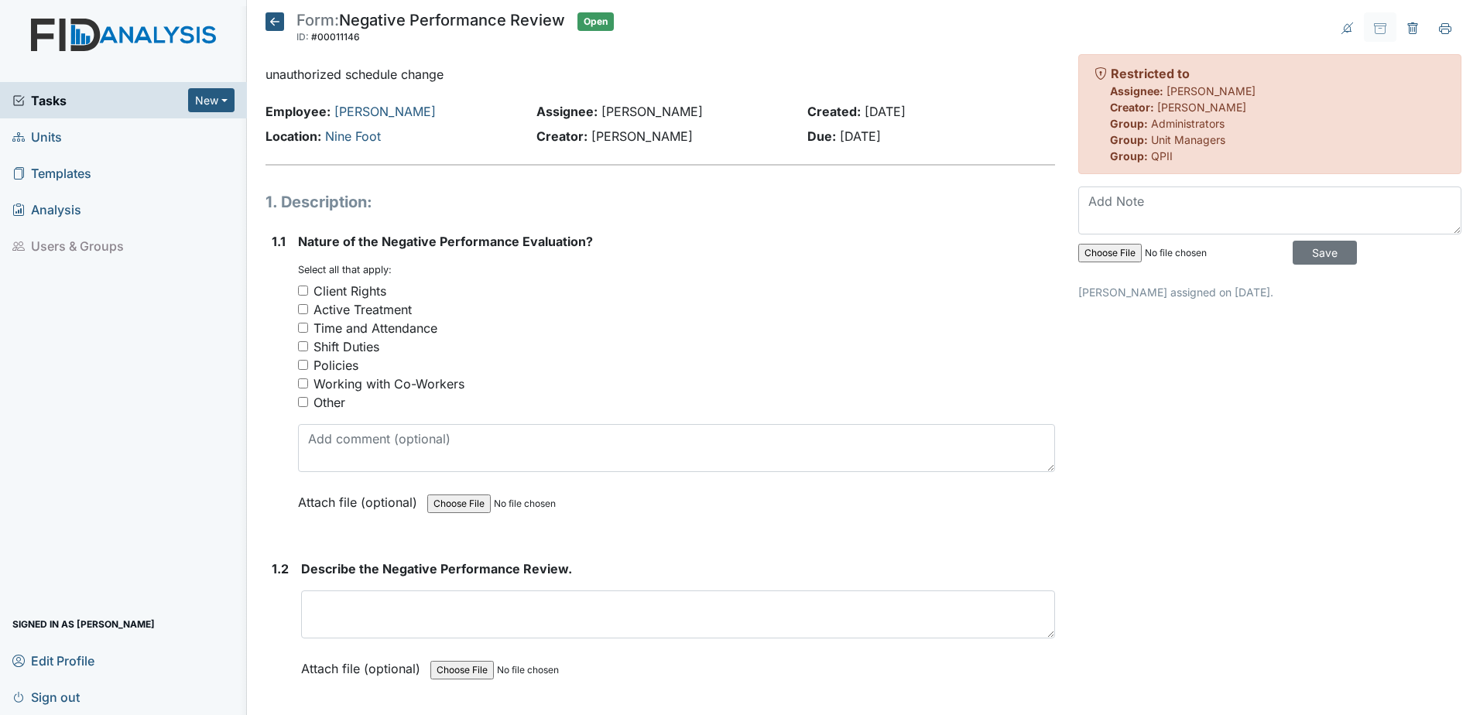
click at [382, 327] on div "Time and Attendance" at bounding box center [376, 328] width 124 height 19
click at [308, 327] on input "Time and Attendance" at bounding box center [303, 328] width 10 height 10
checkbox input "true"
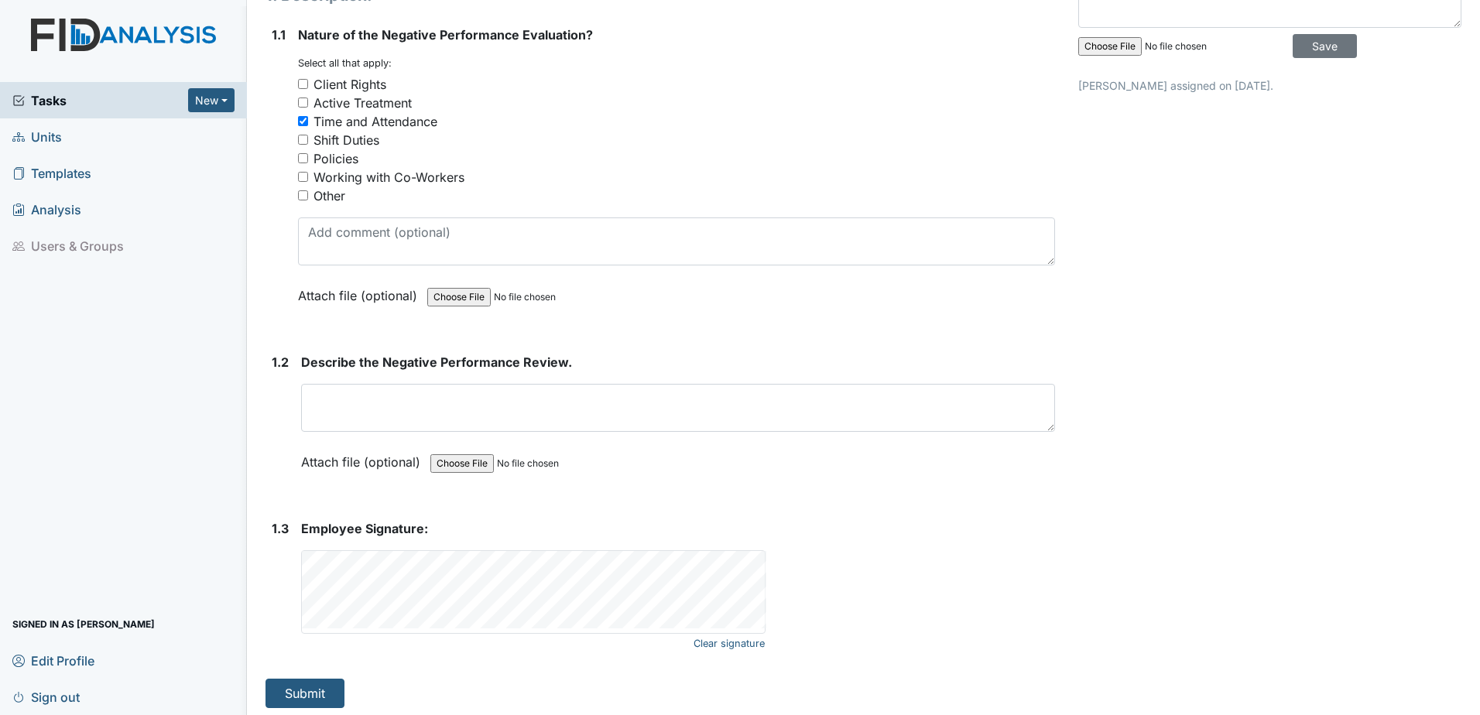
scroll to position [212, 0]
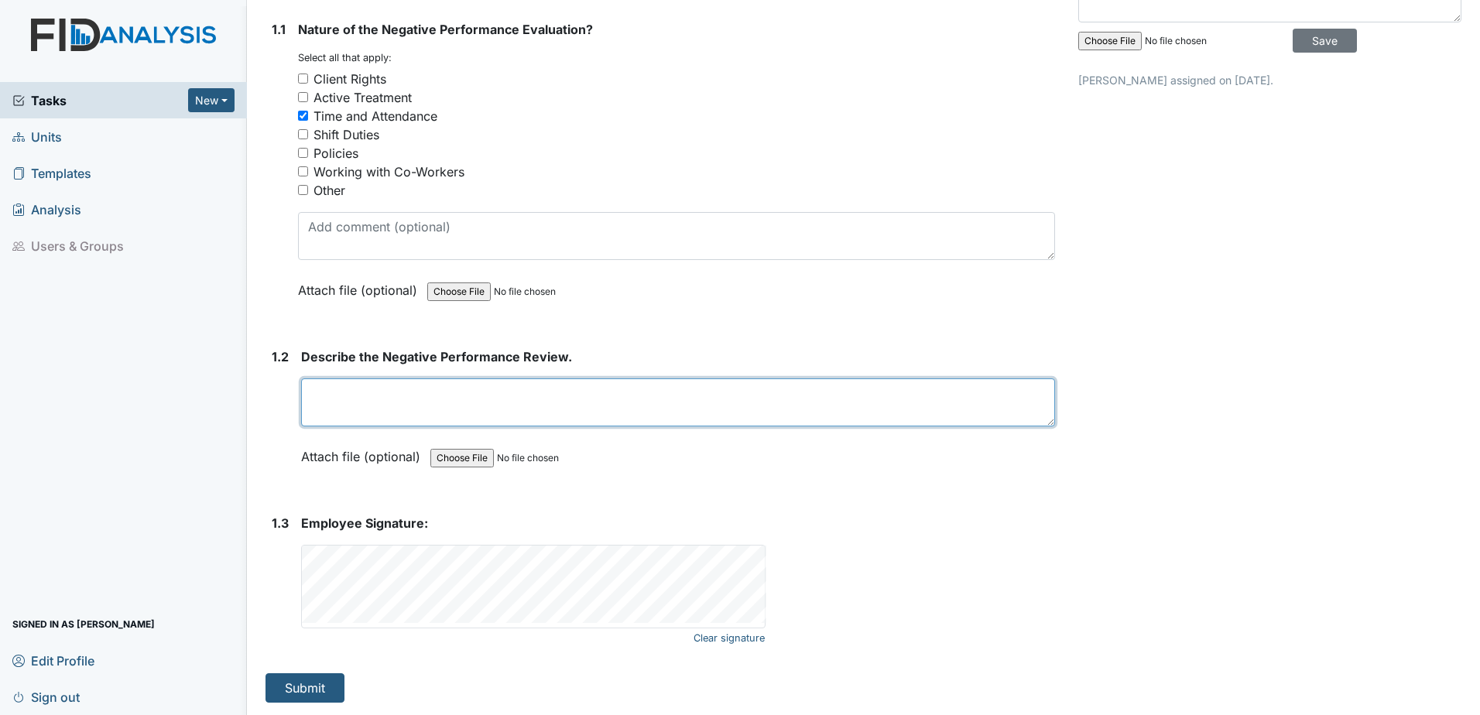
click at [451, 382] on textarea at bounding box center [678, 403] width 754 height 48
paste textarea "[PERSON_NAME] switched her schedule with another employee and did not get prior…"
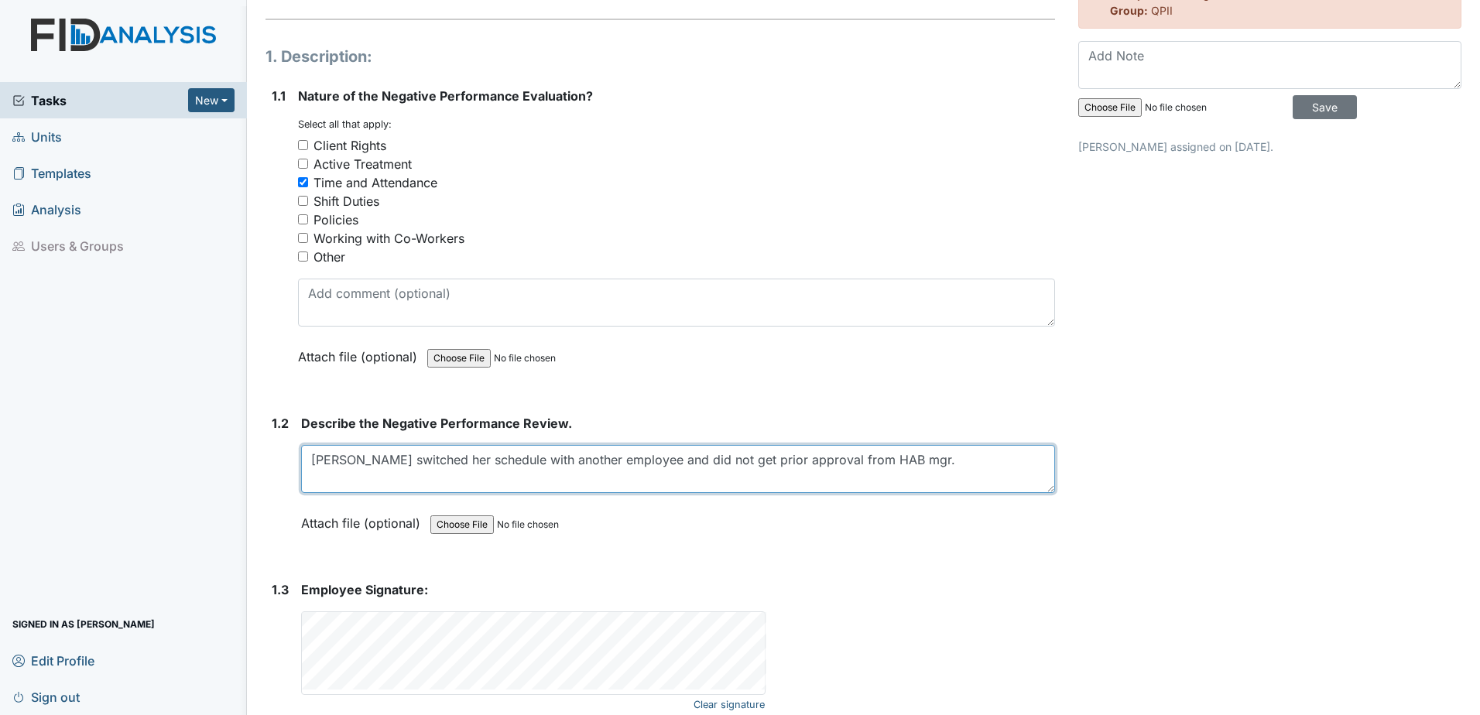
scroll to position [0, 0]
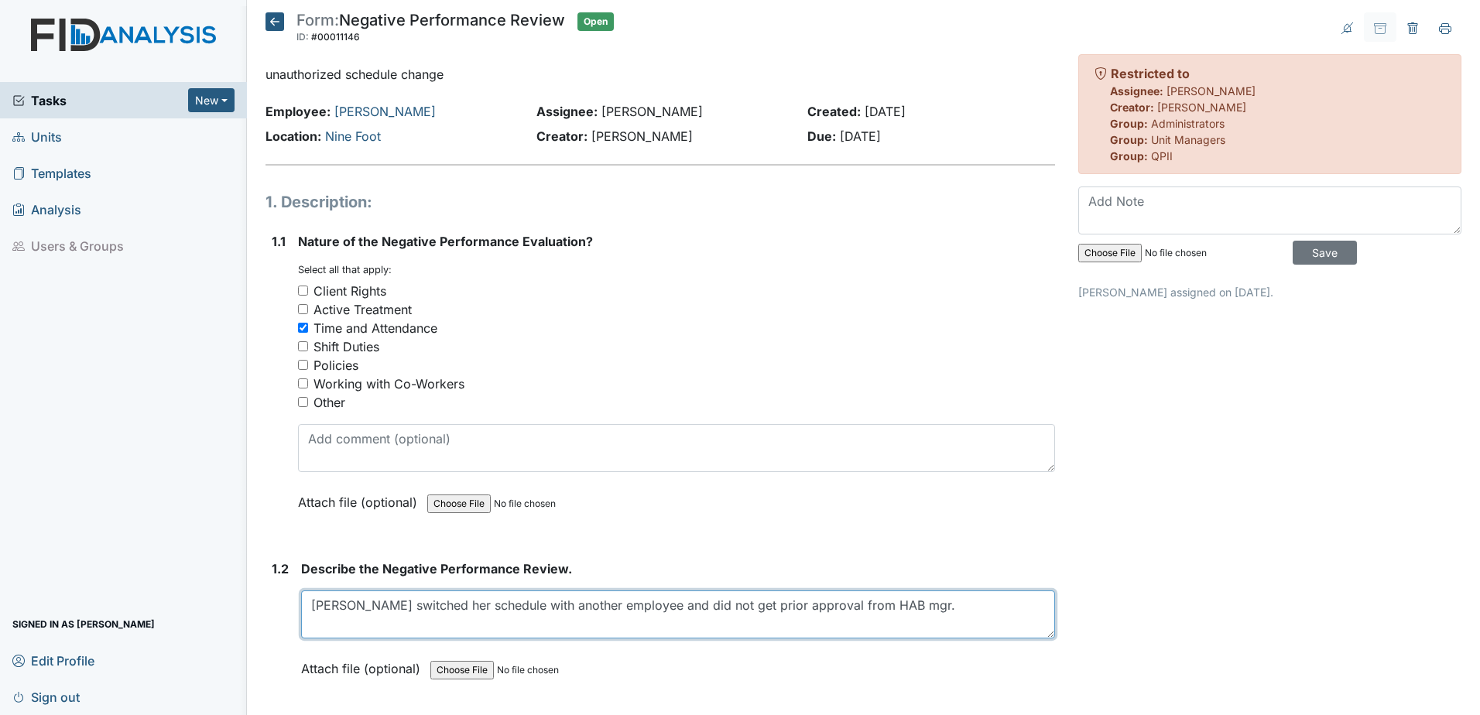
type textarea "[PERSON_NAME] switched her schedule with another employee and did not get prior…"
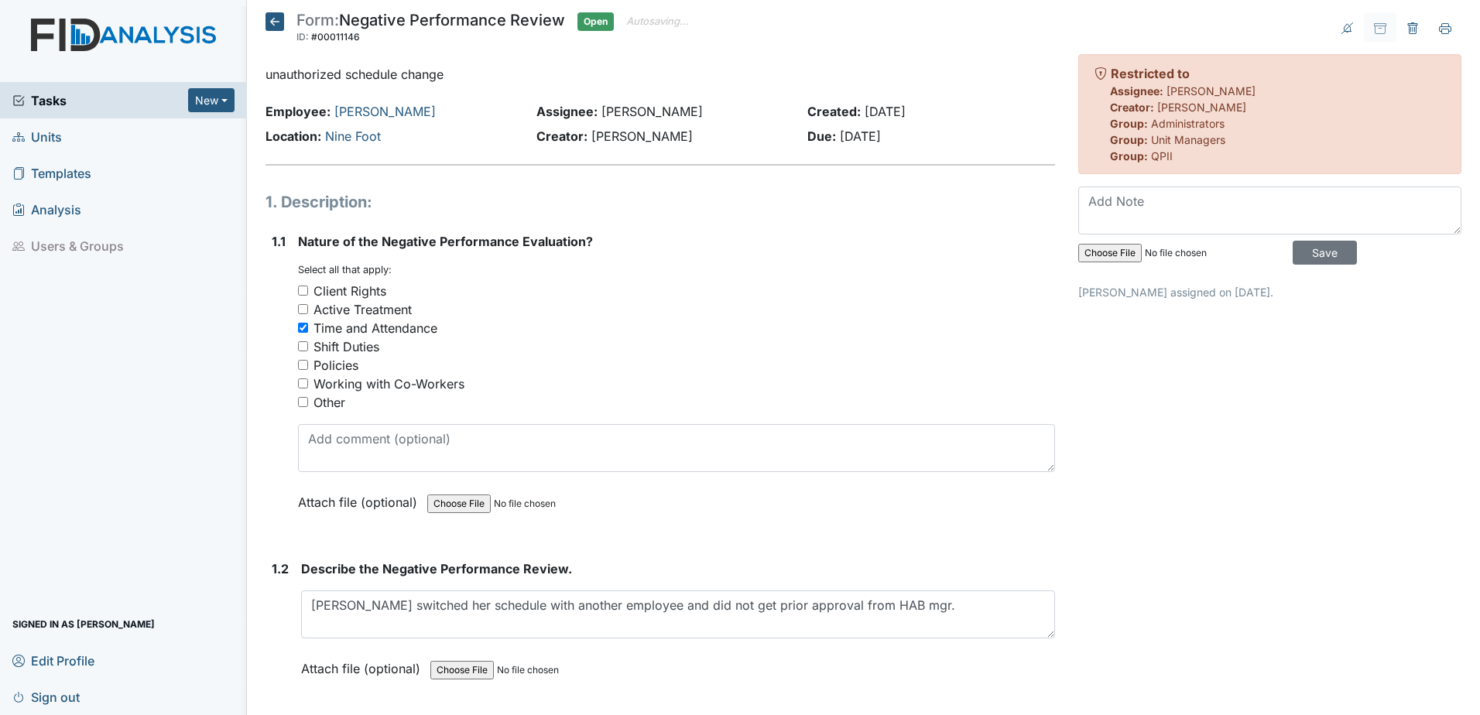
click at [733, 46] on header "Form: Negative Performance Review ID: #00011146 Open Autosaving..." at bounding box center [661, 32] width 790 height 40
